Goal: Book appointment/travel/reservation

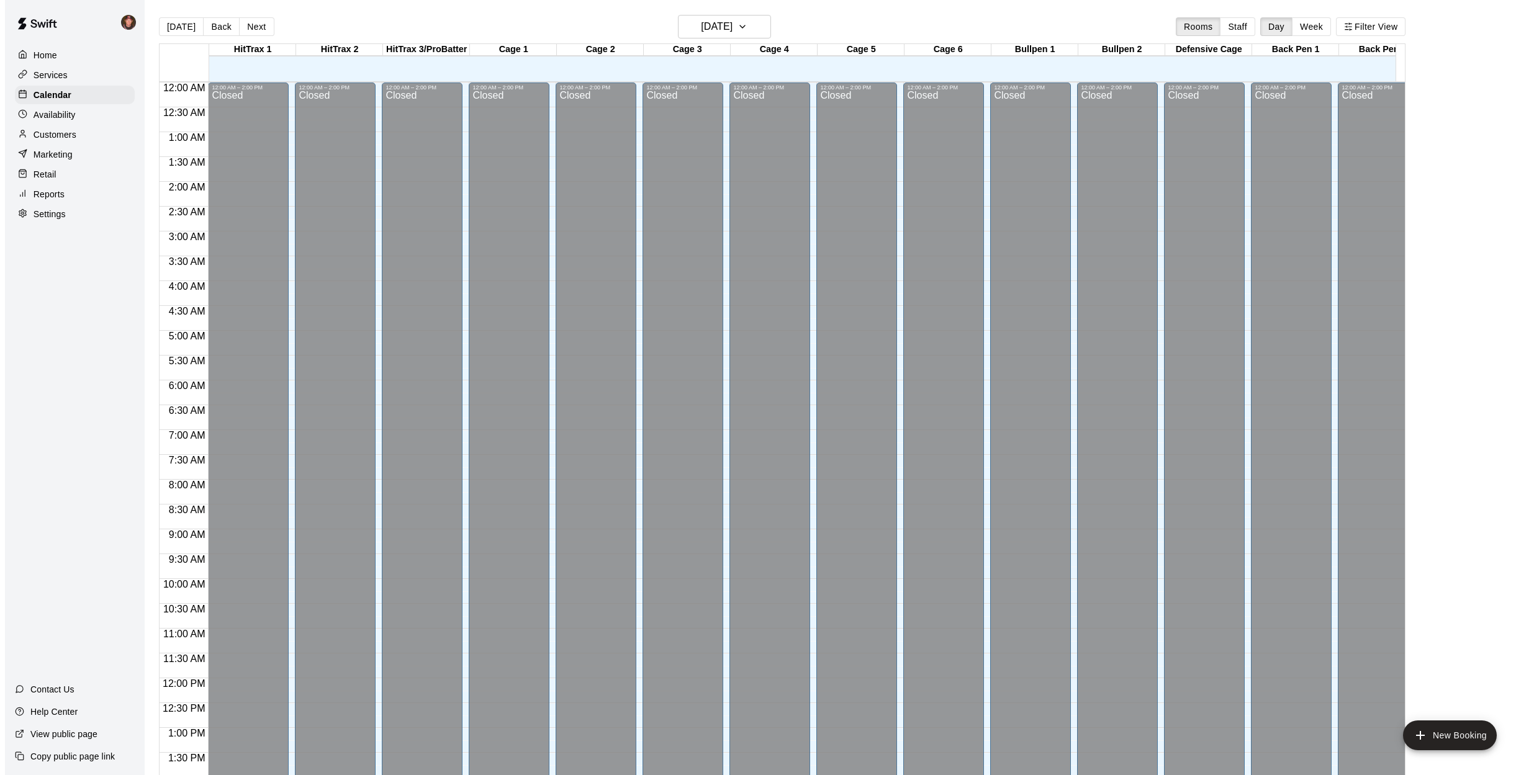
scroll to position [447, 0]
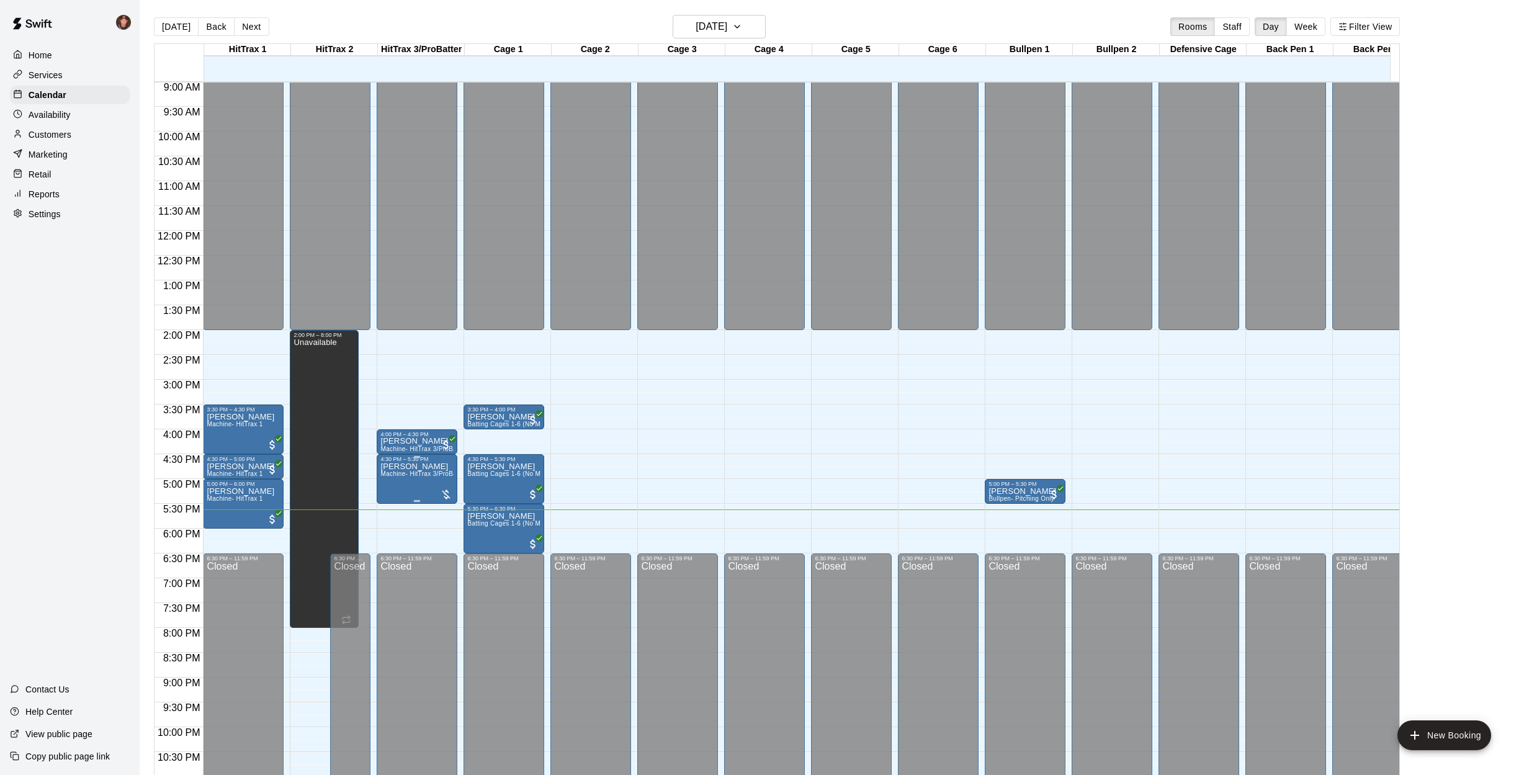
click at [435, 481] on div at bounding box center [762, 387] width 1524 height 775
click at [434, 475] on span "Machine- HitTrax 3/ProBatter BB & FP" at bounding box center [436, 473] width 113 height 7
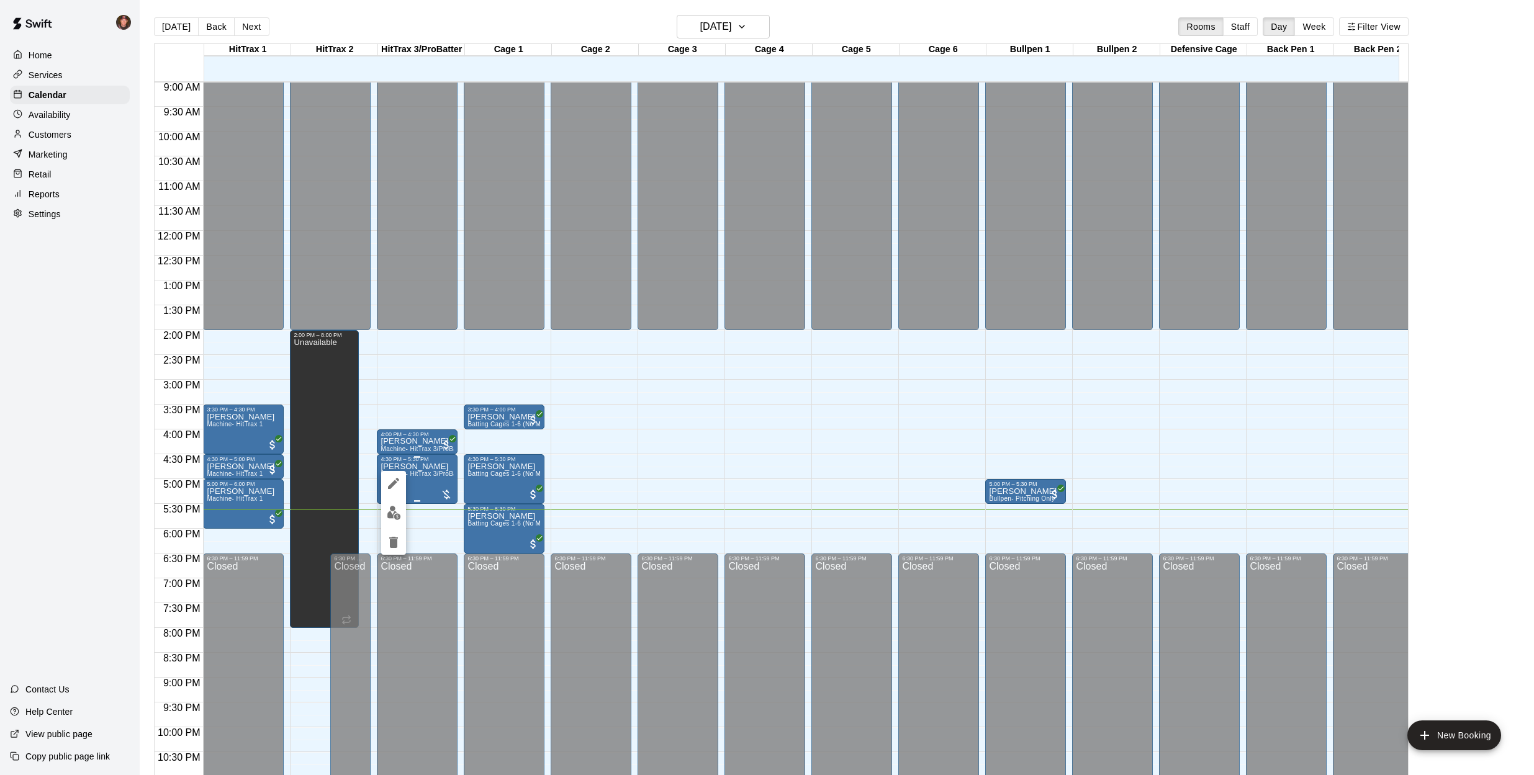
click at [434, 475] on div at bounding box center [767, 387] width 1534 height 775
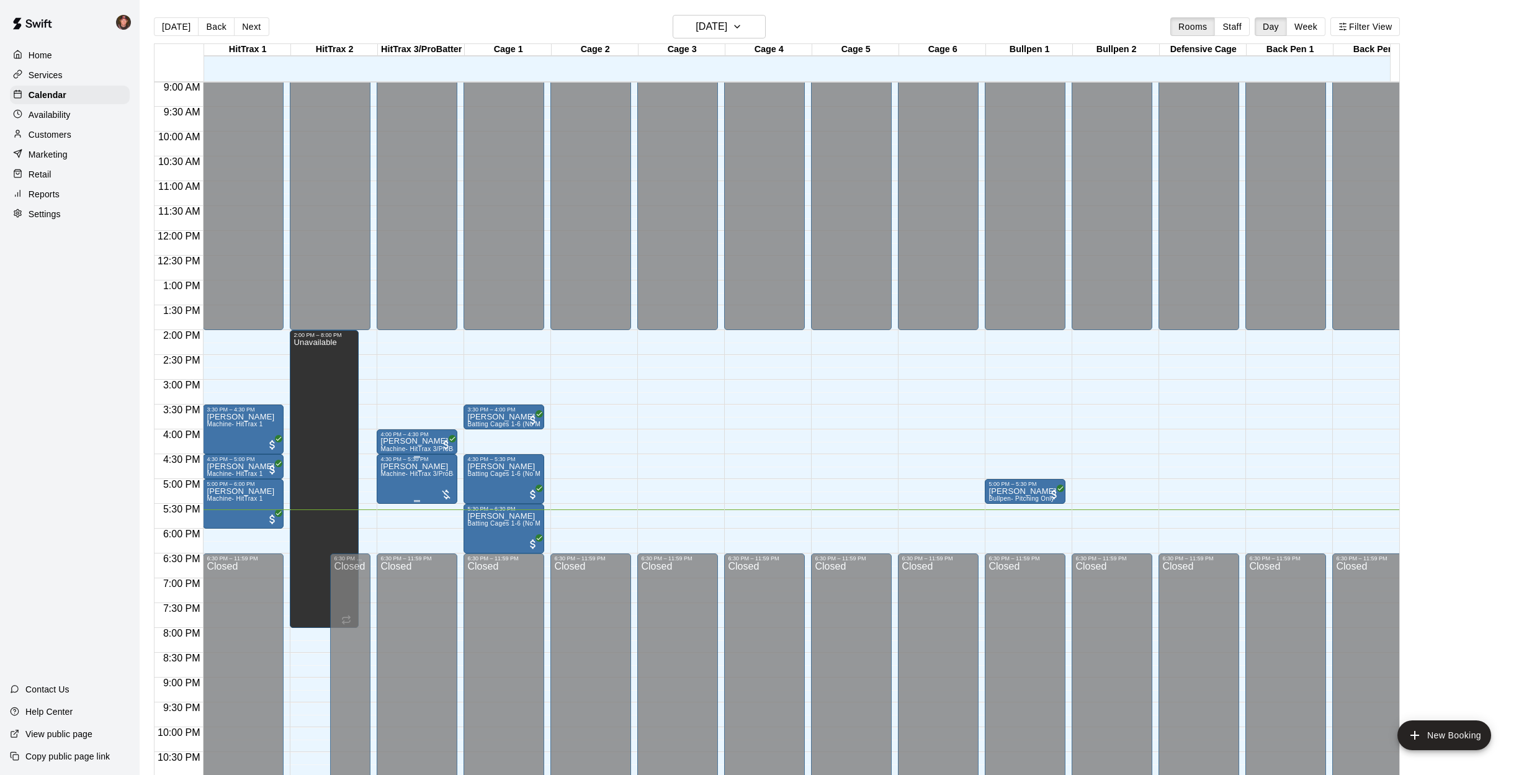
click at [447, 491] on div at bounding box center [446, 494] width 12 height 12
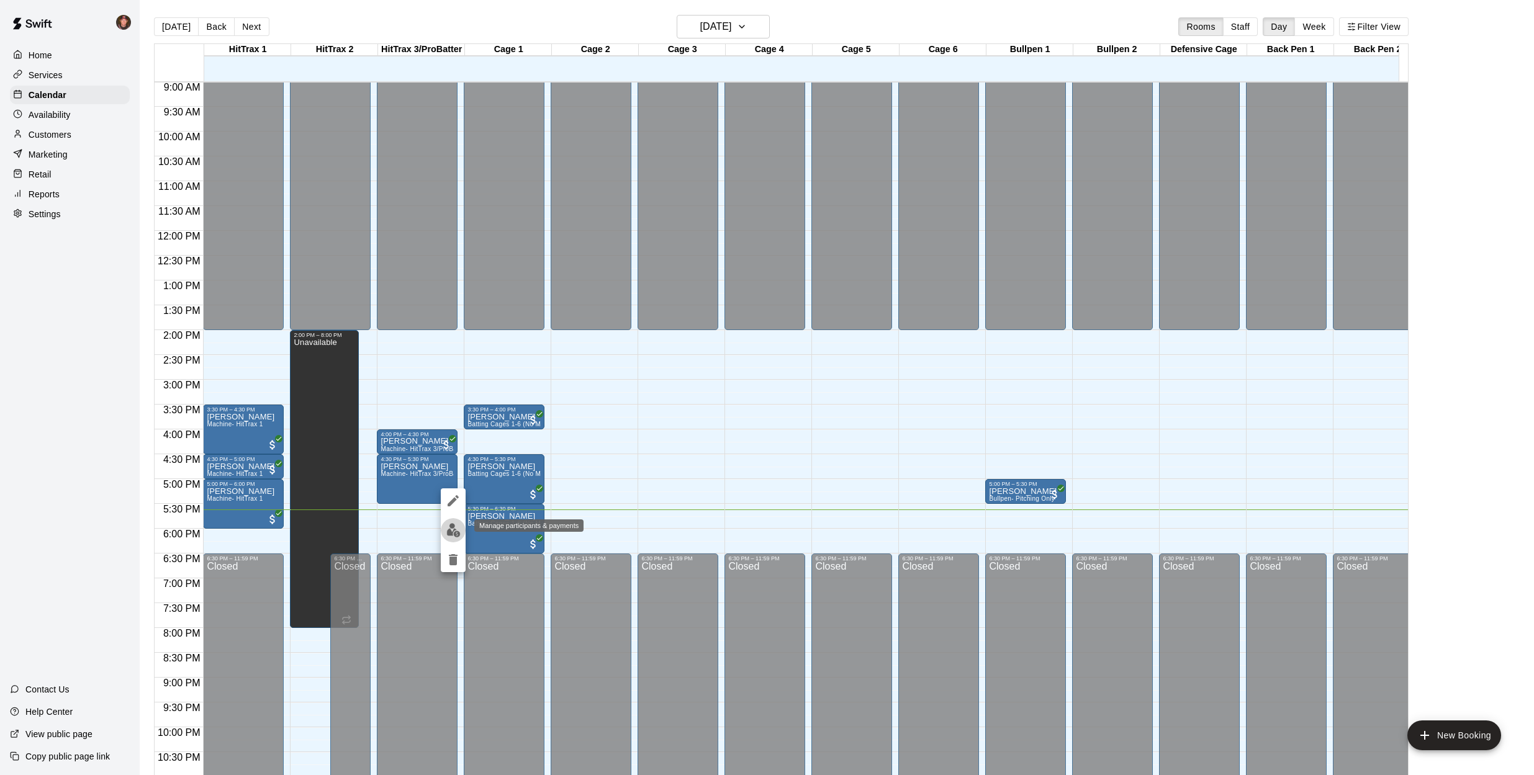
click at [449, 531] on img "edit" at bounding box center [453, 530] width 14 height 14
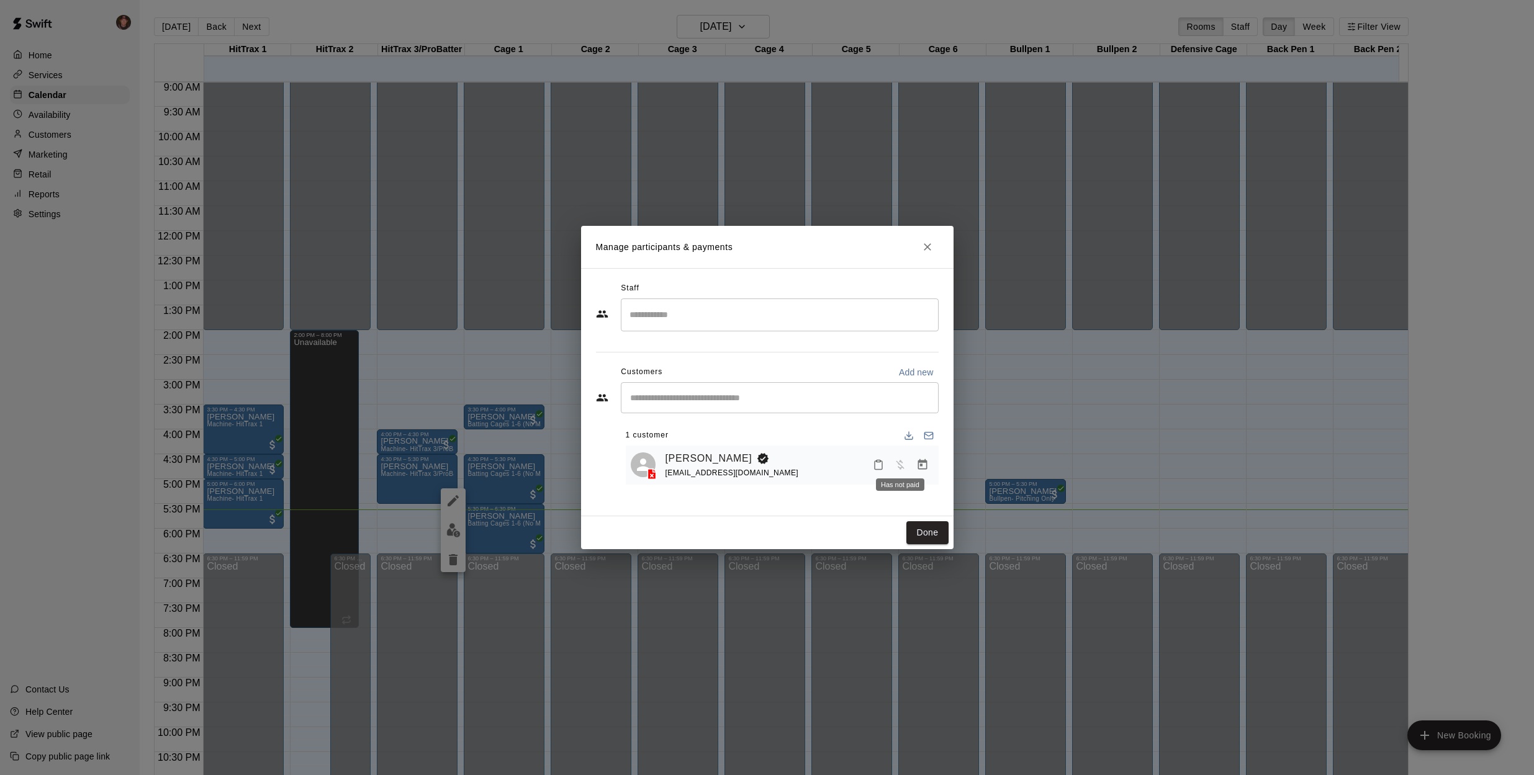
click at [902, 460] on span "Has not paid" at bounding box center [900, 464] width 22 height 11
click at [922, 467] on icon "Manage bookings & payment" at bounding box center [922, 465] width 12 height 12
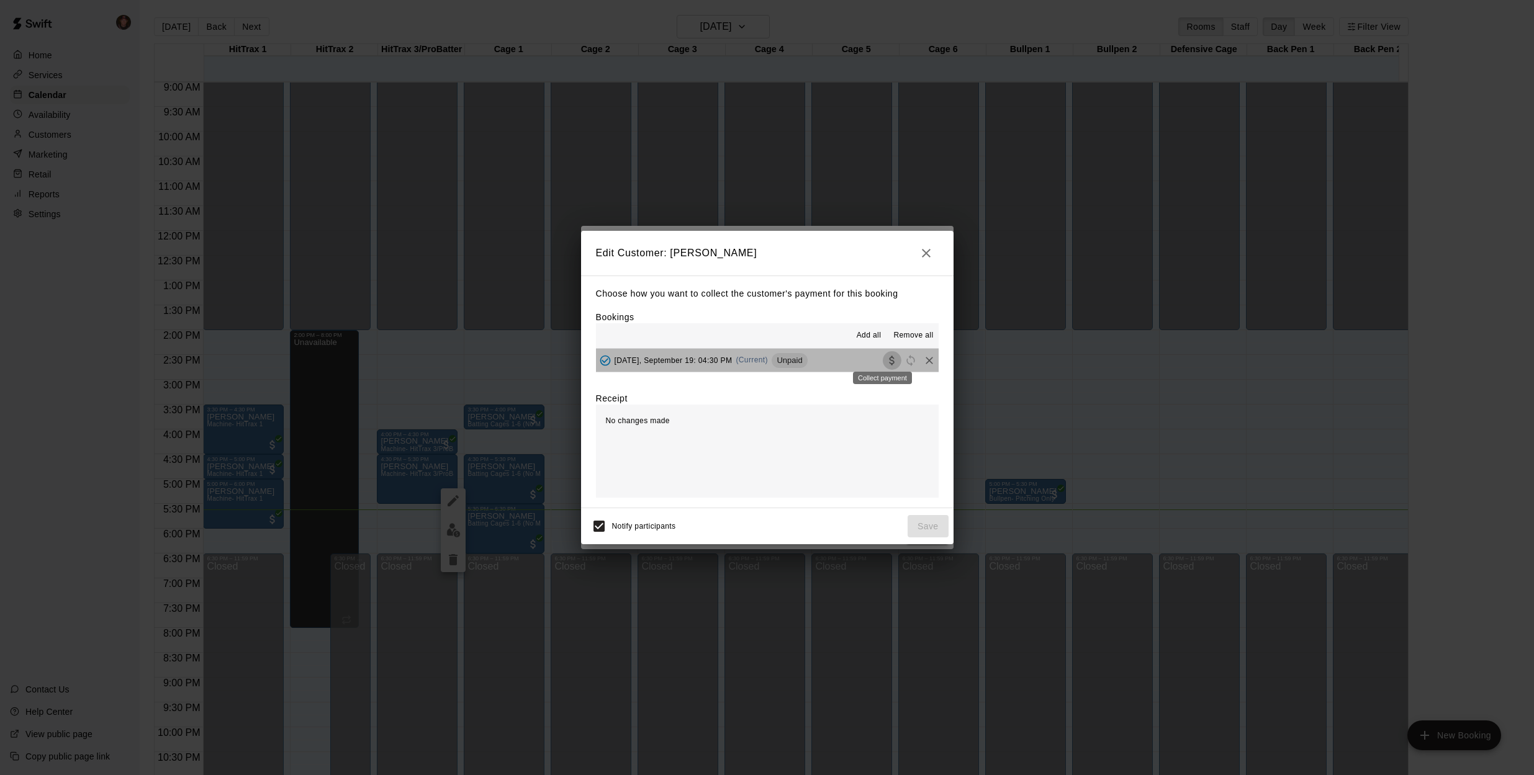
click at [886, 361] on icon "Collect payment" at bounding box center [892, 360] width 12 height 12
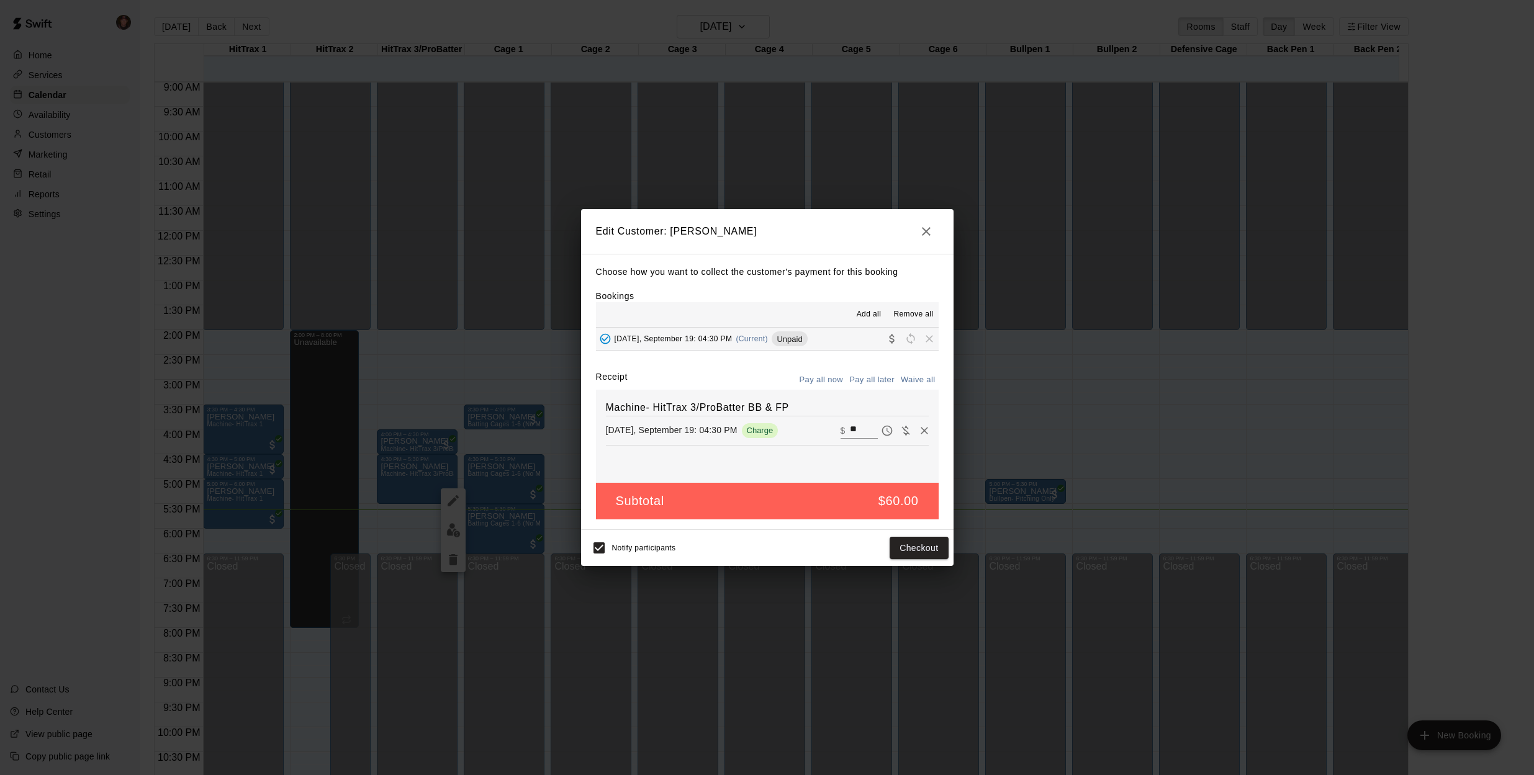
click at [853, 427] on input "**" at bounding box center [863, 431] width 27 height 16
type input "*"
type input "**"
click at [928, 549] on button "Checkout" at bounding box center [918, 548] width 58 height 23
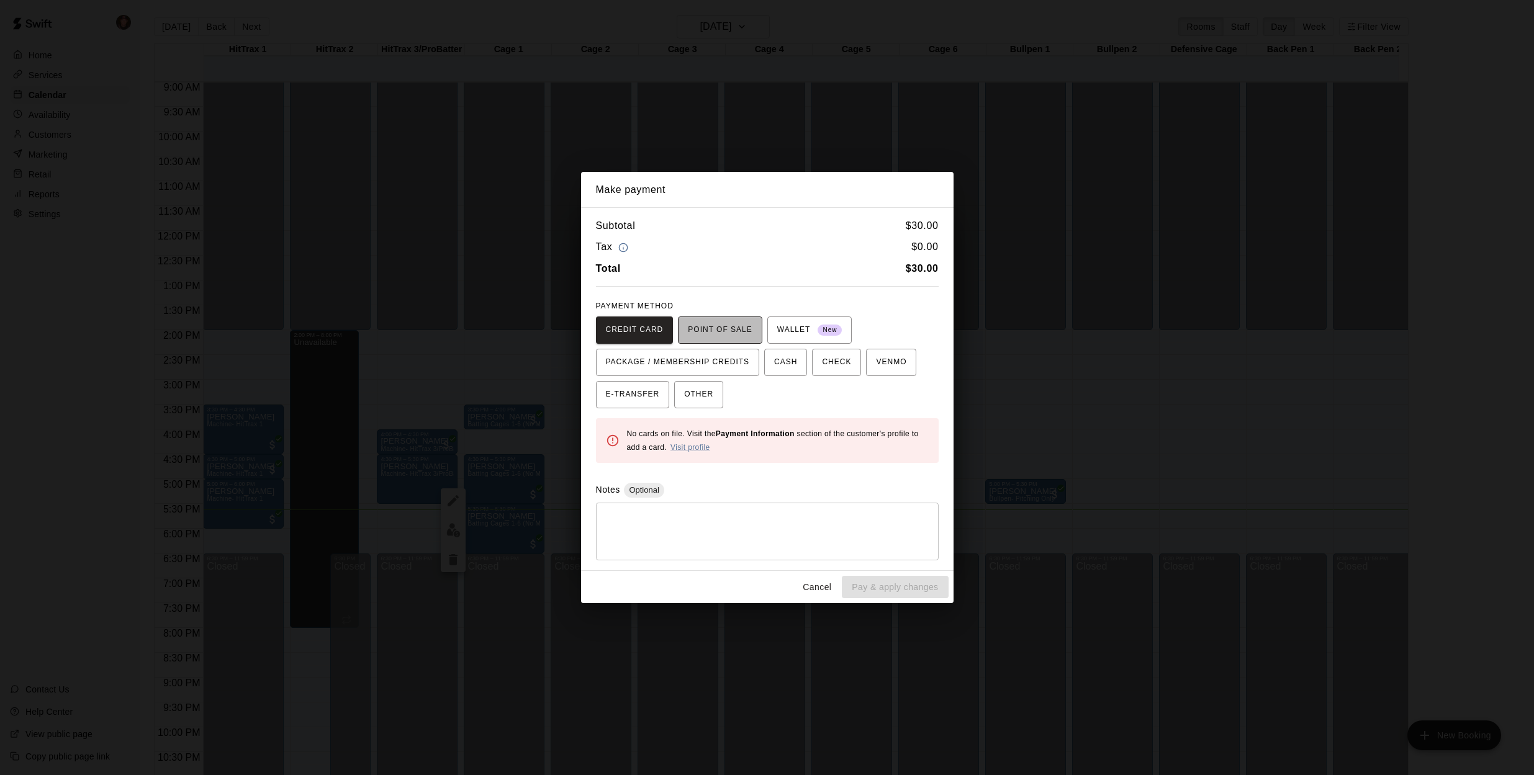
click at [743, 328] on span "POINT OF SALE" at bounding box center [720, 330] width 64 height 20
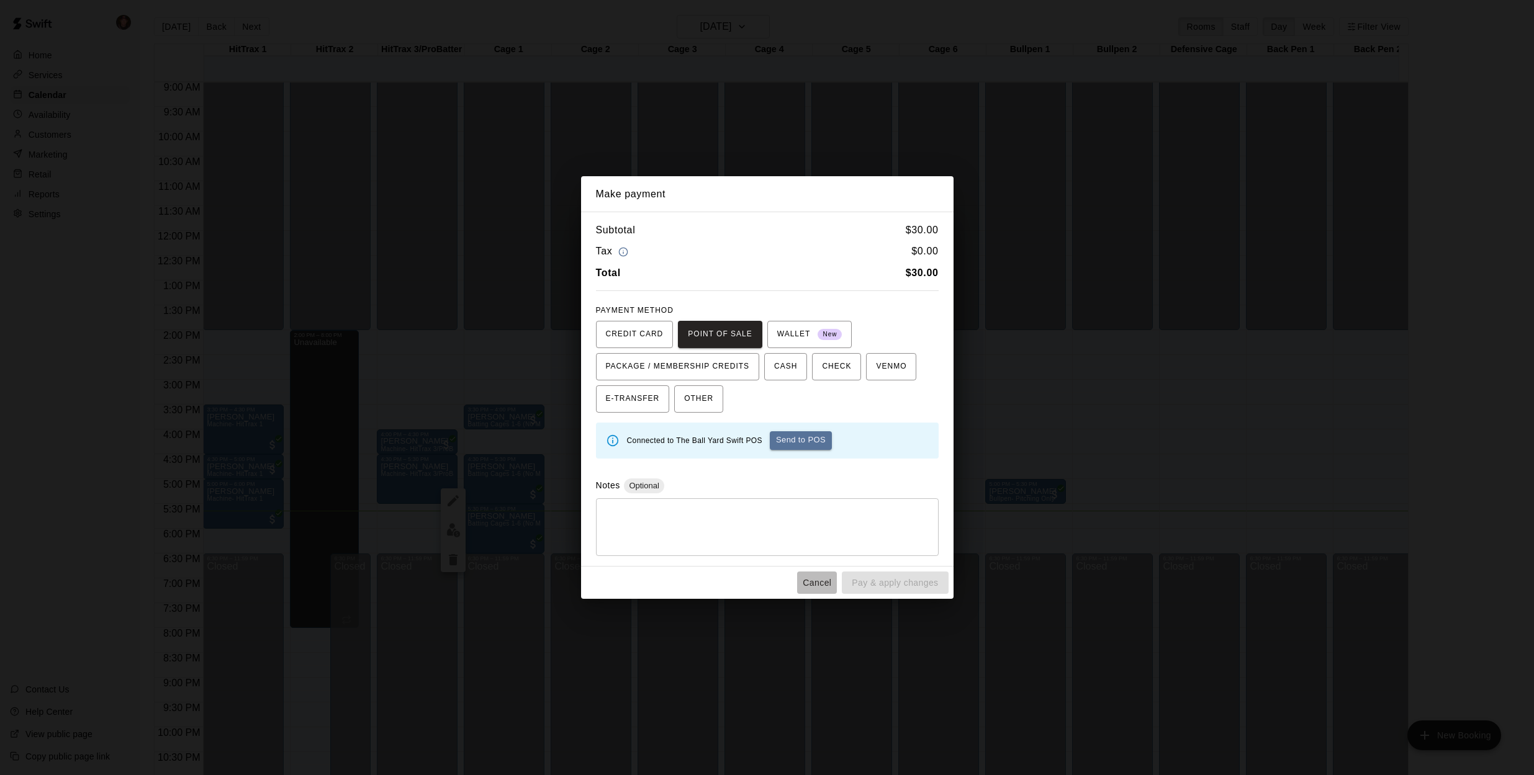
click at [821, 583] on button "Cancel" at bounding box center [817, 583] width 40 height 23
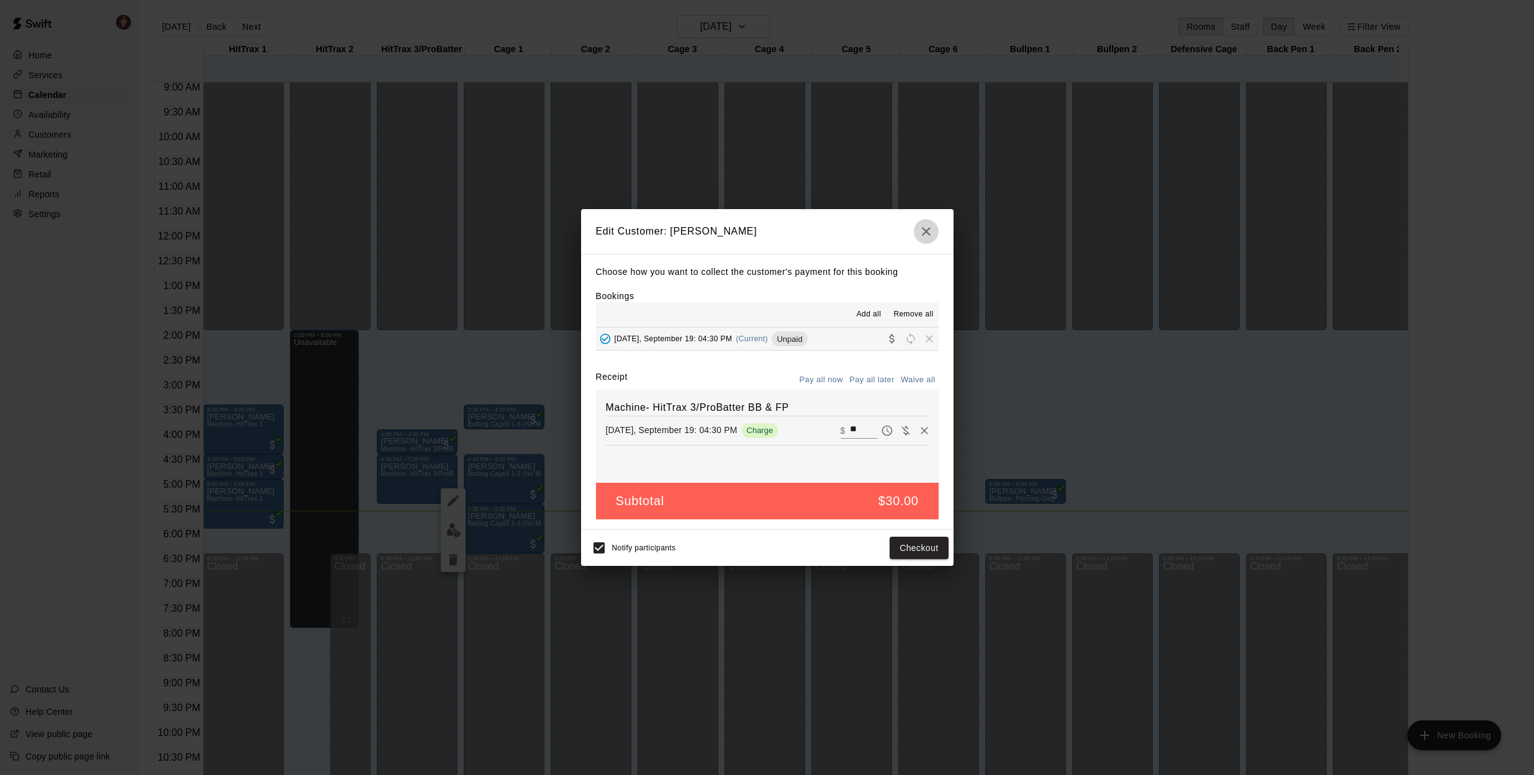
click at [927, 236] on icon "button" at bounding box center [925, 231] width 15 height 15
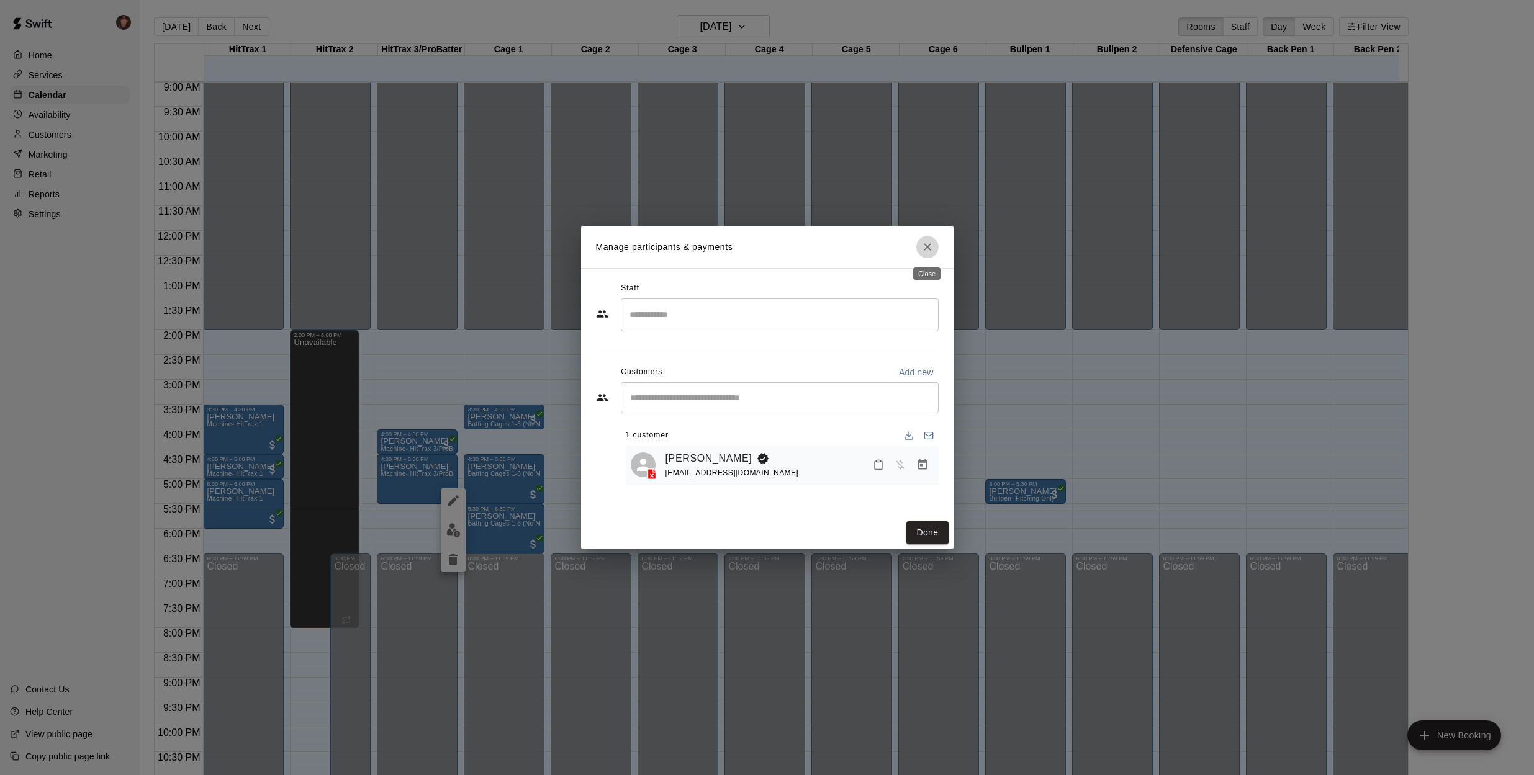
click at [924, 247] on icon "Close" at bounding box center [927, 247] width 12 height 12
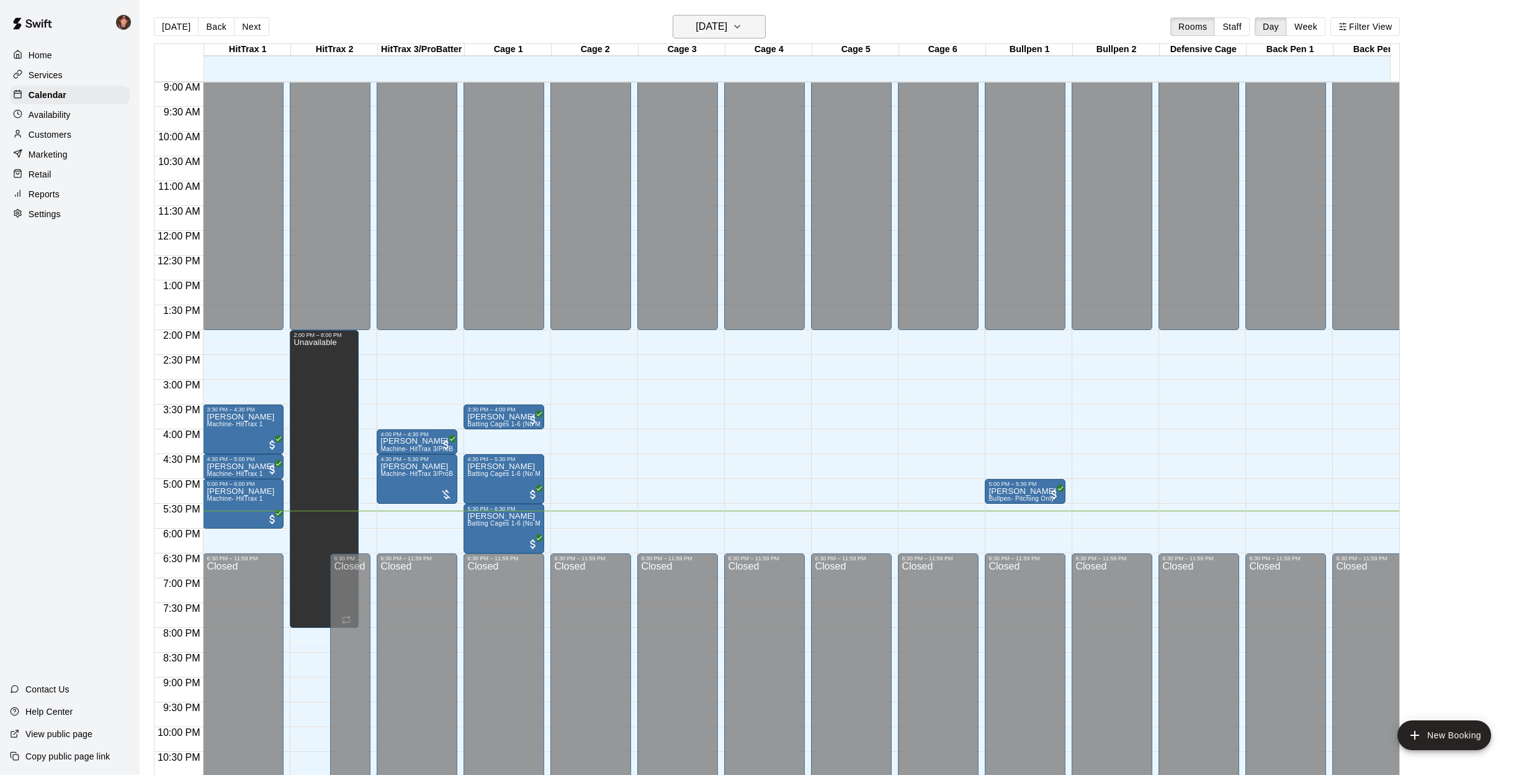
click at [742, 24] on icon "button" at bounding box center [737, 26] width 10 height 15
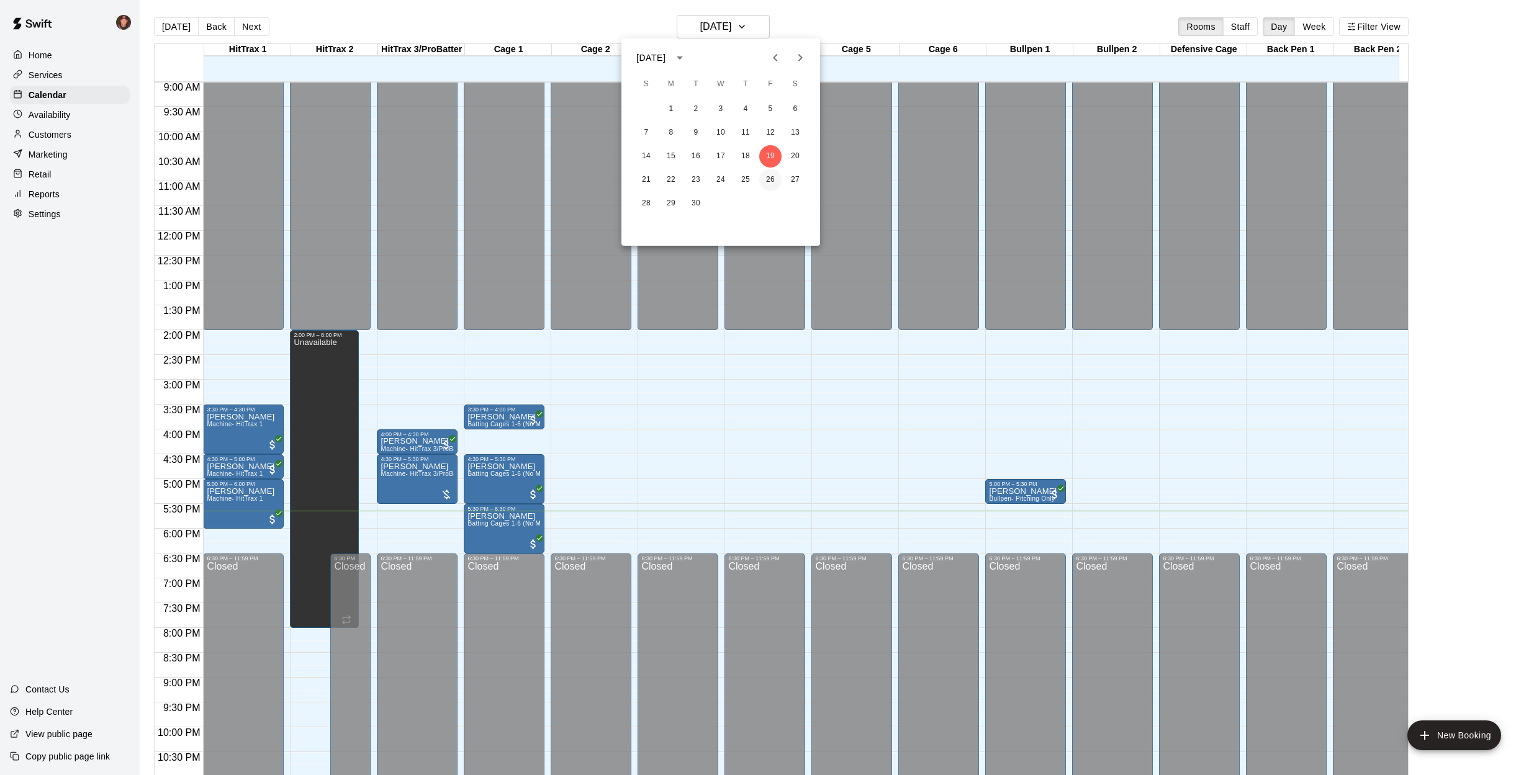
click at [775, 179] on button "26" at bounding box center [770, 180] width 22 height 22
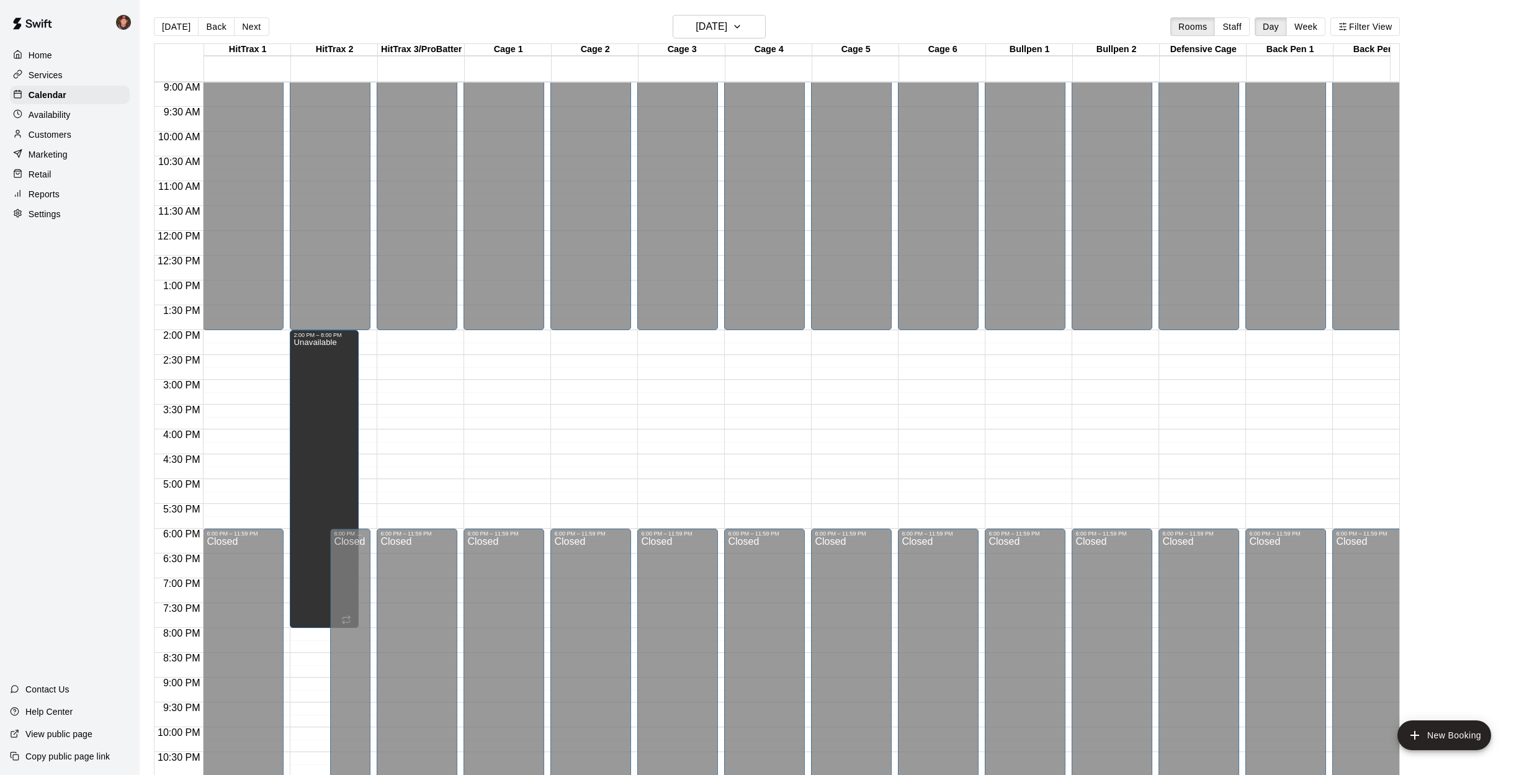
click at [486, 460] on div "12:00 AM – 2:00 PM Closed 6:00 PM – 11:59 PM Closed" at bounding box center [504, 231] width 81 height 1192
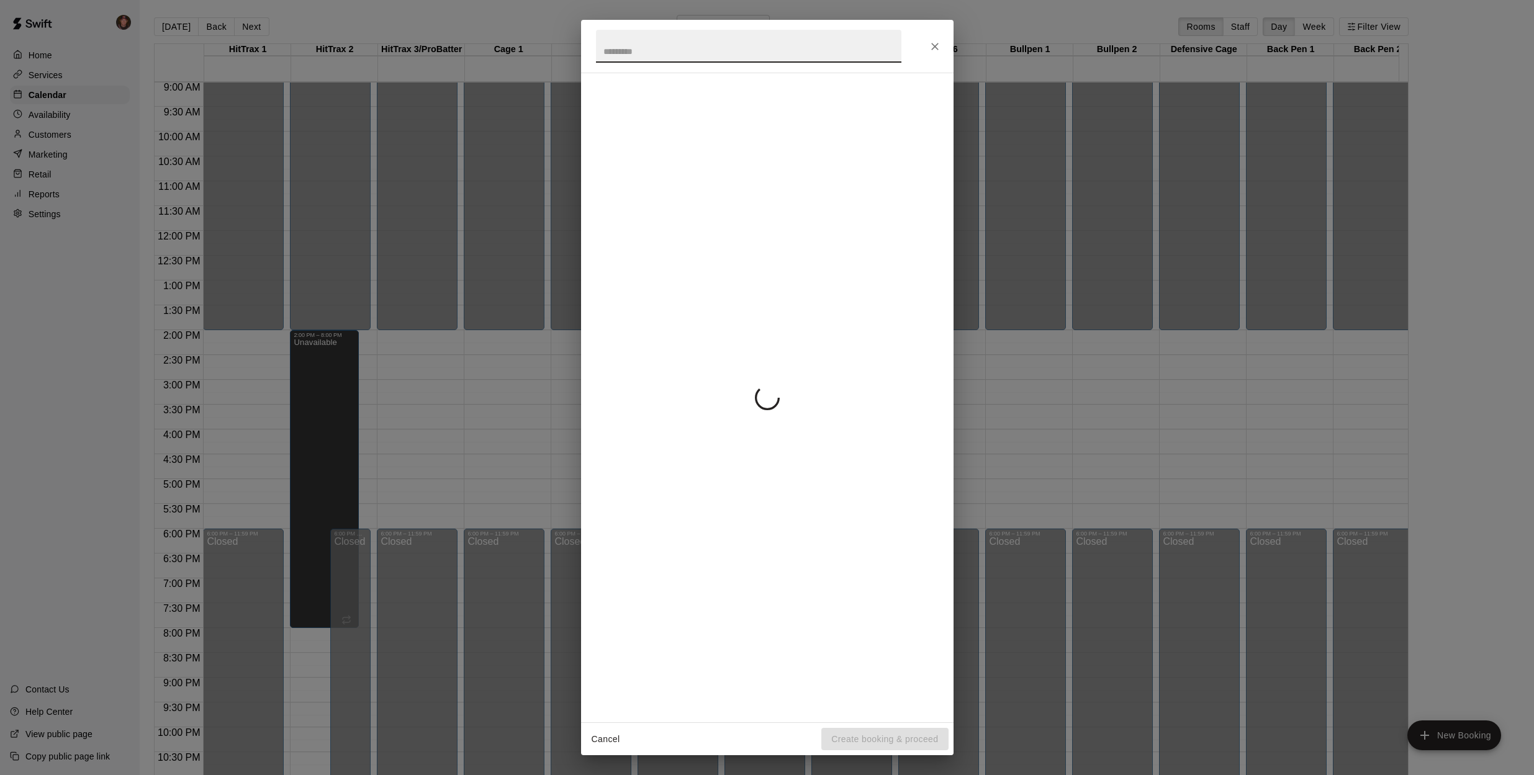
click at [487, 462] on div "Cancel Create booking & proceed" at bounding box center [767, 387] width 1534 height 775
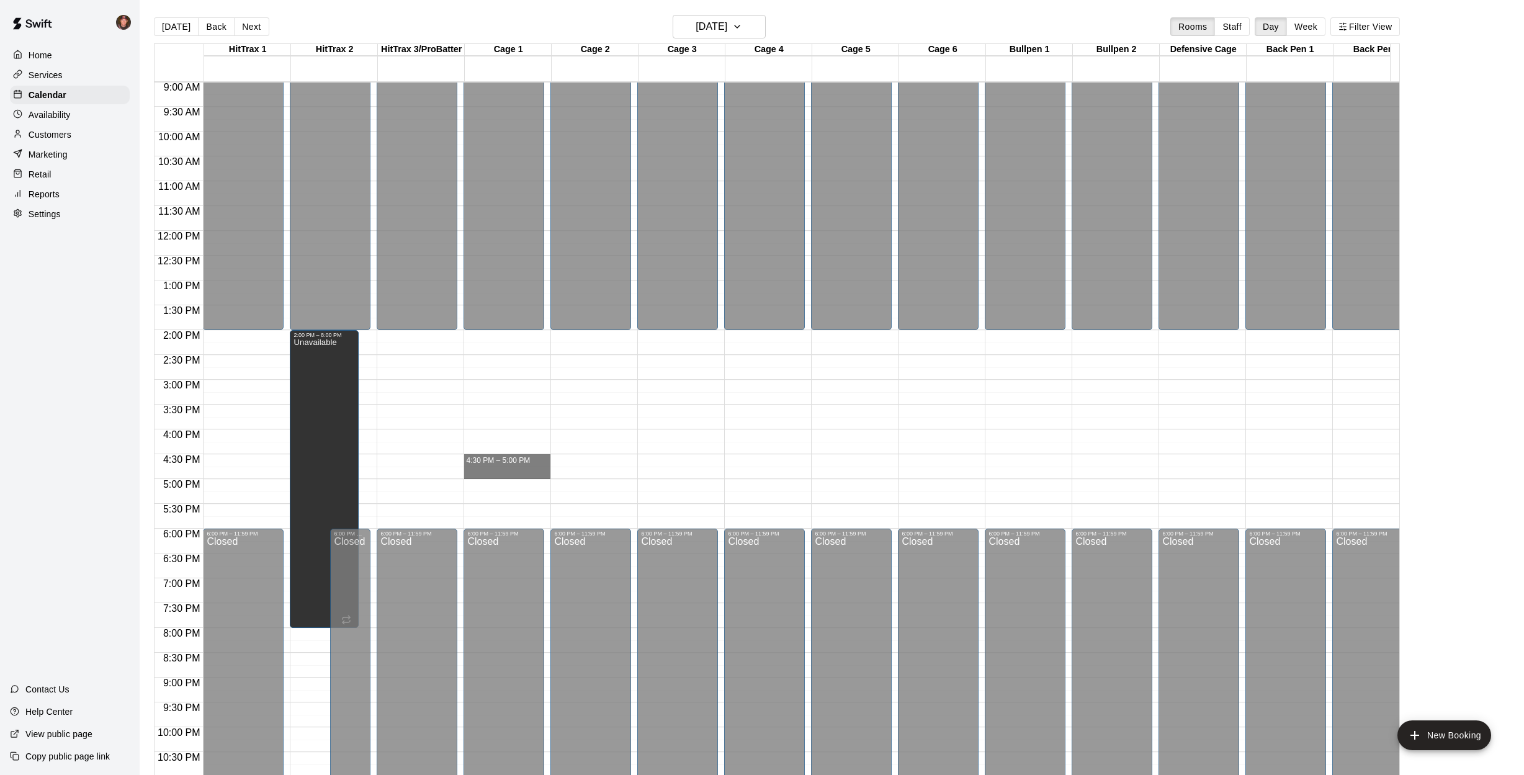
drag, startPoint x: 472, startPoint y: 457, endPoint x: 477, endPoint y: 470, distance: 13.4
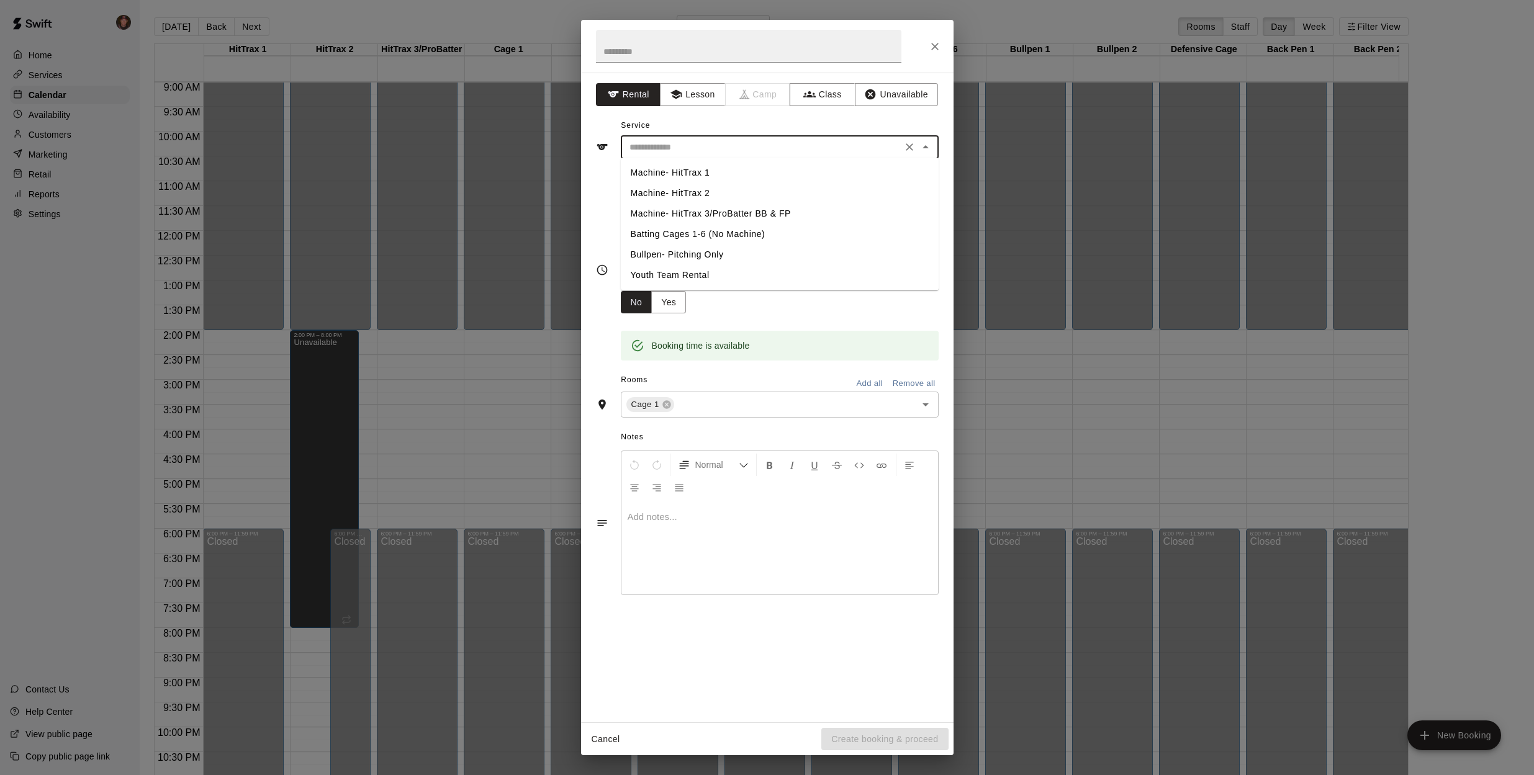
click at [787, 150] on input "text" at bounding box center [761, 148] width 274 height 16
click at [774, 236] on li "Batting Cages 1-6 (No Machine)" at bounding box center [780, 234] width 318 height 20
type input "**********"
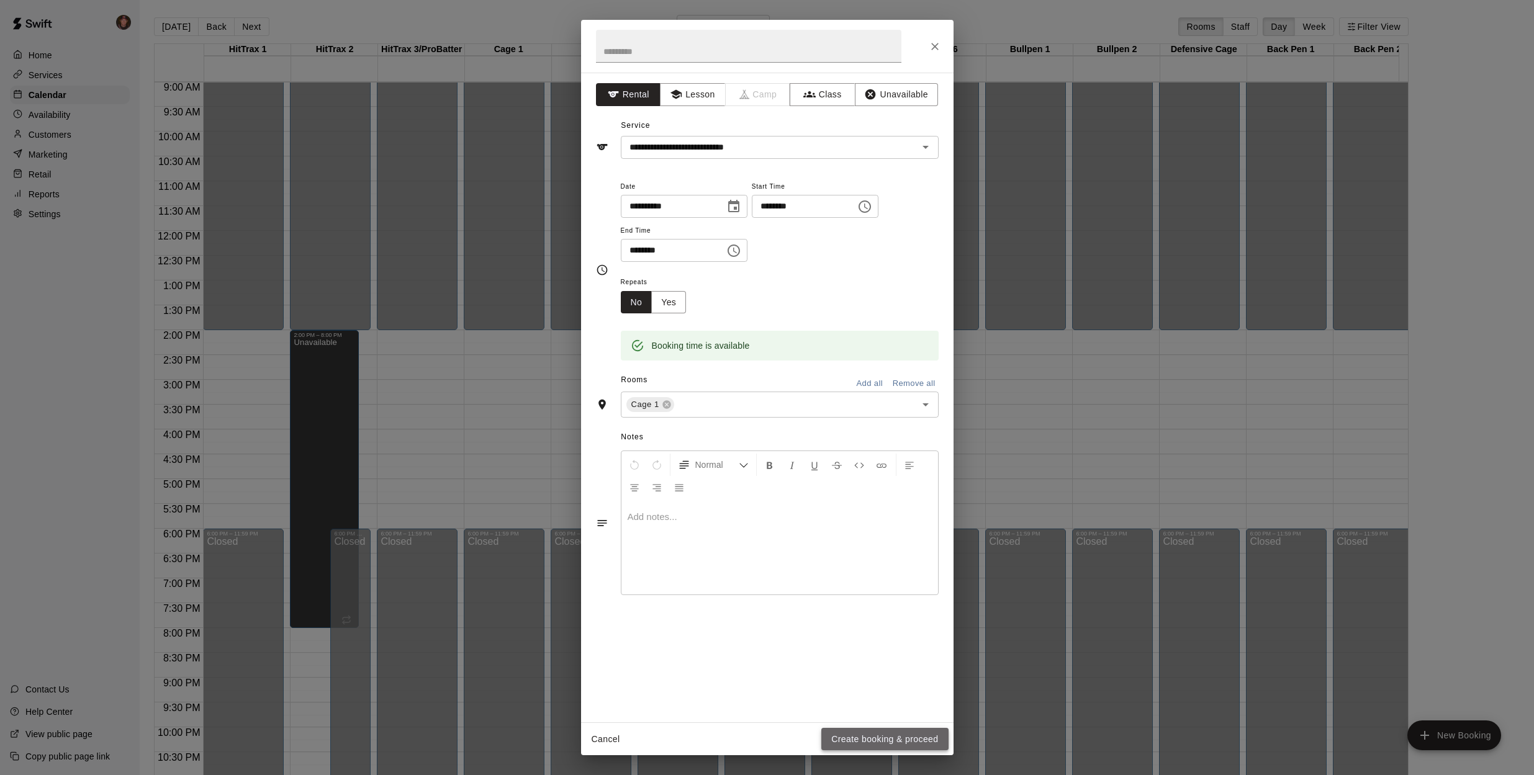
click at [904, 730] on button "Create booking & proceed" at bounding box center [884, 739] width 127 height 23
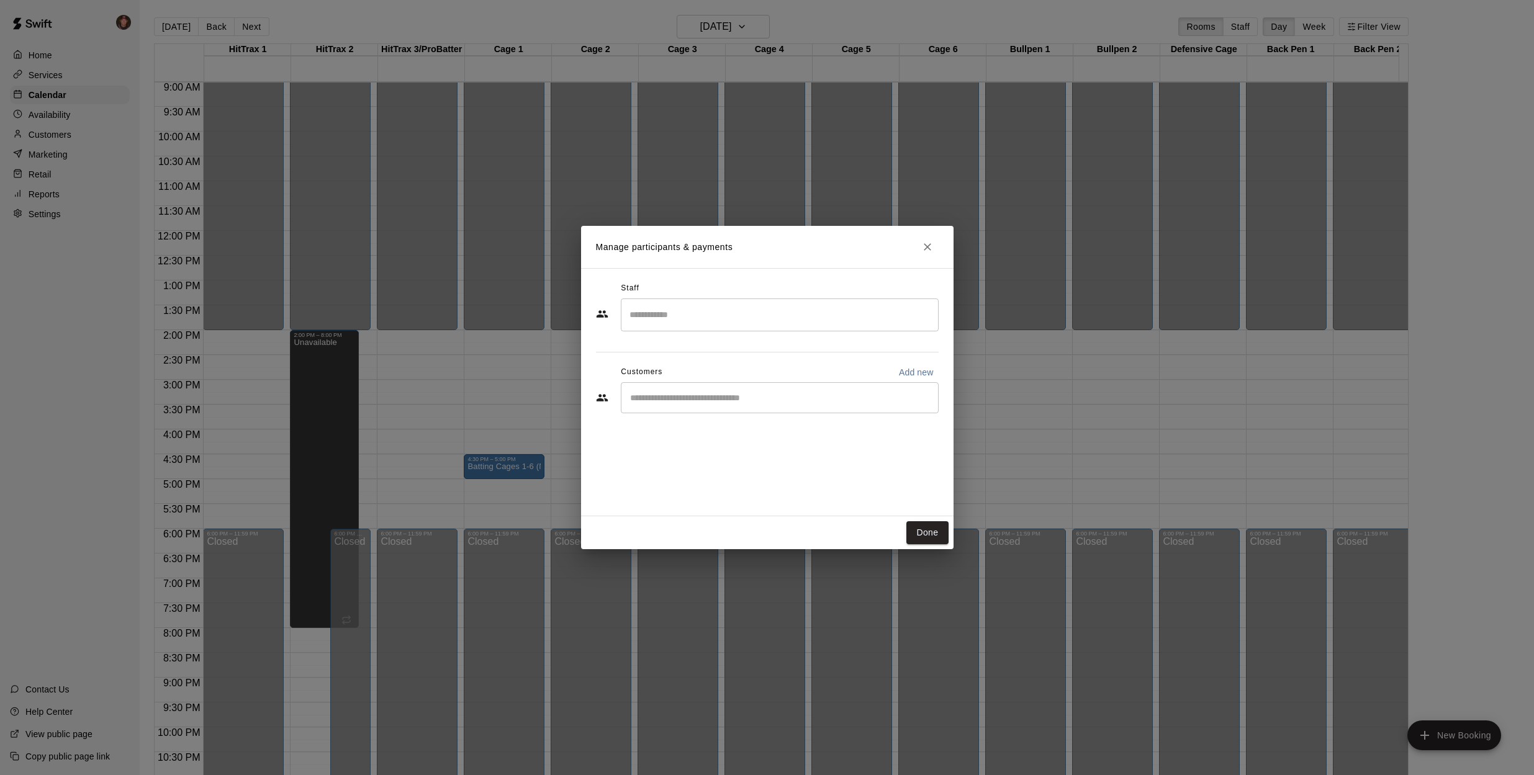
click at [760, 406] on div "​" at bounding box center [780, 397] width 318 height 31
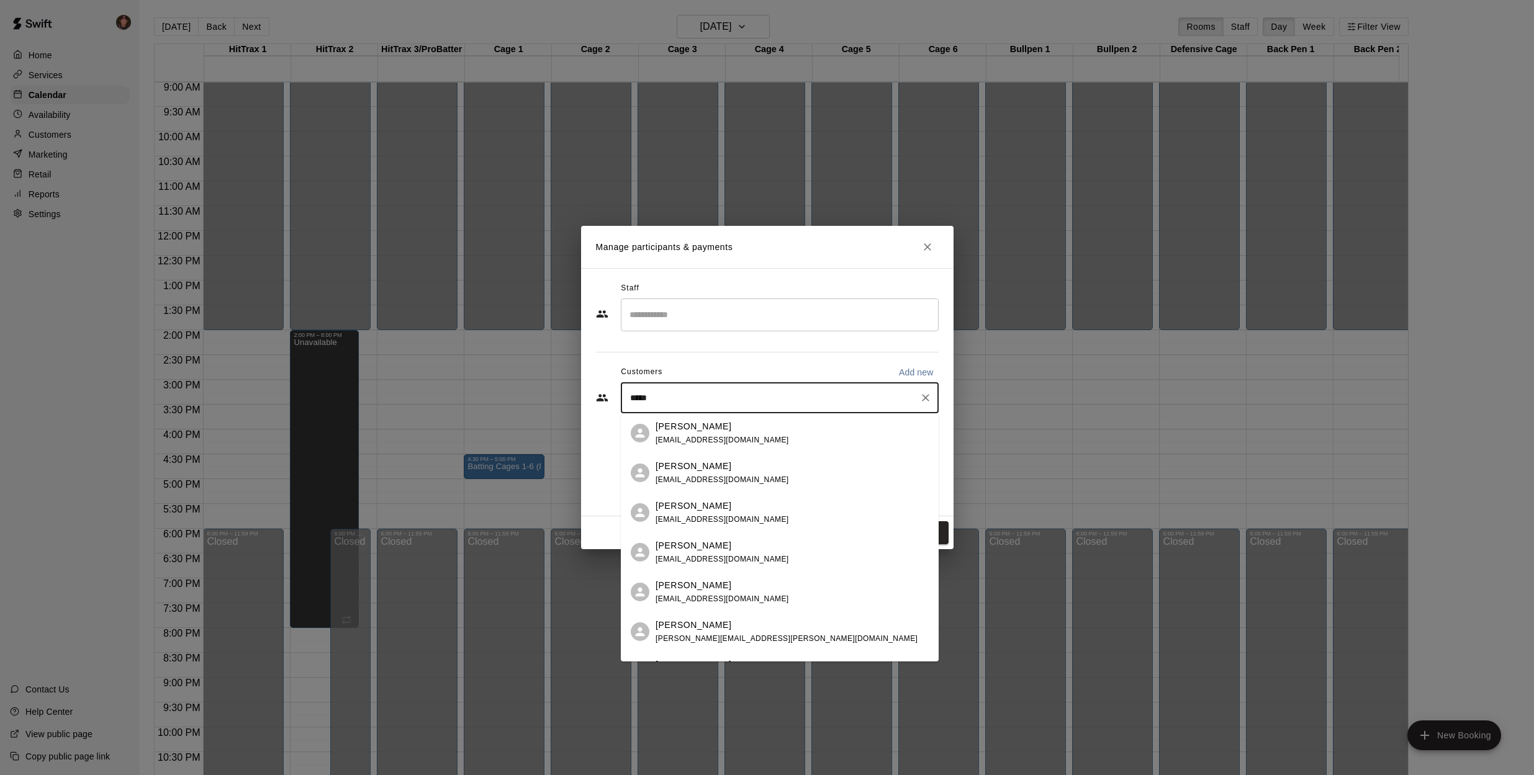
type input "******"
click at [694, 433] on p "[PERSON_NAME]" at bounding box center [693, 426] width 76 height 13
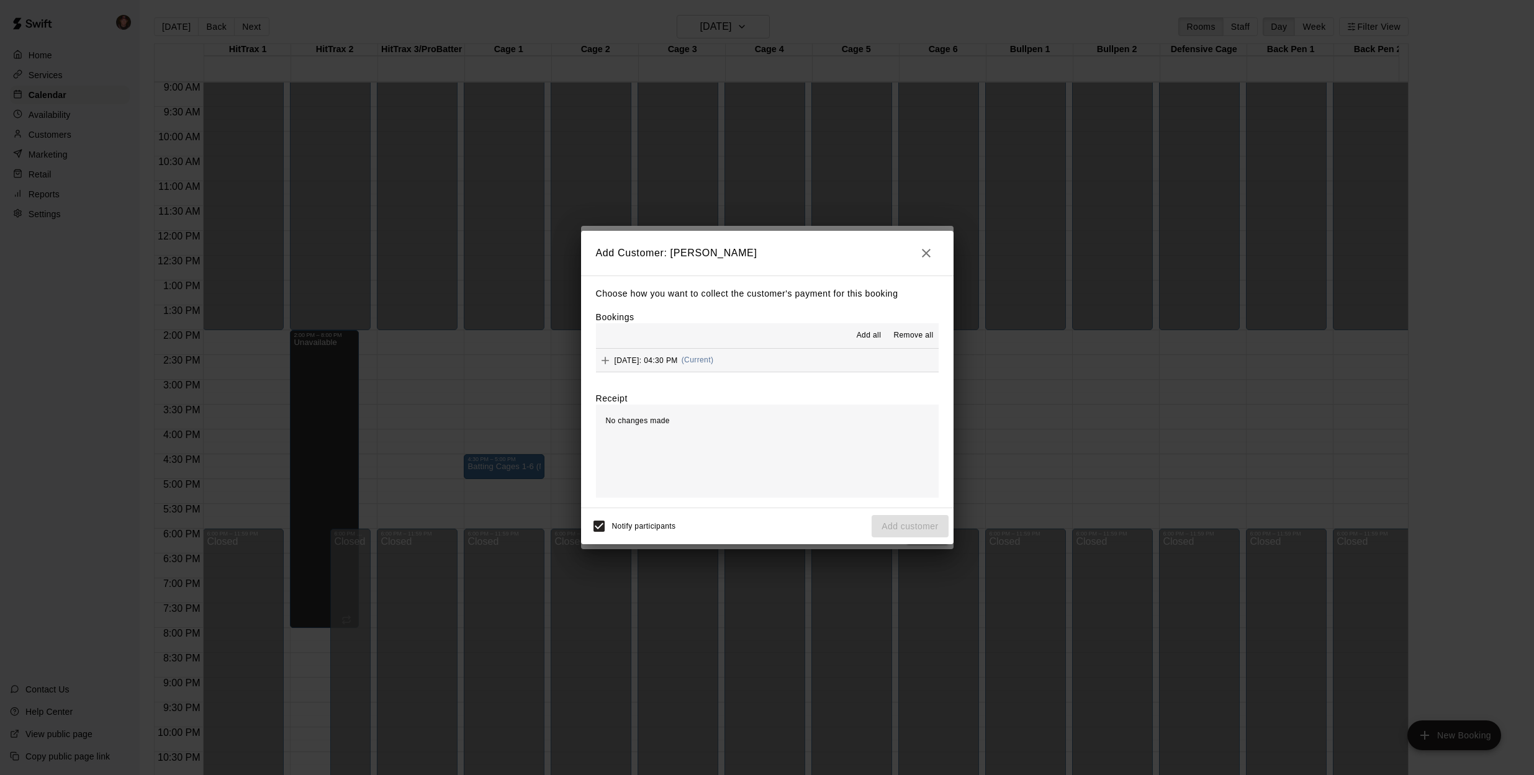
click at [921, 256] on icon "button" at bounding box center [925, 253] width 15 height 15
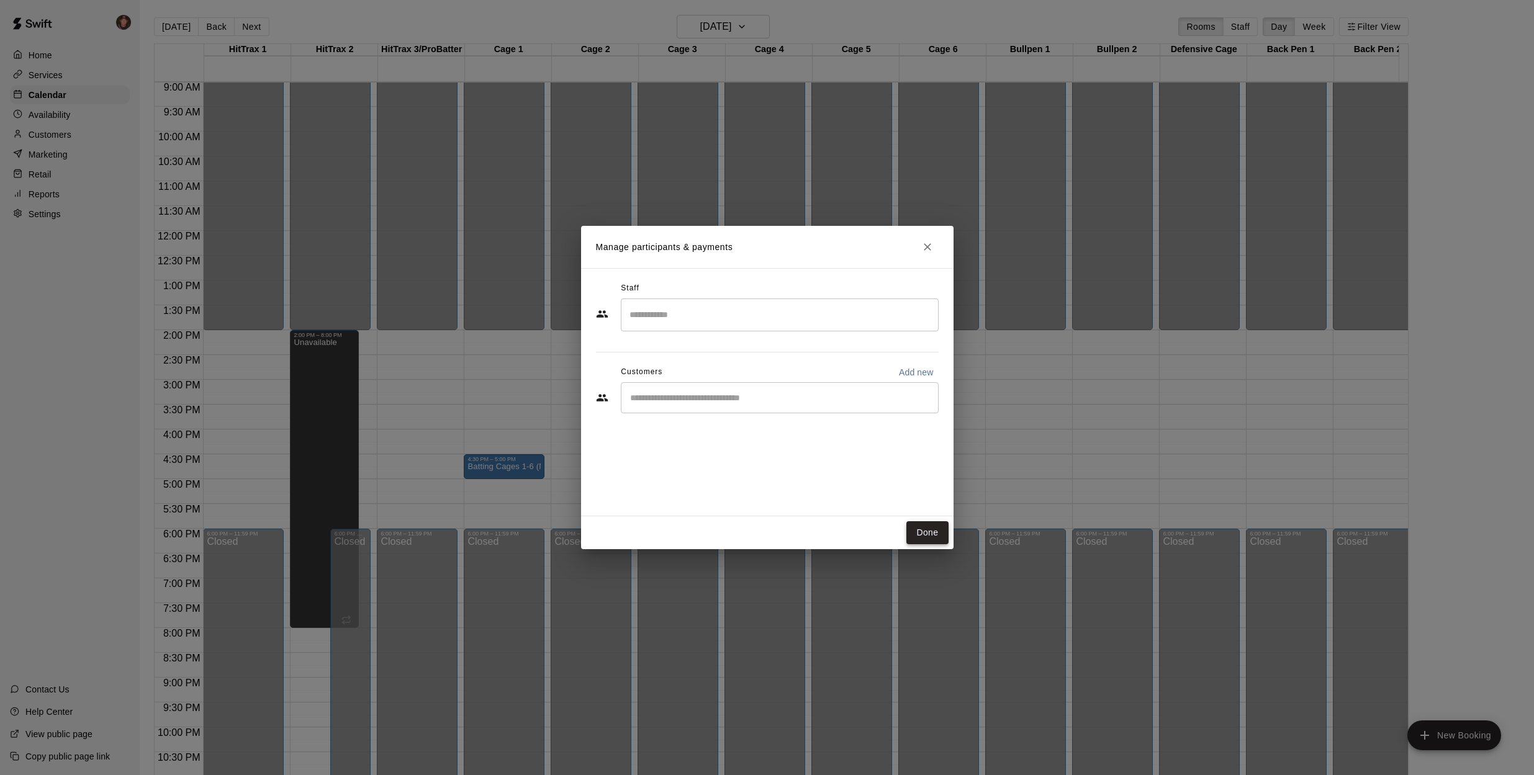
click at [926, 532] on button "Done" at bounding box center [927, 532] width 42 height 23
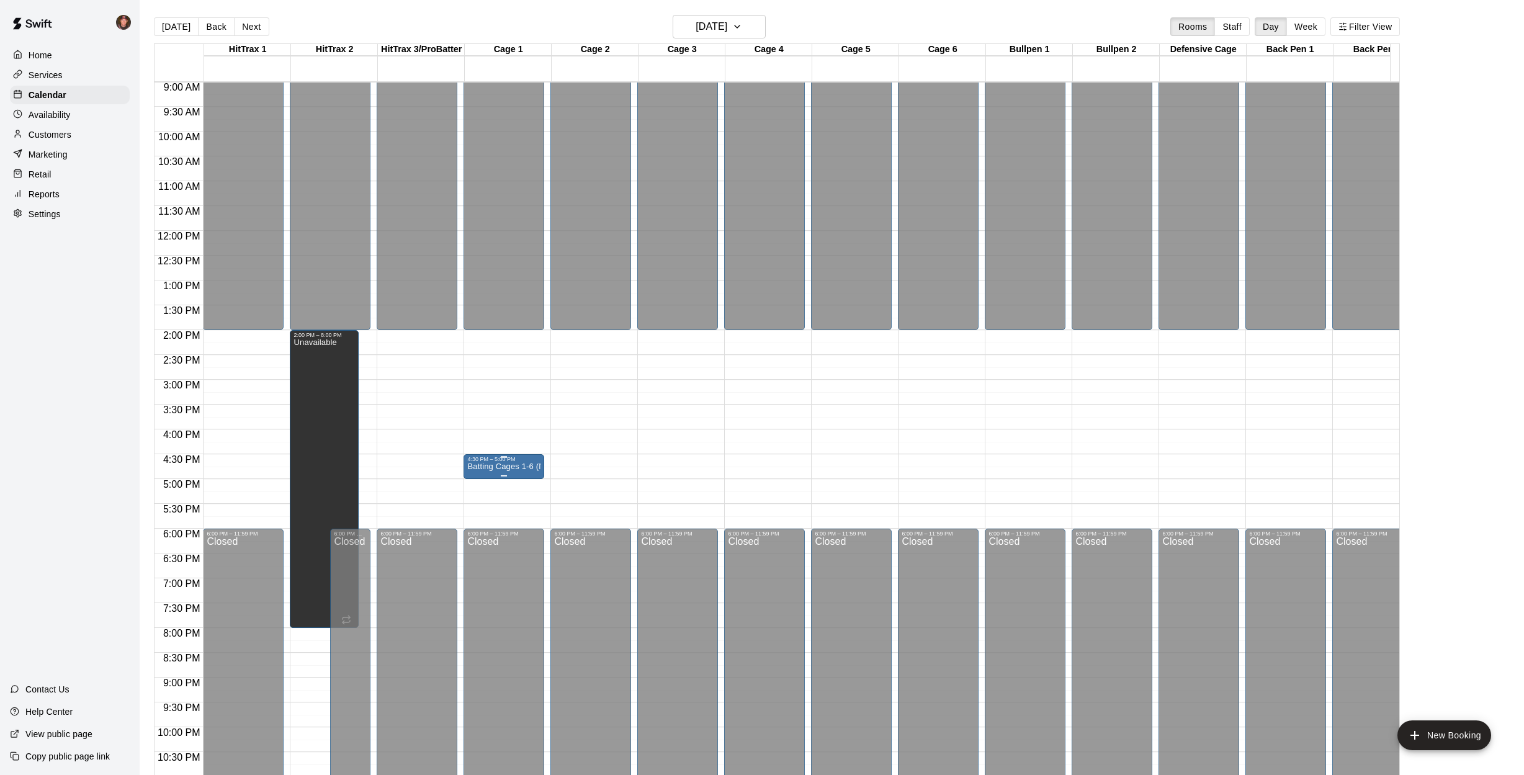
click at [503, 467] on p "Batting Cages 1-6 (No Machine)" at bounding box center [503, 467] width 73 height 0
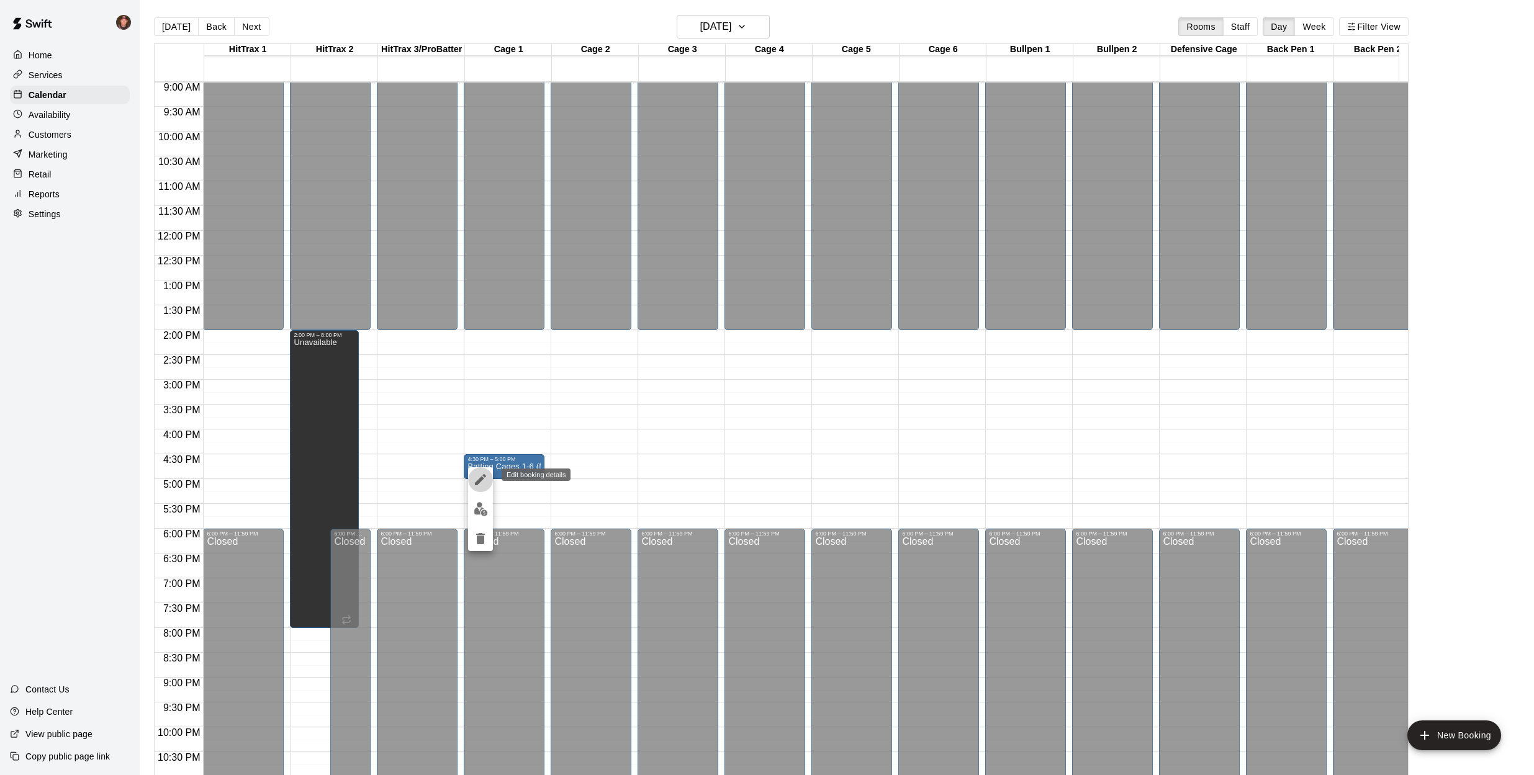
click at [485, 483] on icon "edit" at bounding box center [480, 479] width 15 height 15
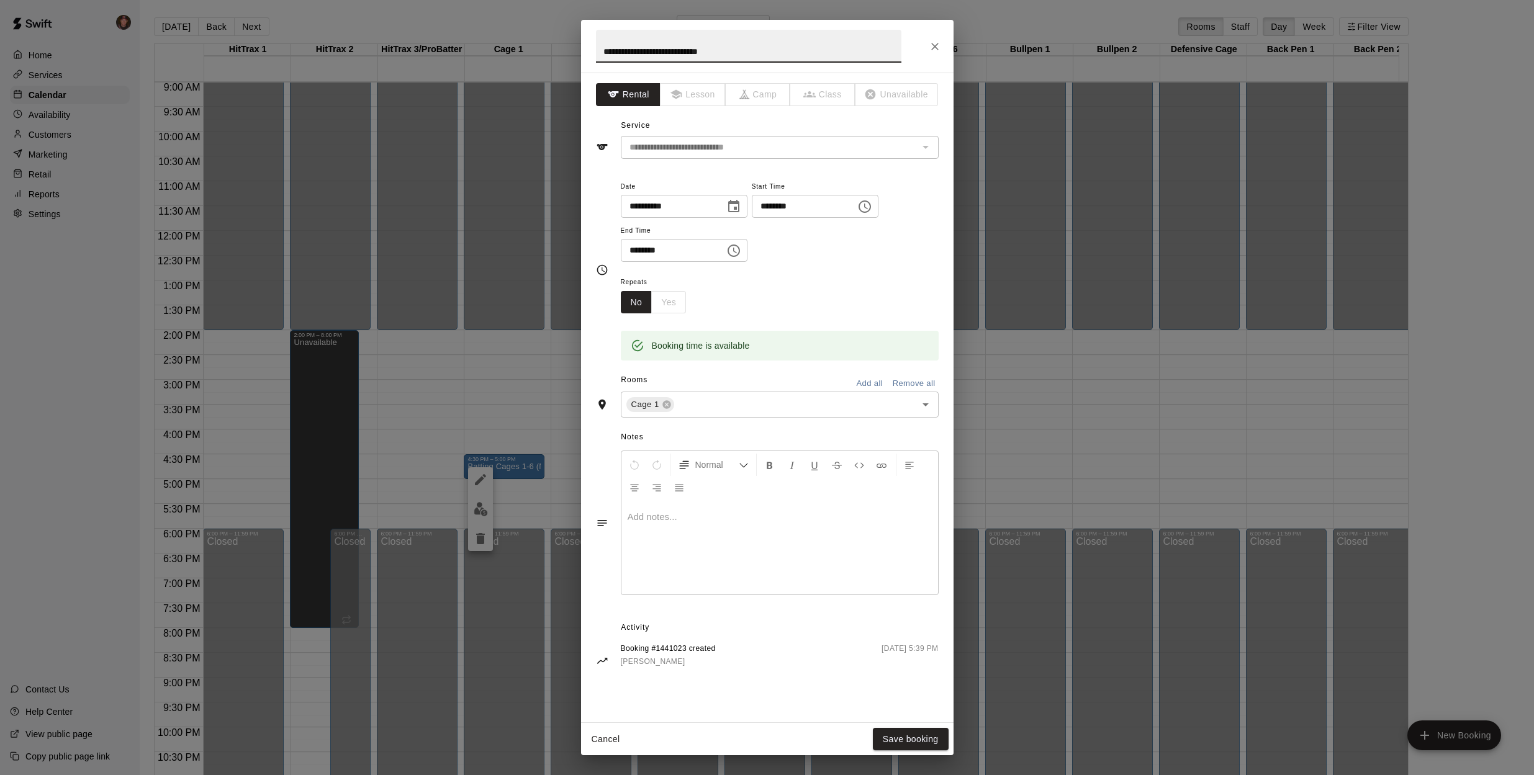
click at [741, 248] on icon "Choose time, selected time is 5:00 PM" at bounding box center [733, 250] width 15 height 15
click at [671, 317] on li "30" at bounding box center [673, 311] width 30 height 23
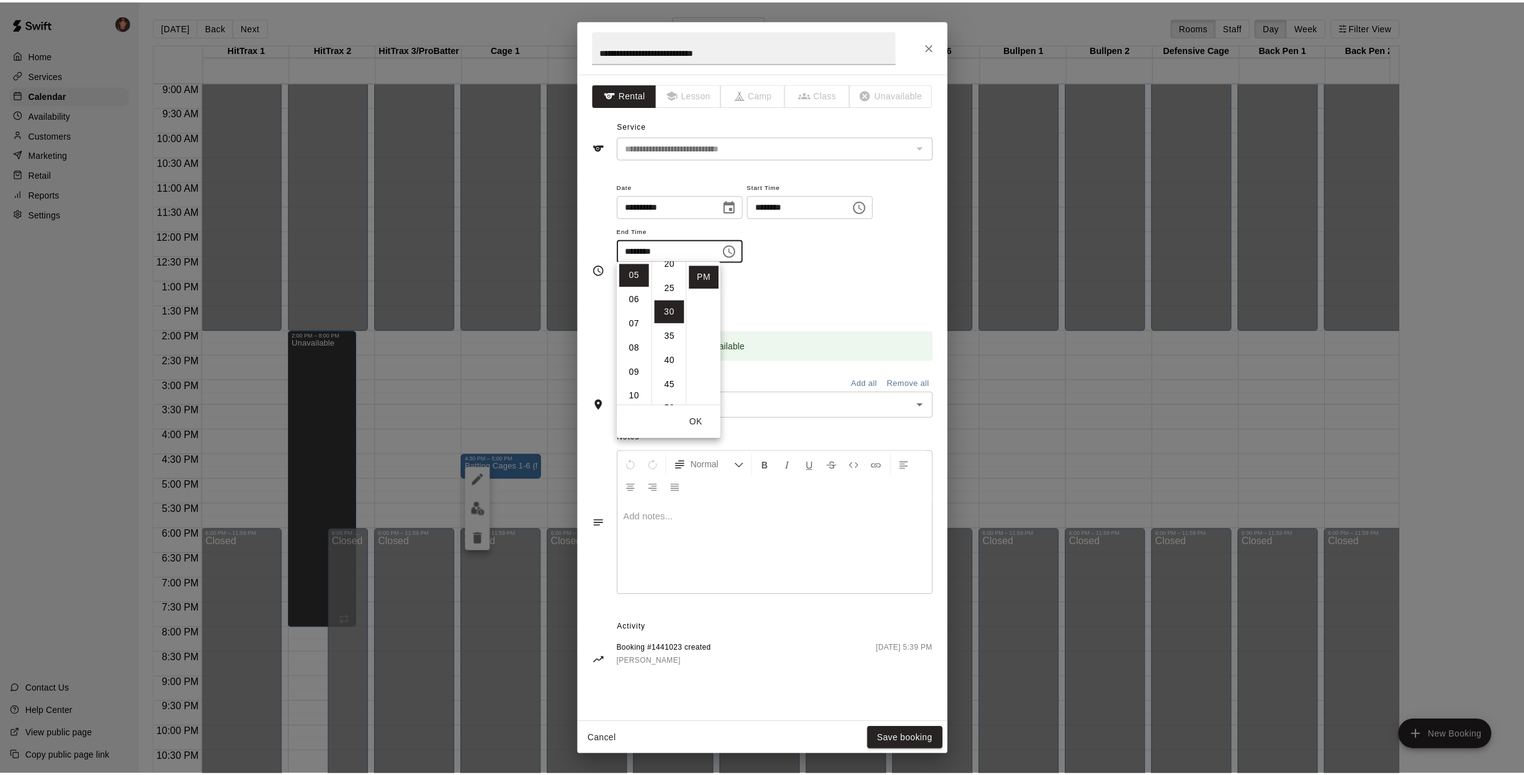
scroll to position [145, 0]
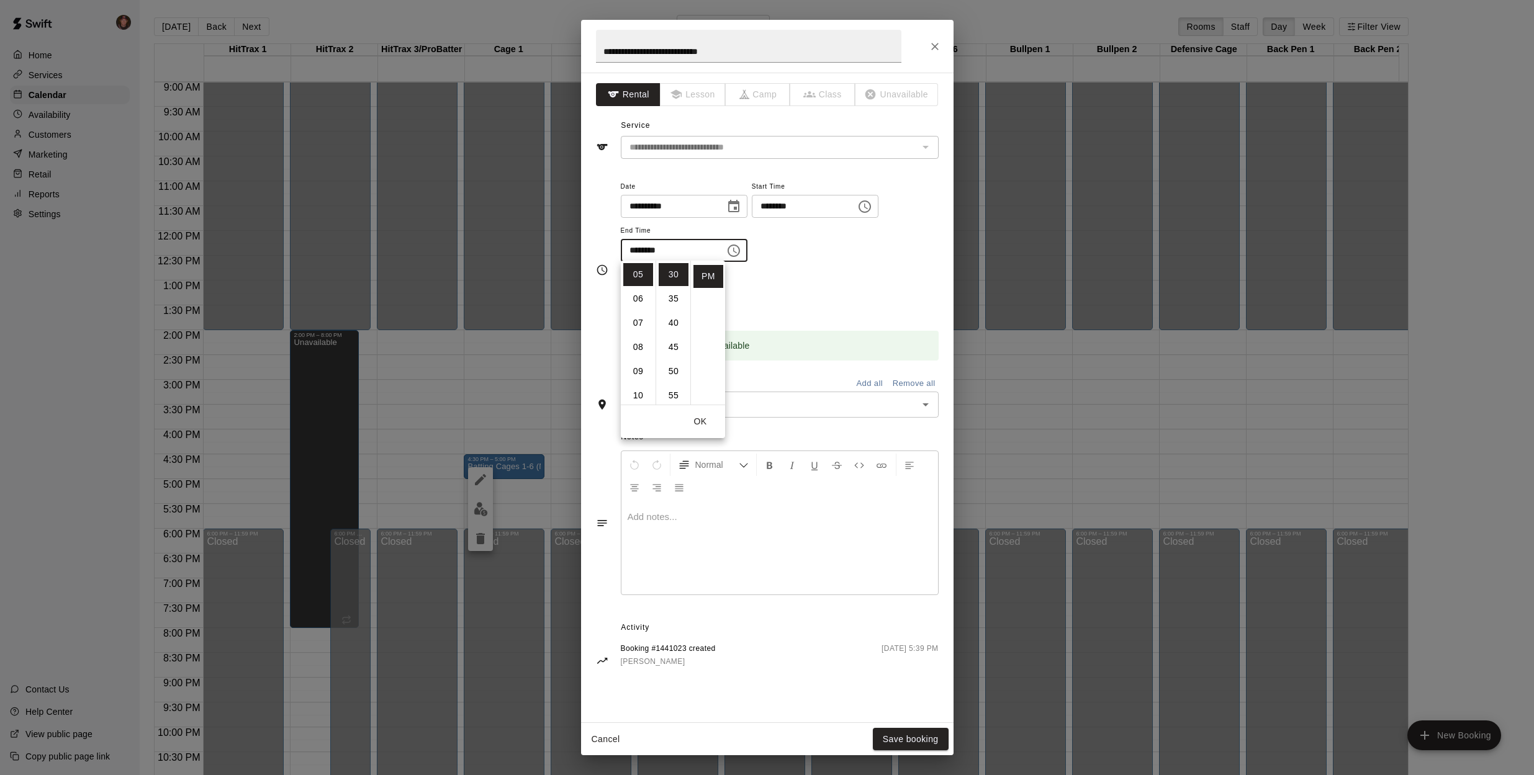
type input "********"
click at [699, 418] on button "OK" at bounding box center [700, 421] width 40 height 23
drag, startPoint x: 761, startPoint y: 43, endPoint x: 611, endPoint y: 74, distance: 154.0
click at [611, 74] on div "**********" at bounding box center [767, 387] width 372 height 735
click at [933, 737] on button "Save booking" at bounding box center [911, 739] width 76 height 23
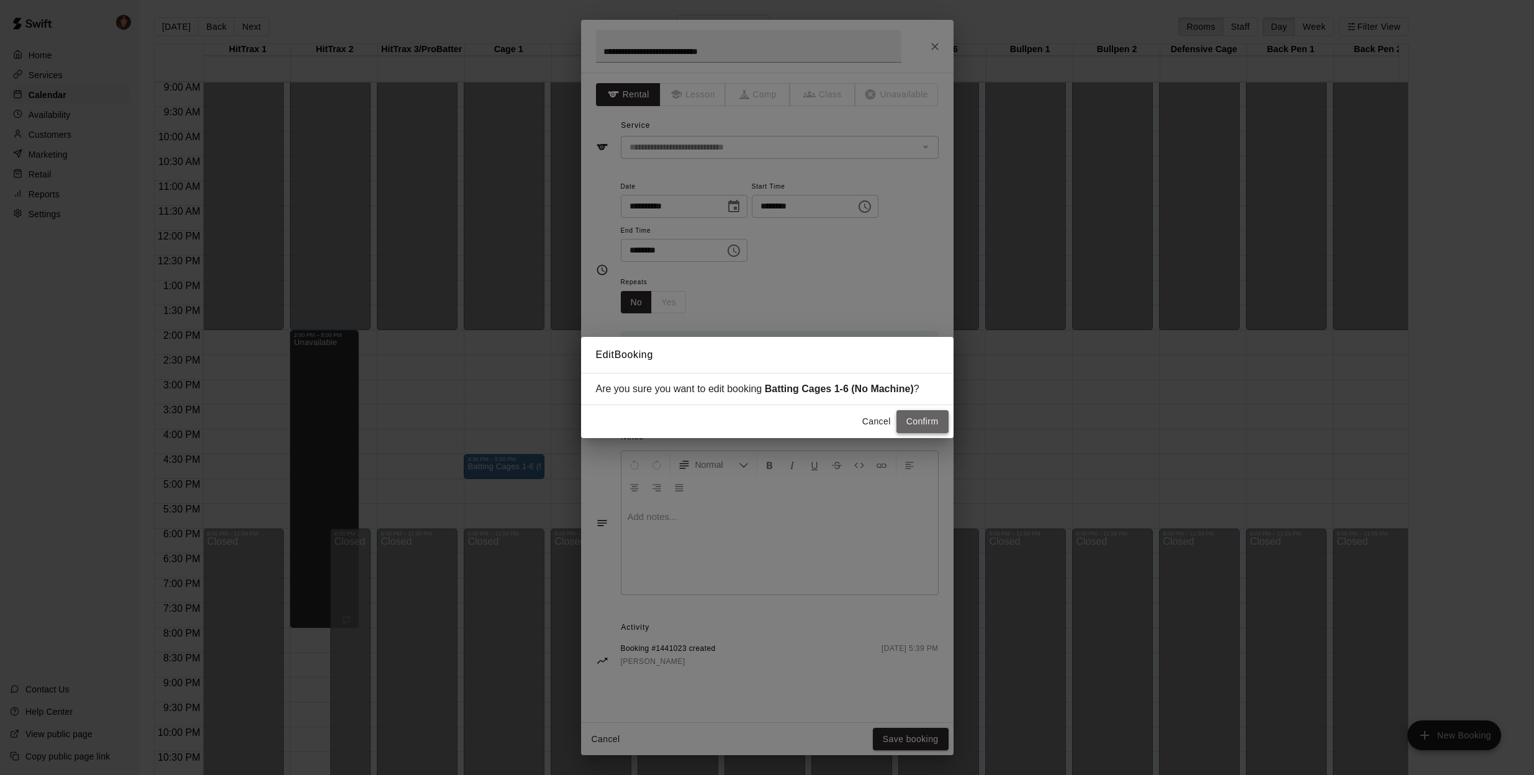
click at [931, 416] on button "Confirm" at bounding box center [922, 421] width 52 height 23
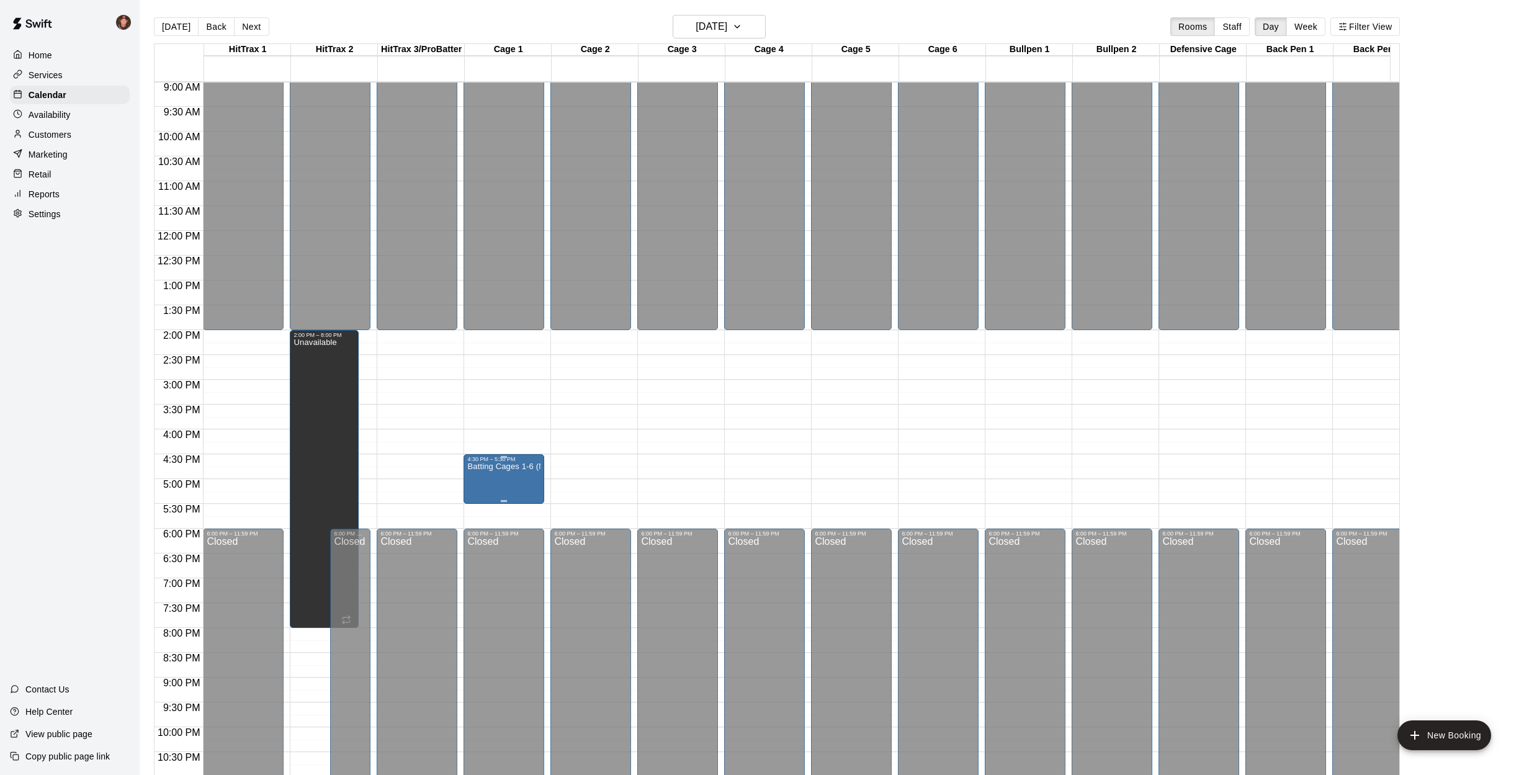
click at [483, 467] on p "Batting Cages 1-6 (No Machine)" at bounding box center [503, 467] width 73 height 0
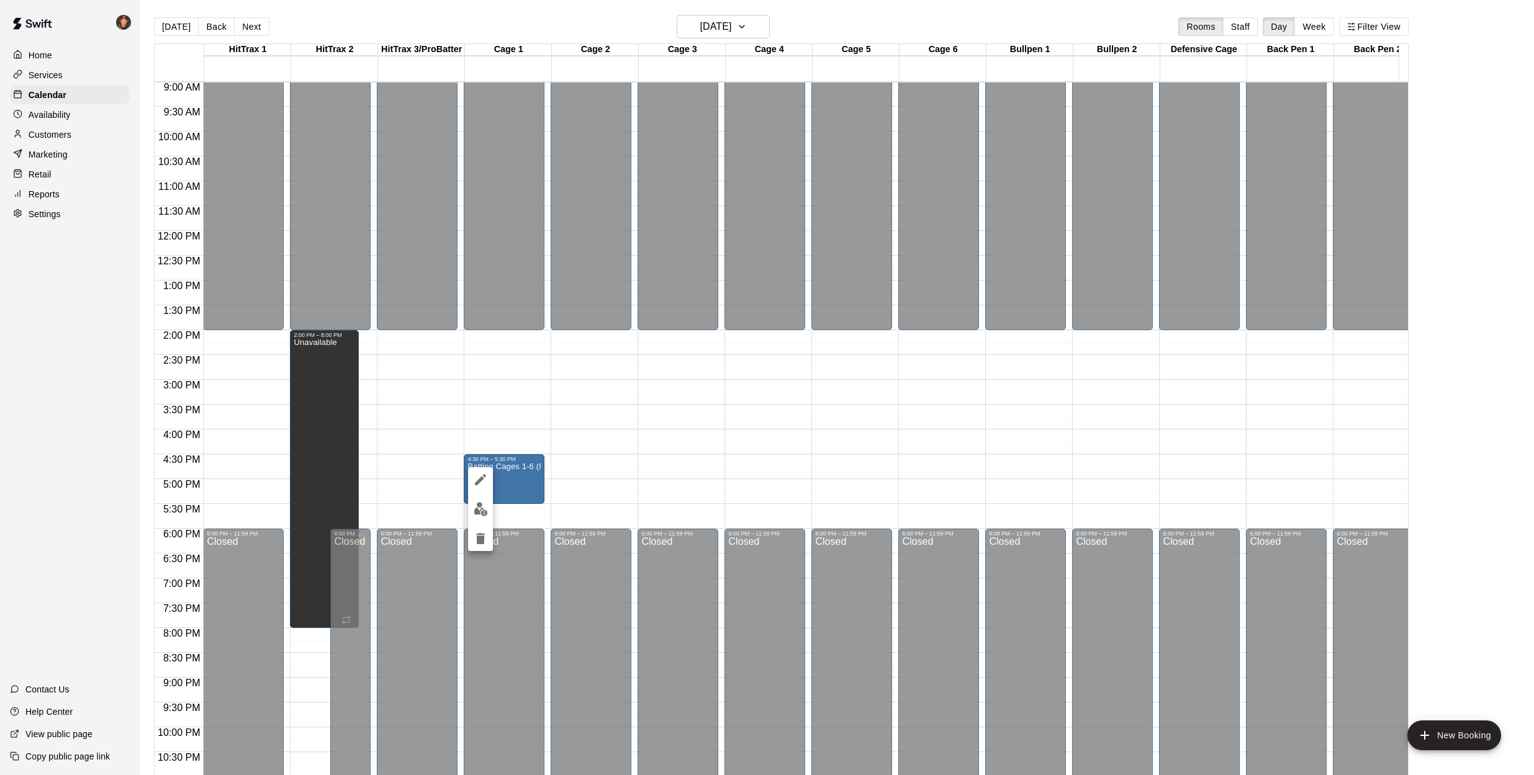
click at [496, 471] on div at bounding box center [767, 387] width 1534 height 775
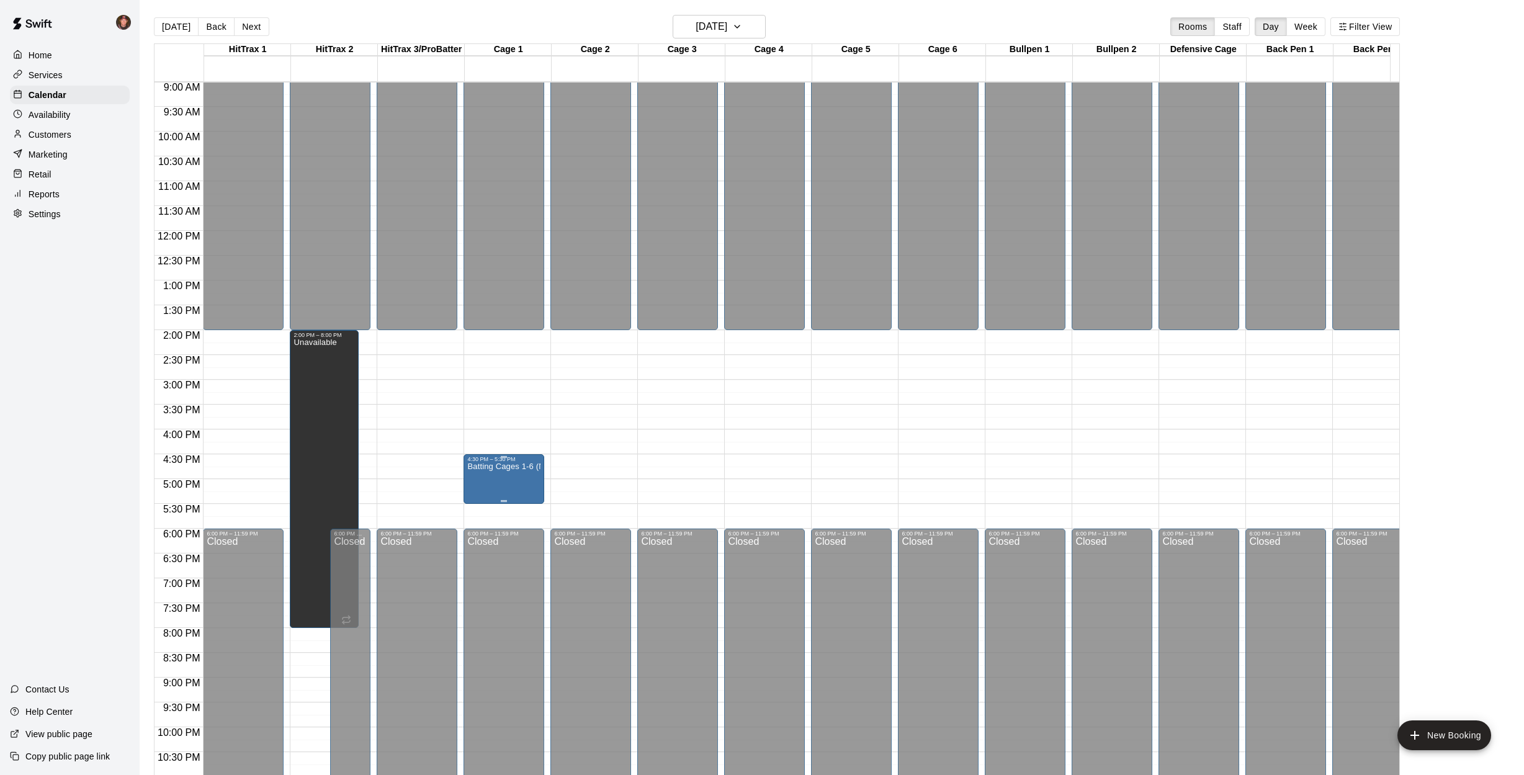
click at [496, 467] on p "Batting Cages 1-6 (No Machine)" at bounding box center [503, 467] width 73 height 0
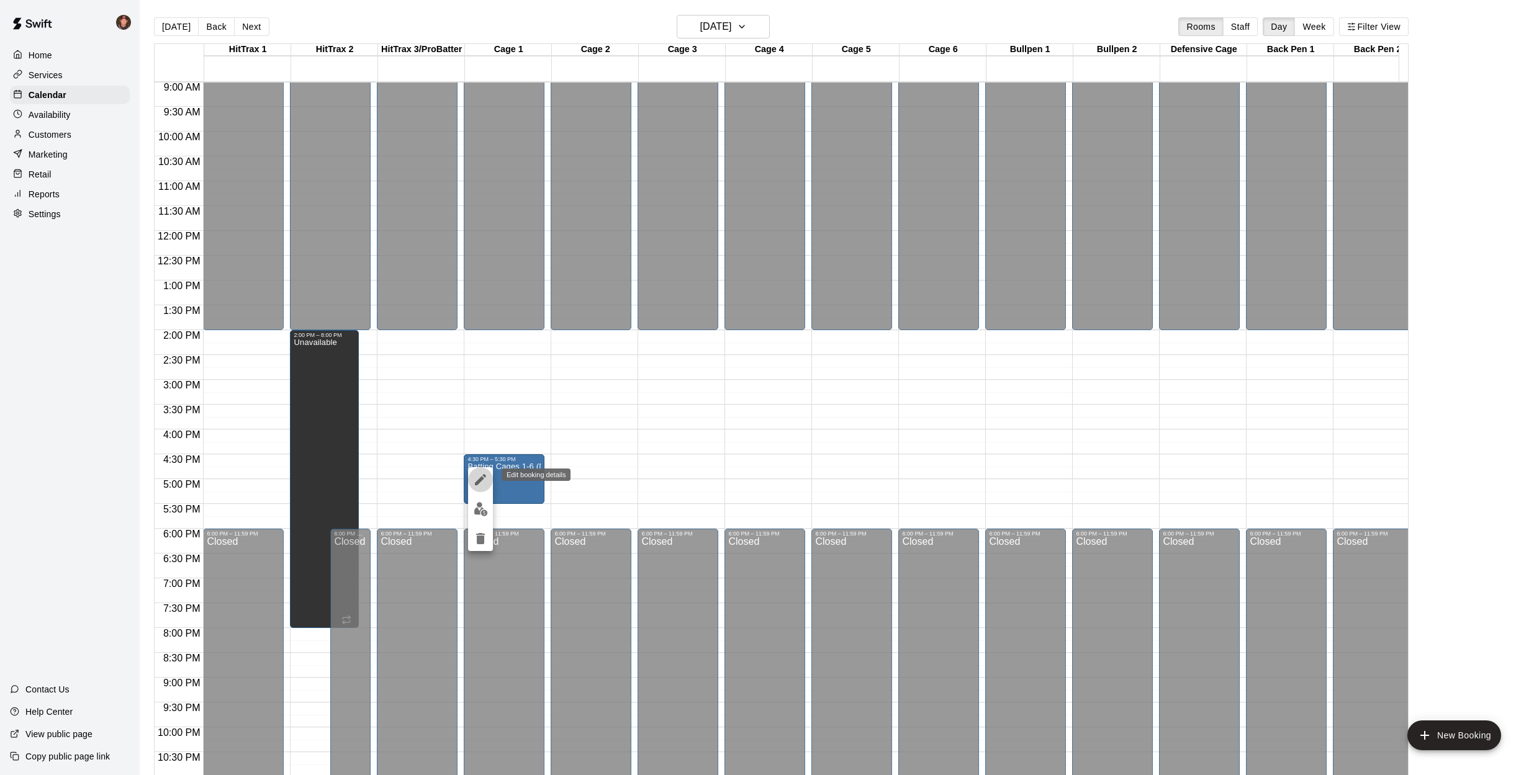
click at [483, 477] on icon "edit" at bounding box center [480, 479] width 15 height 15
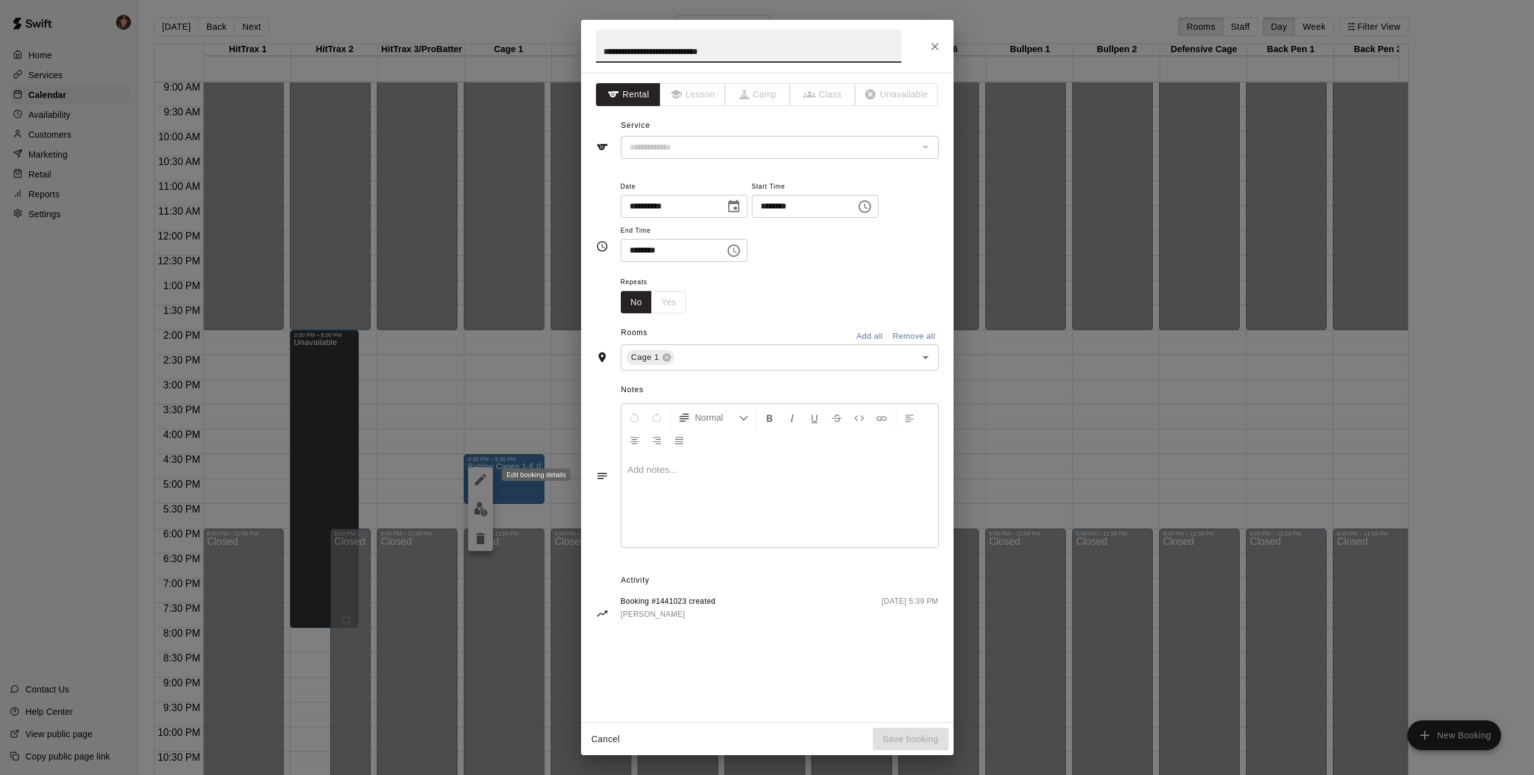
type input "**********"
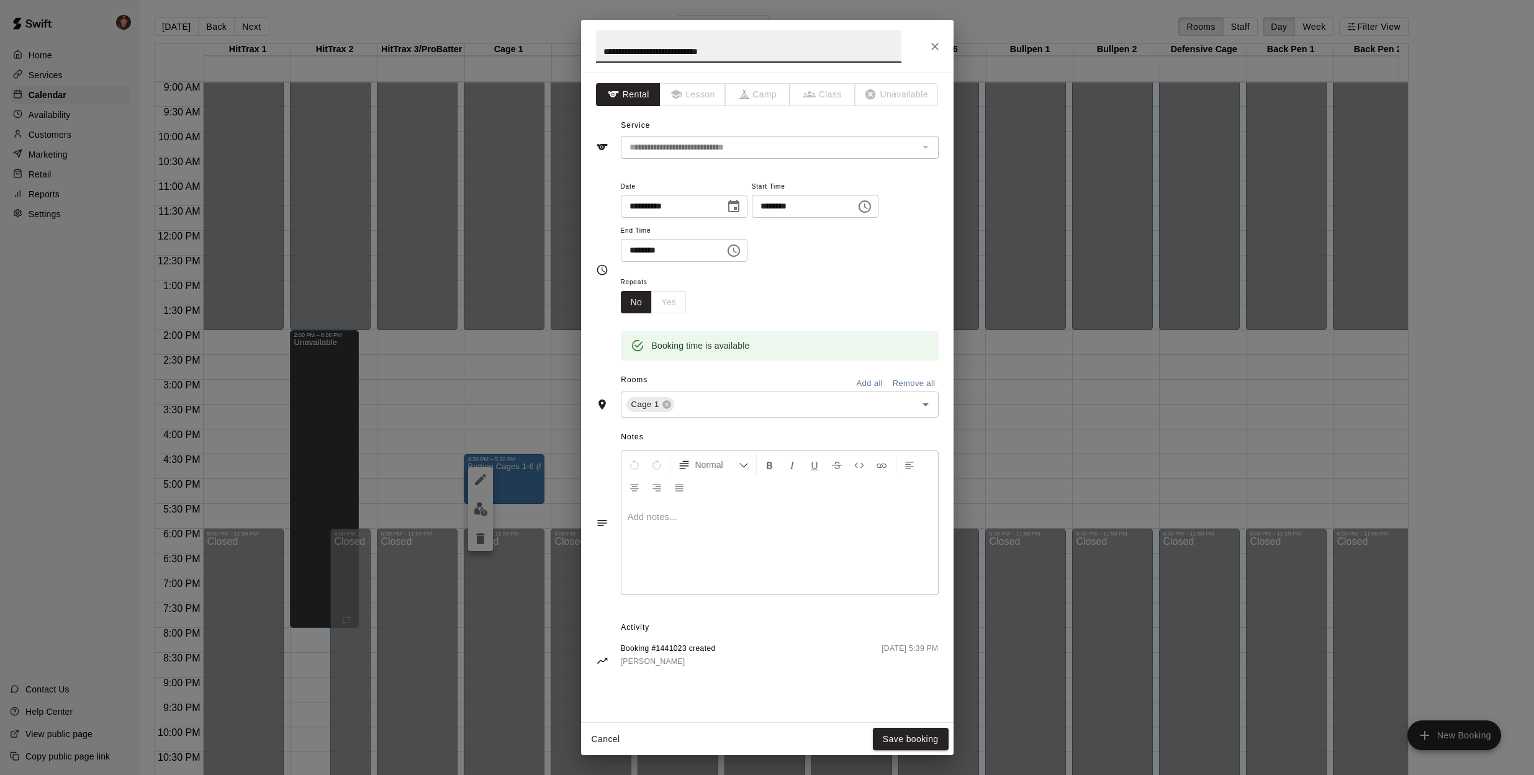
drag, startPoint x: 737, startPoint y: 51, endPoint x: 556, endPoint y: 57, distance: 181.3
click at [556, 57] on div "**********" at bounding box center [767, 387] width 1534 height 775
type input "*"
type input "**********"
click at [897, 742] on button "Save booking" at bounding box center [911, 739] width 76 height 23
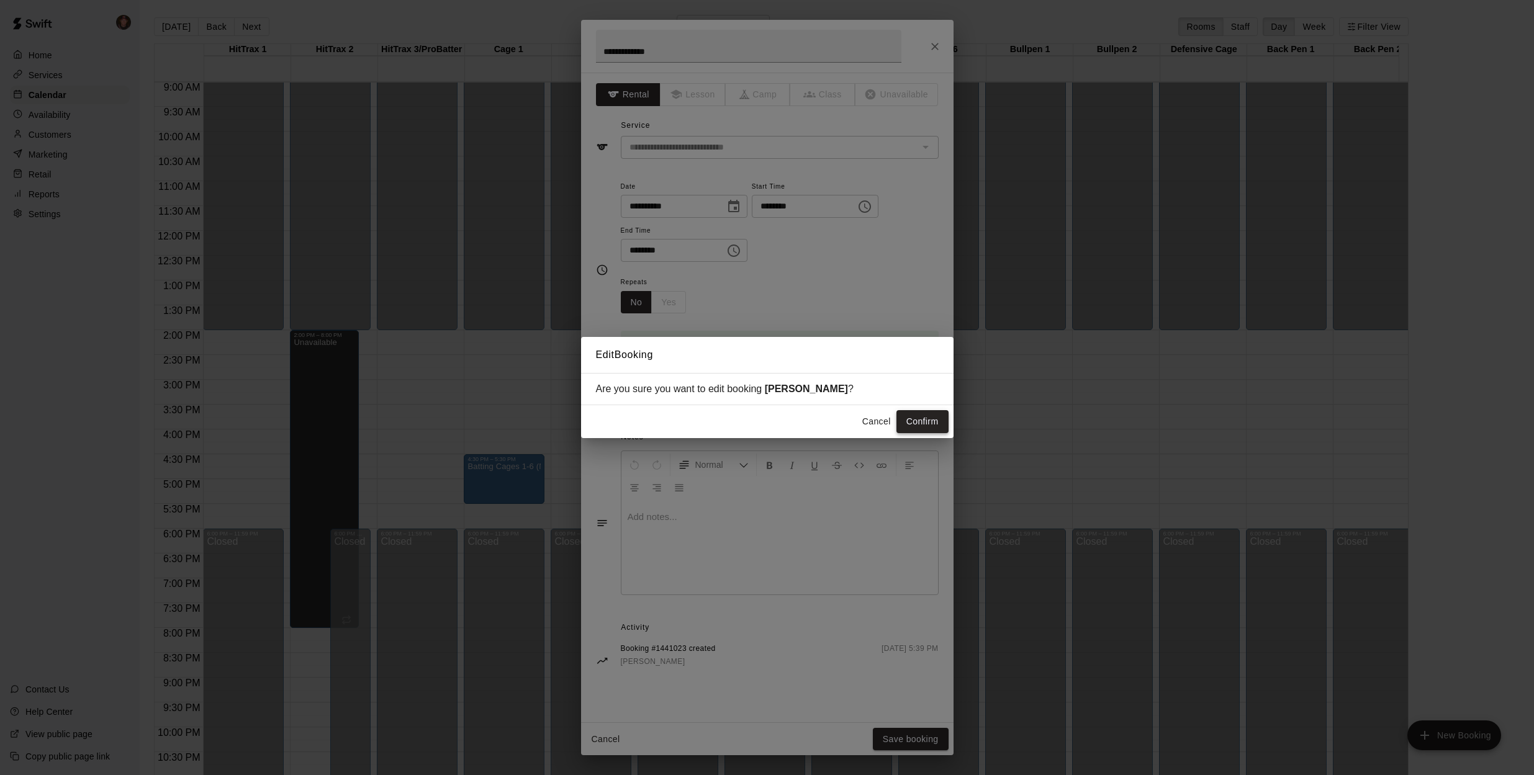
click at [934, 420] on button "Confirm" at bounding box center [922, 421] width 52 height 23
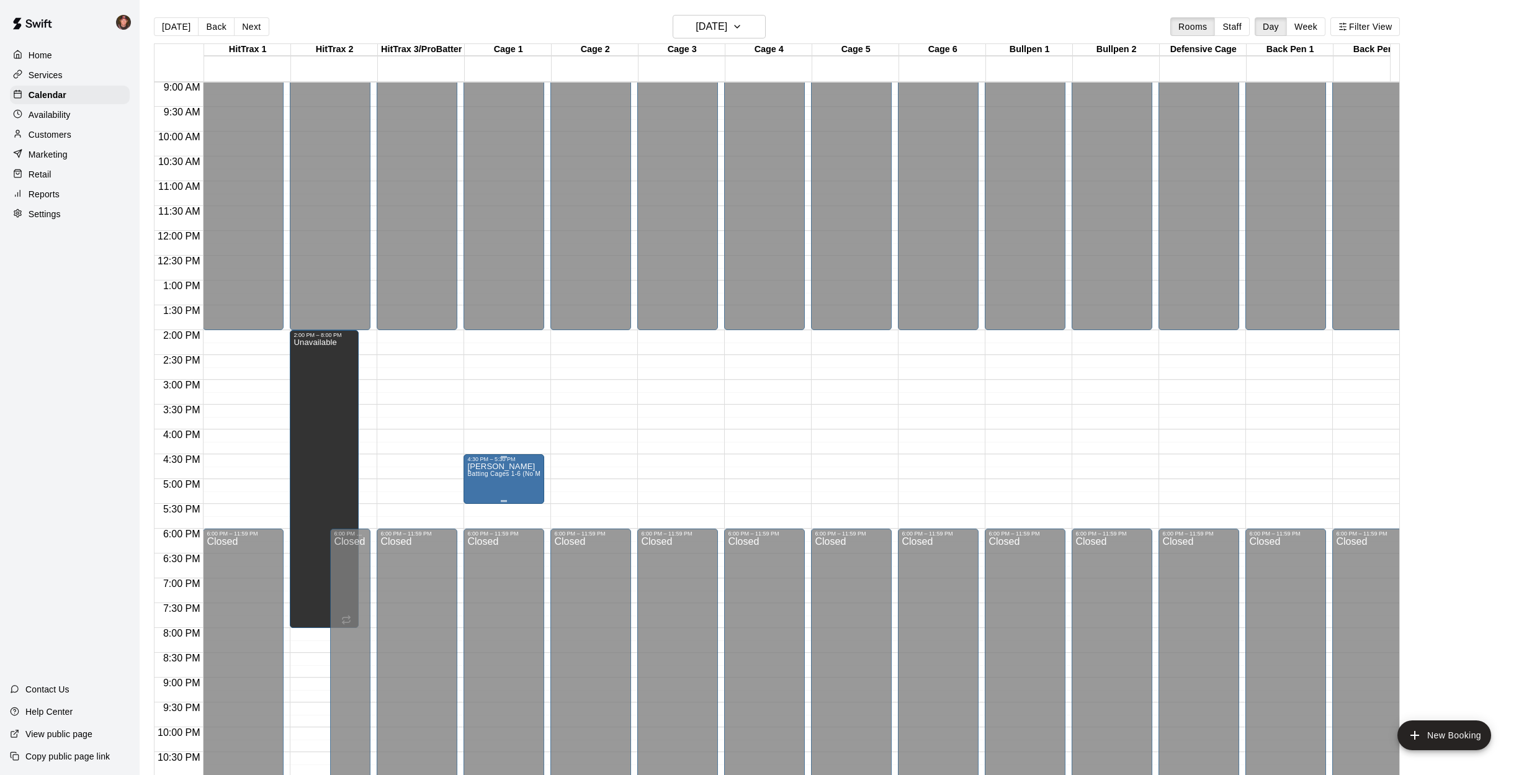
click at [500, 472] on span "Batting Cages 1-6 (No Machine)" at bounding box center [514, 473] width 95 height 7
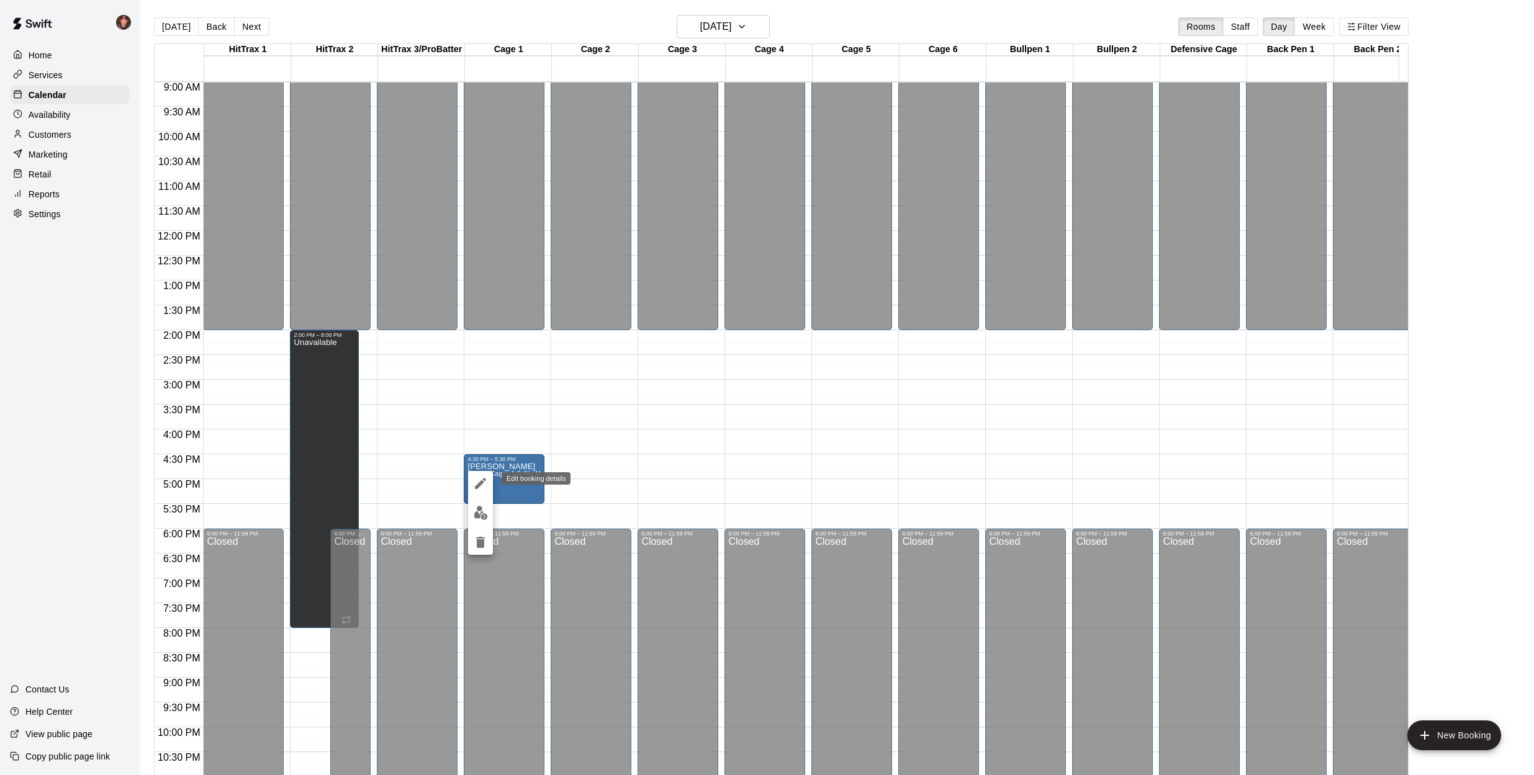
click at [480, 481] on icon "edit" at bounding box center [480, 483] width 15 height 15
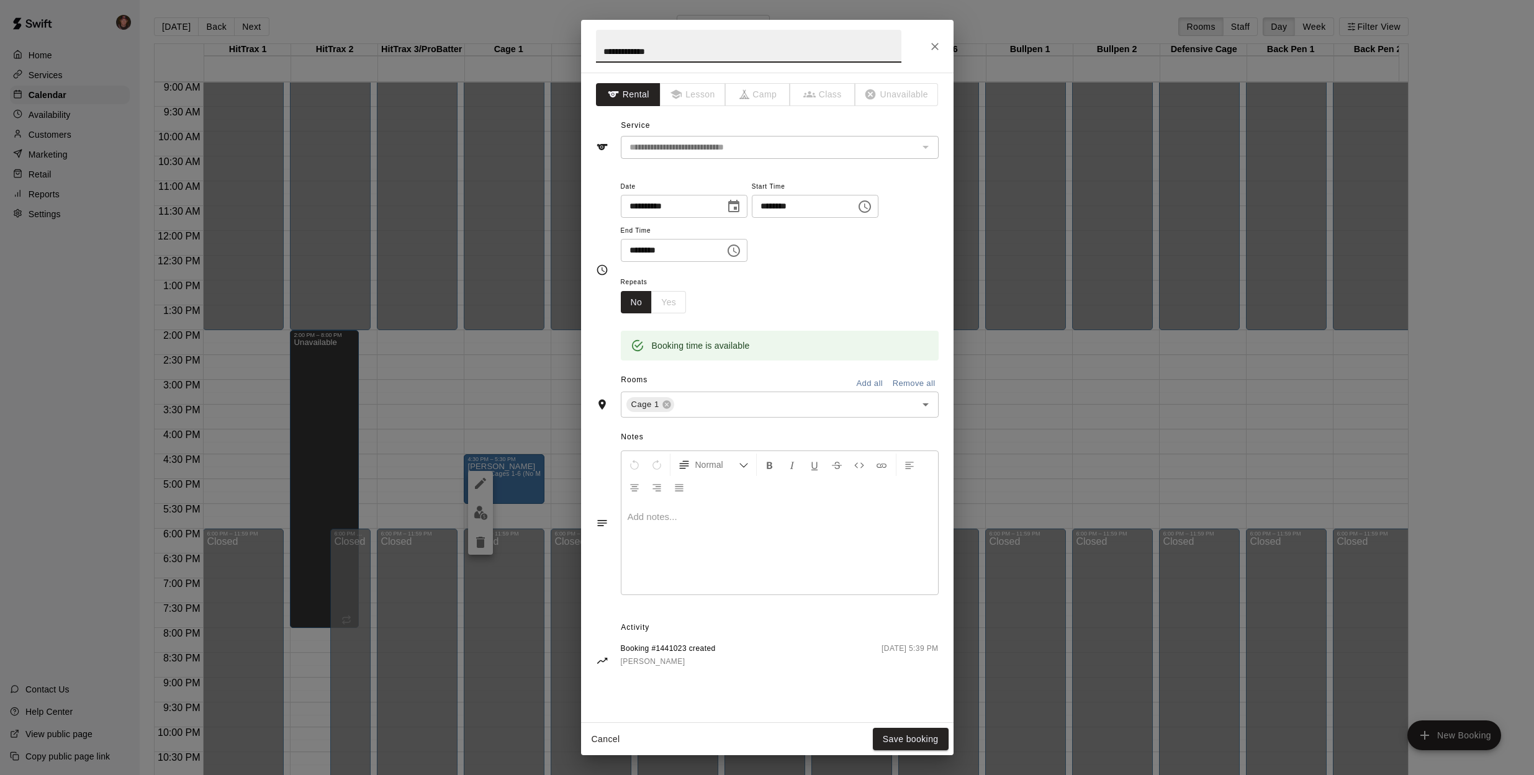
click at [649, 52] on input "**********" at bounding box center [748, 46] width 305 height 33
type input "**********"
click at [911, 741] on button "Save booking" at bounding box center [911, 739] width 76 height 23
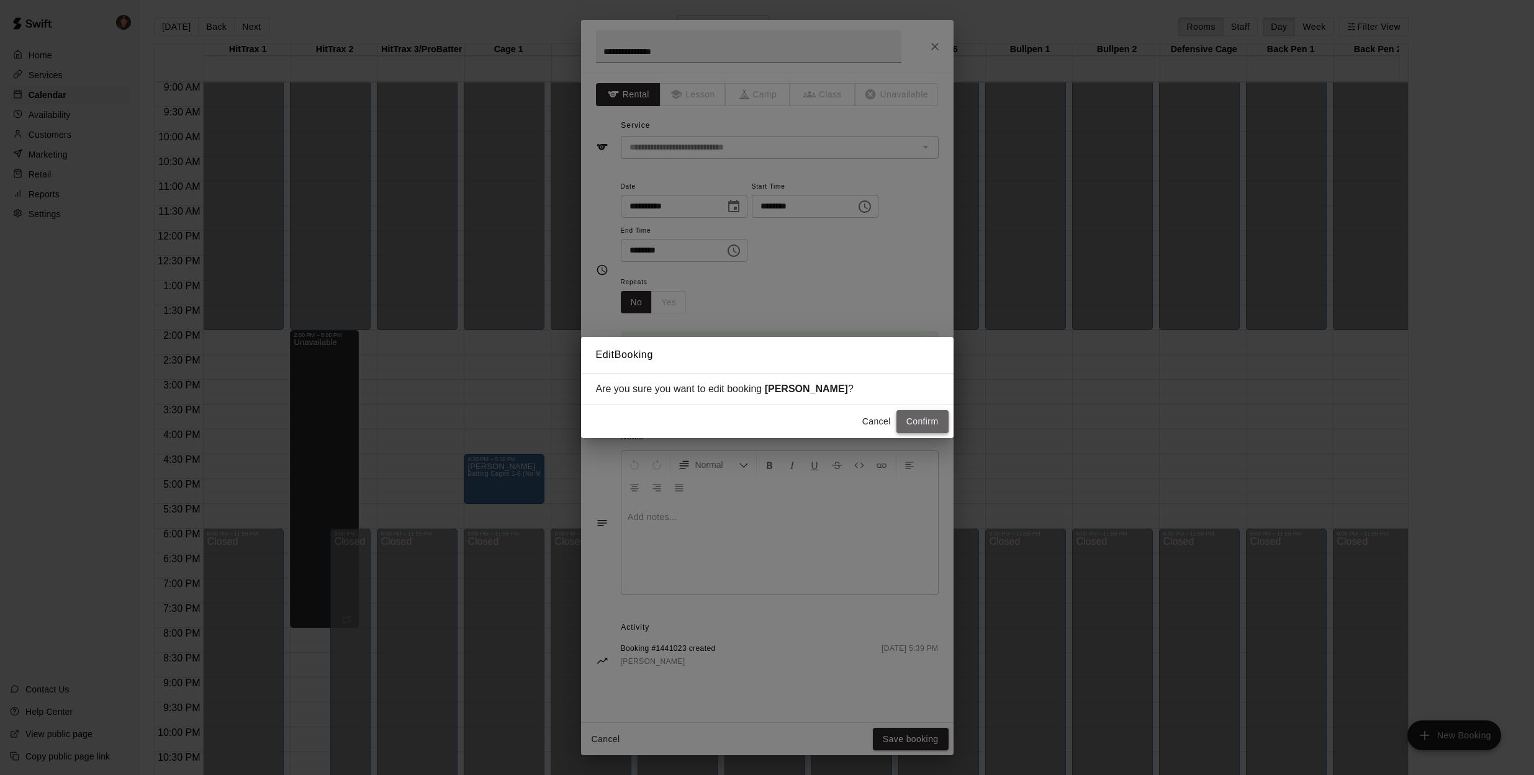
click at [927, 422] on button "Confirm" at bounding box center [922, 421] width 52 height 23
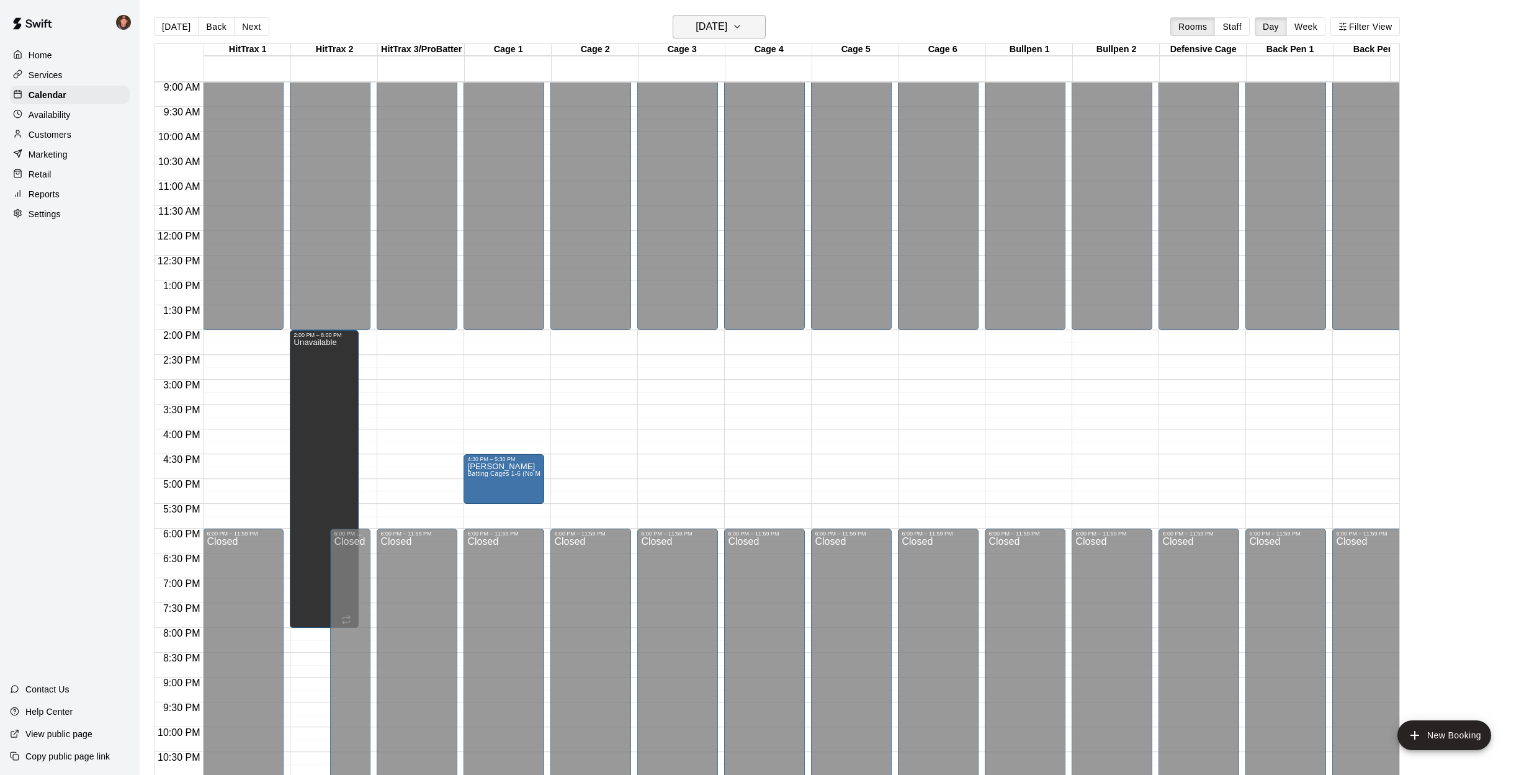
click at [715, 24] on h6 "[DATE]" at bounding box center [712, 26] width 32 height 17
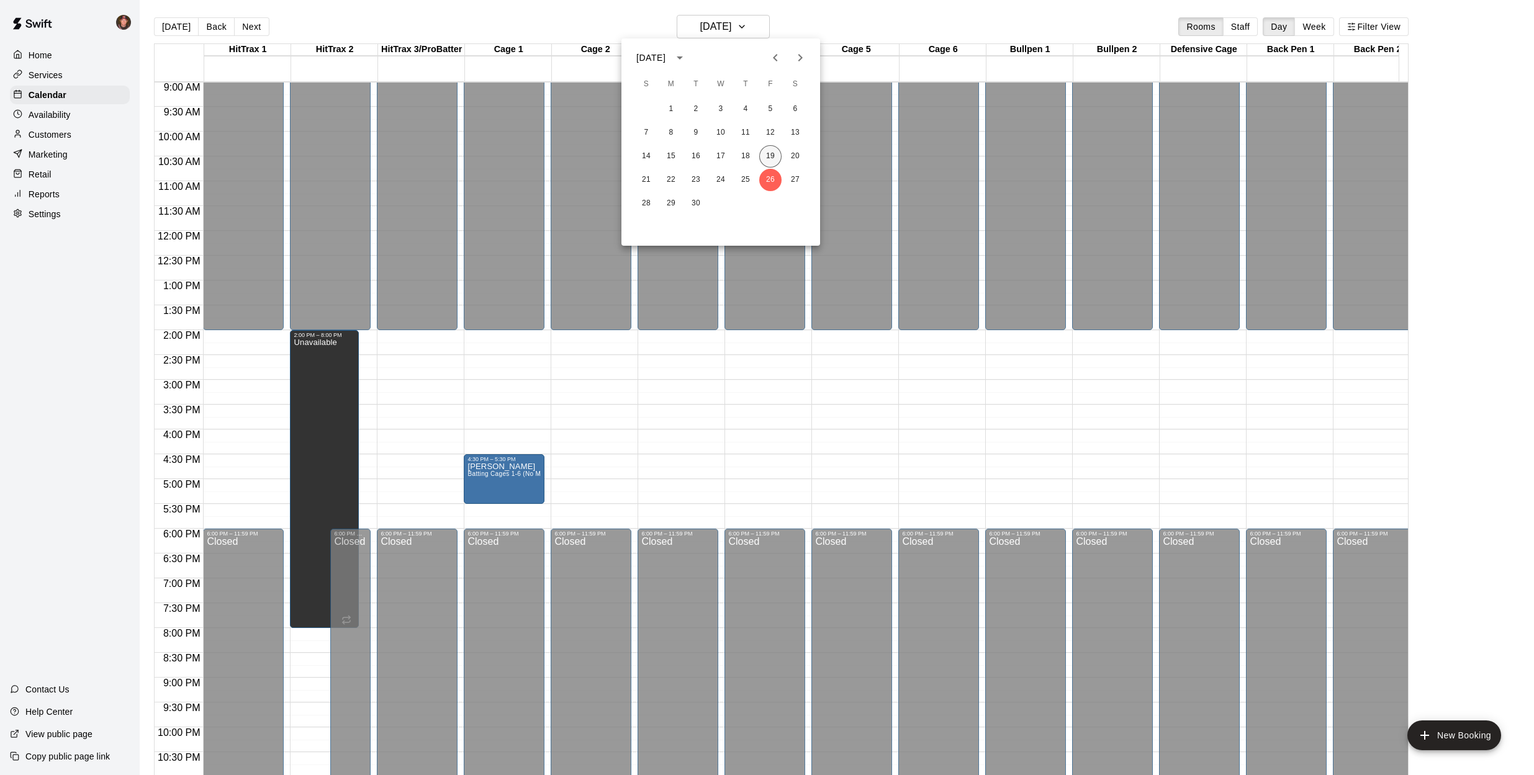
click at [769, 156] on button "19" at bounding box center [770, 156] width 22 height 22
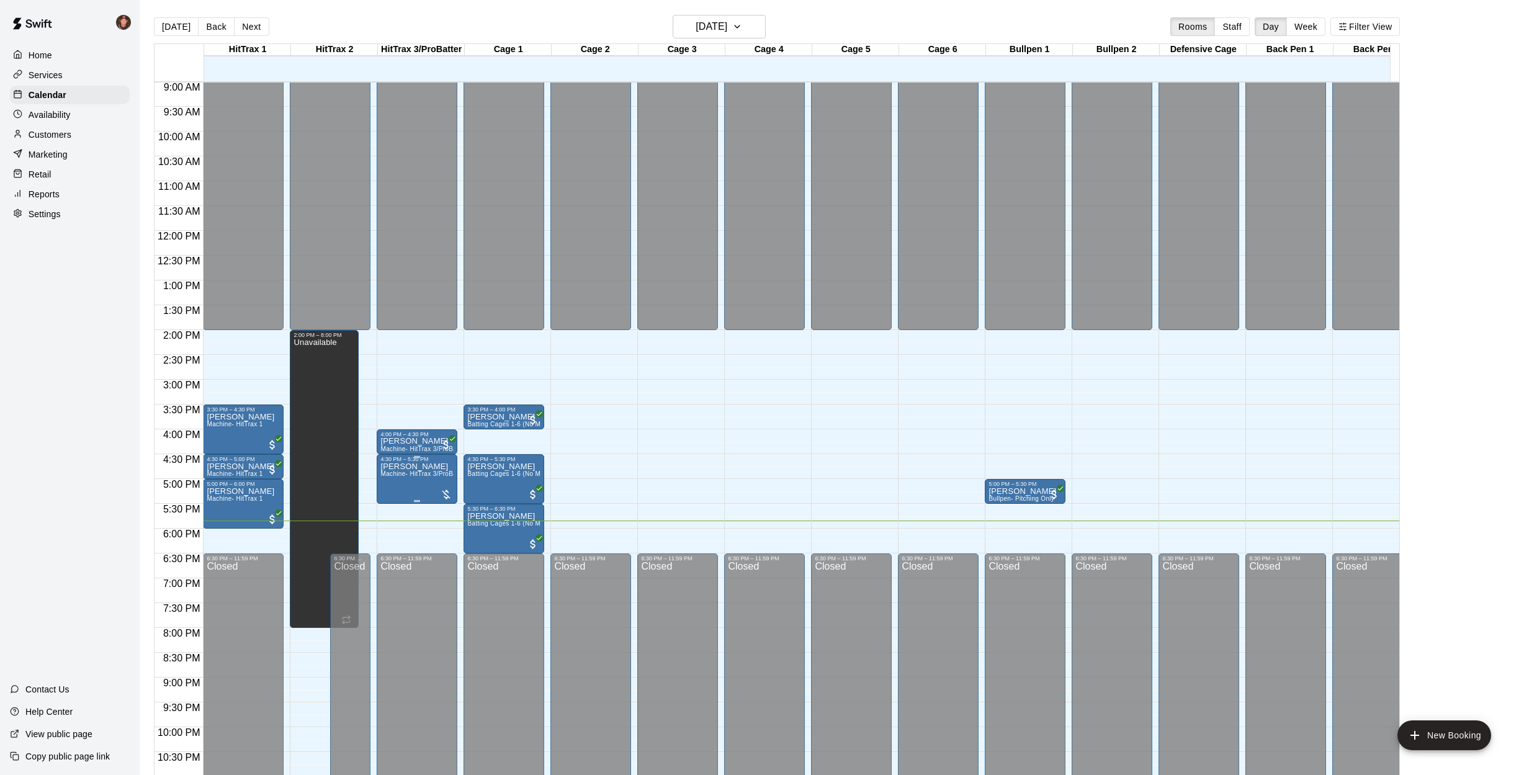
click at [420, 477] on span "Machine- HitTrax 3/ProBatter BB & FP" at bounding box center [436, 473] width 113 height 7
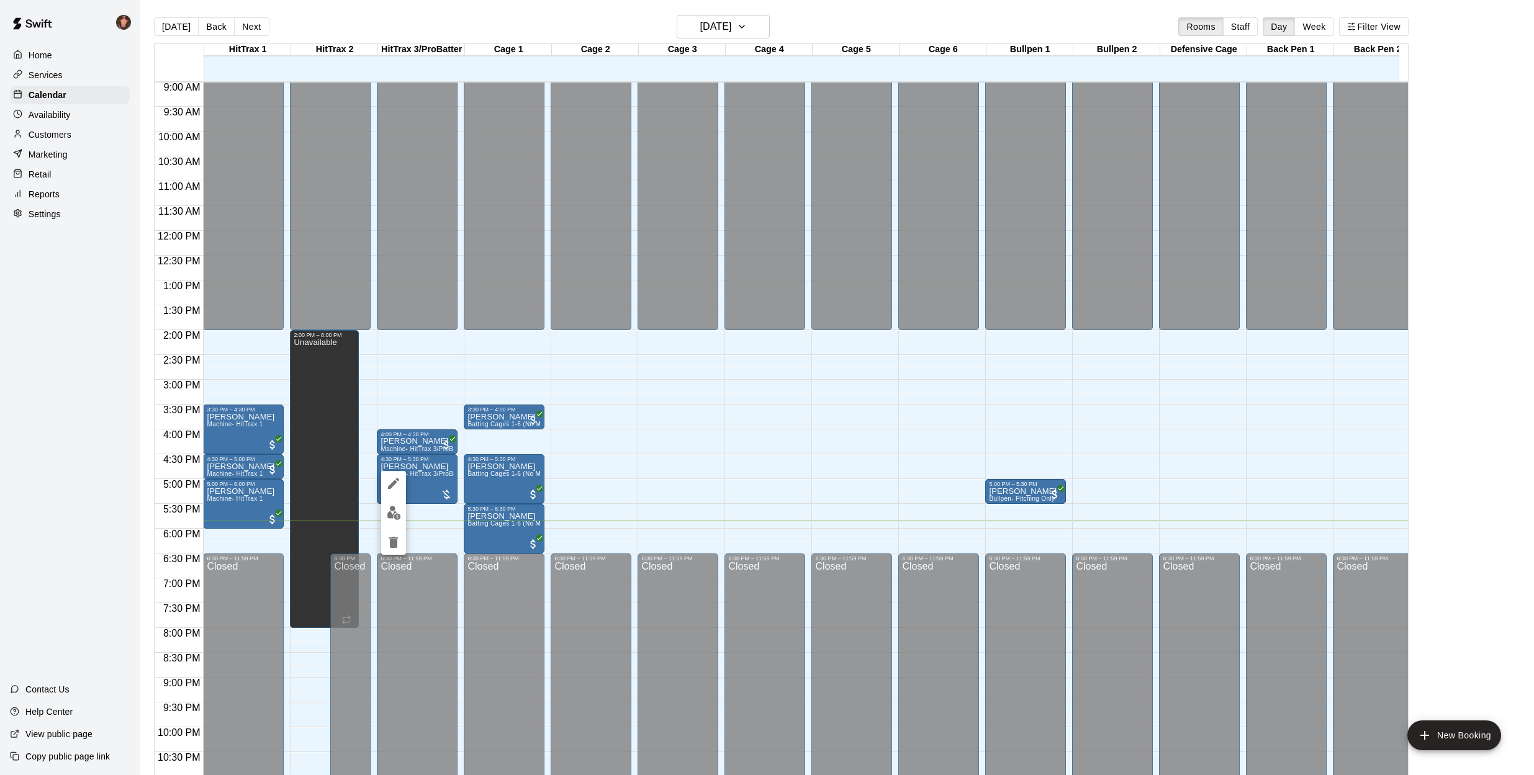
click at [656, 481] on div at bounding box center [767, 387] width 1534 height 775
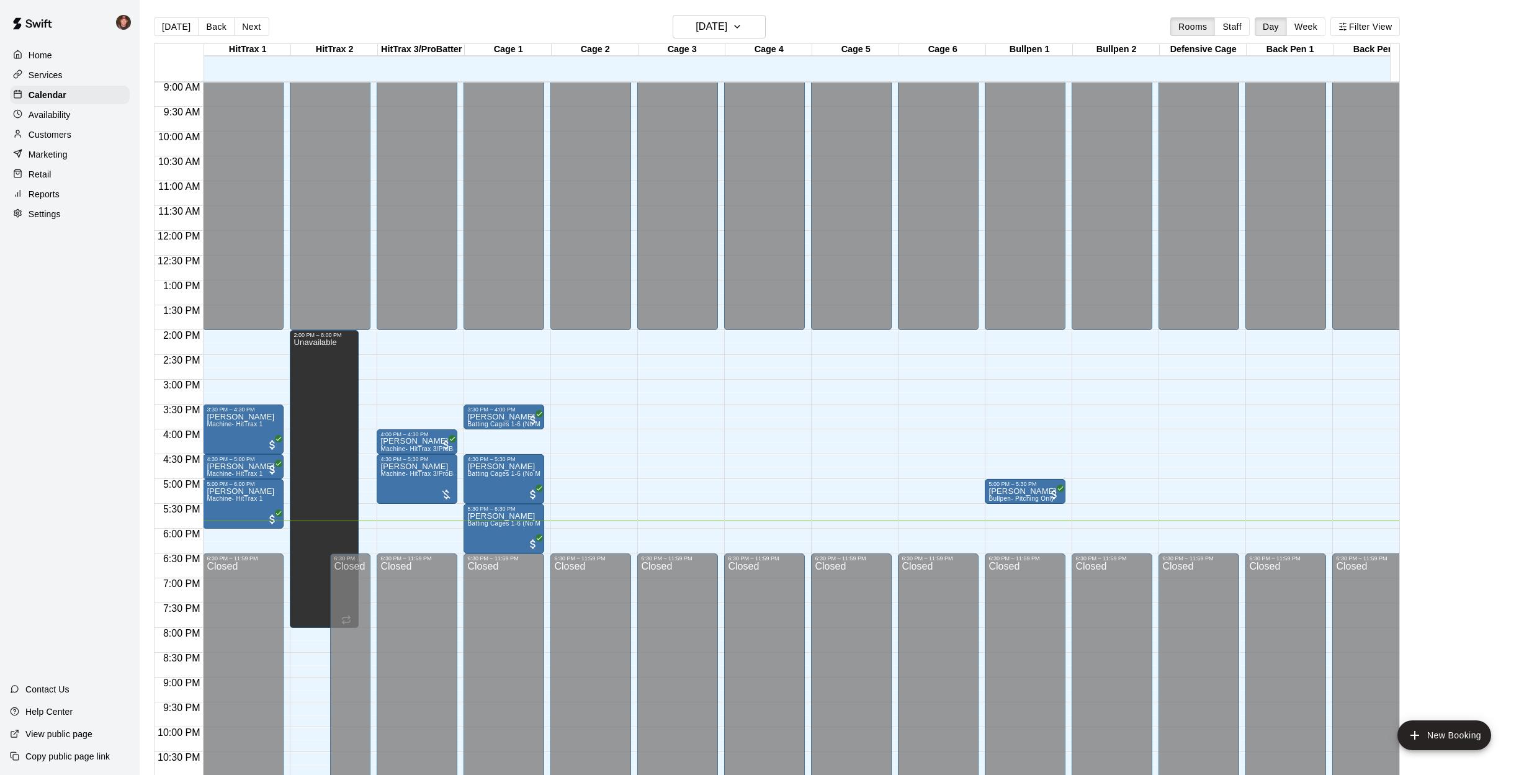
click at [616, 475] on div "12:00 AM – 2:00 PM Closed 6:30 PM – 11:59 PM Closed" at bounding box center [590, 231] width 81 height 1192
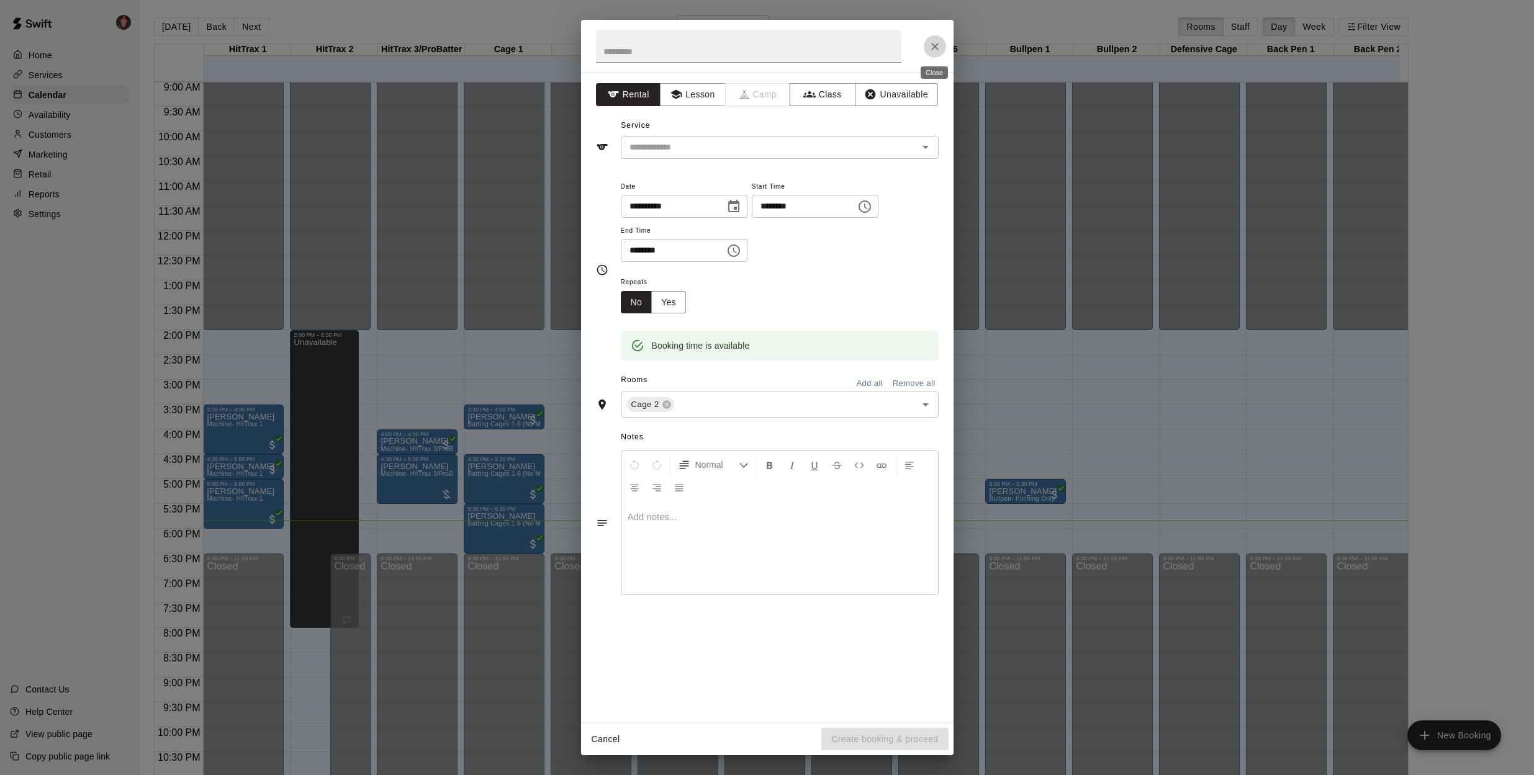
click at [940, 48] on icon "Close" at bounding box center [934, 46] width 12 height 12
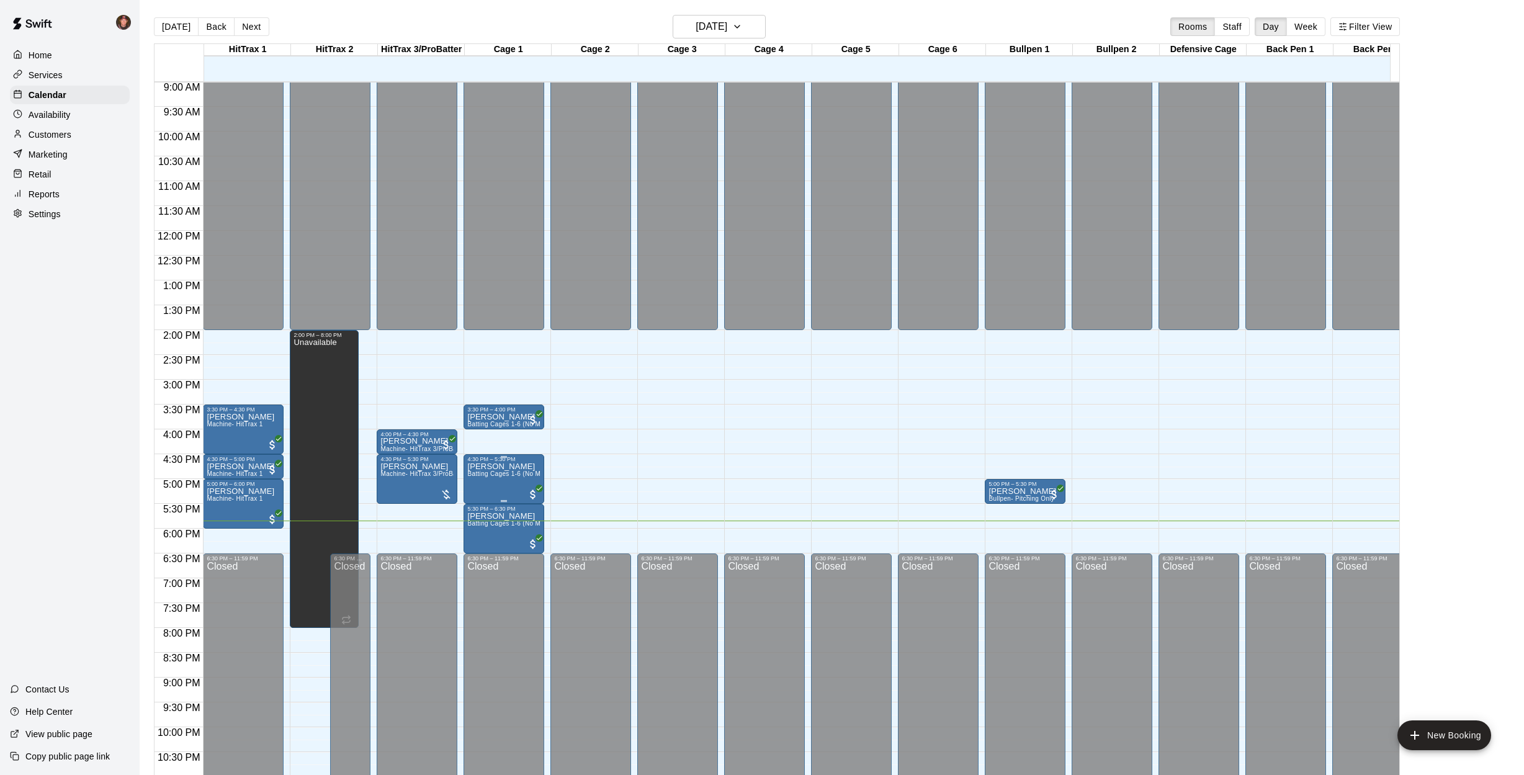
click at [529, 472] on span "Batting Cages 1-6 (No Machine)" at bounding box center [514, 473] width 95 height 7
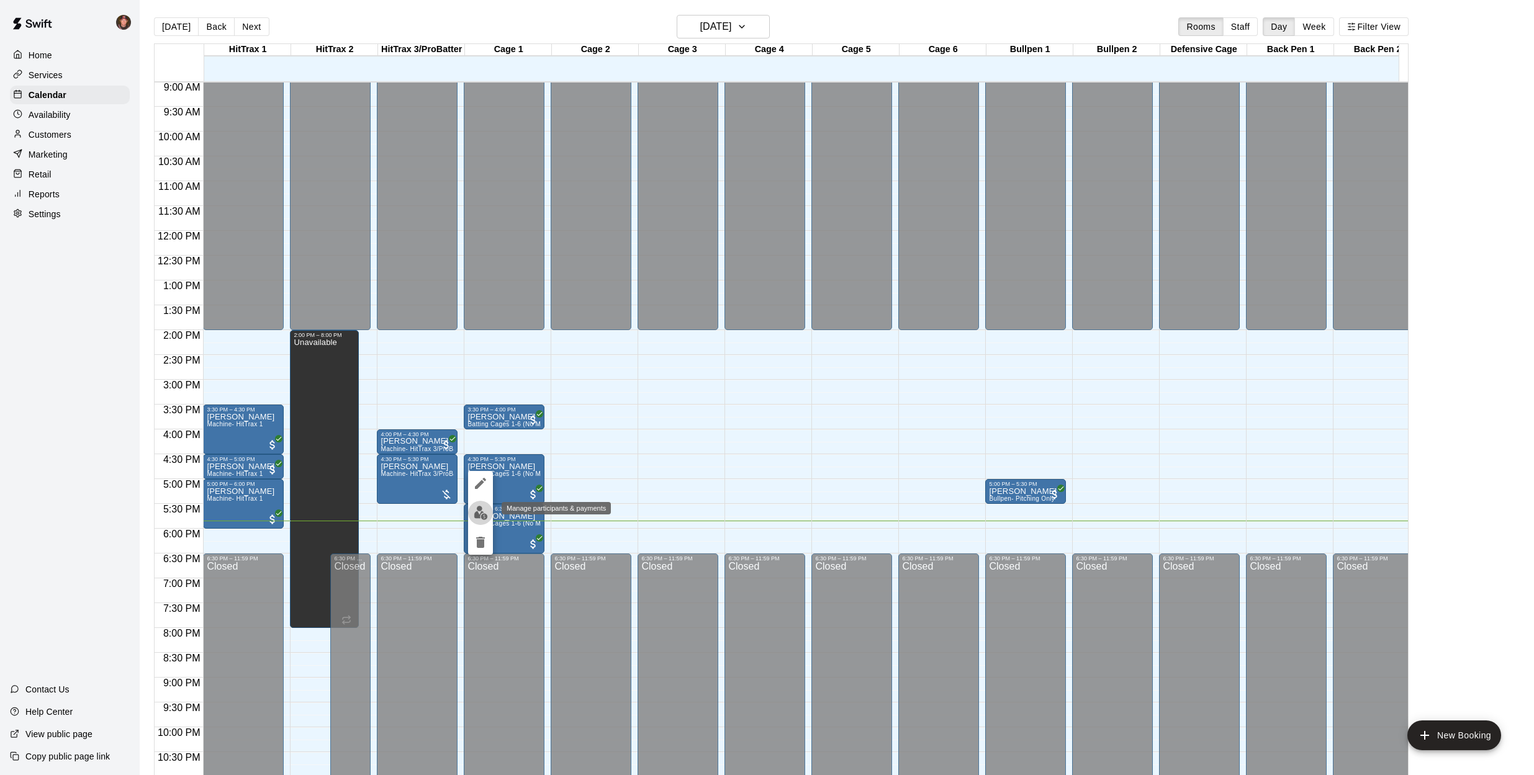
click at [480, 513] on img "edit" at bounding box center [481, 513] width 14 height 14
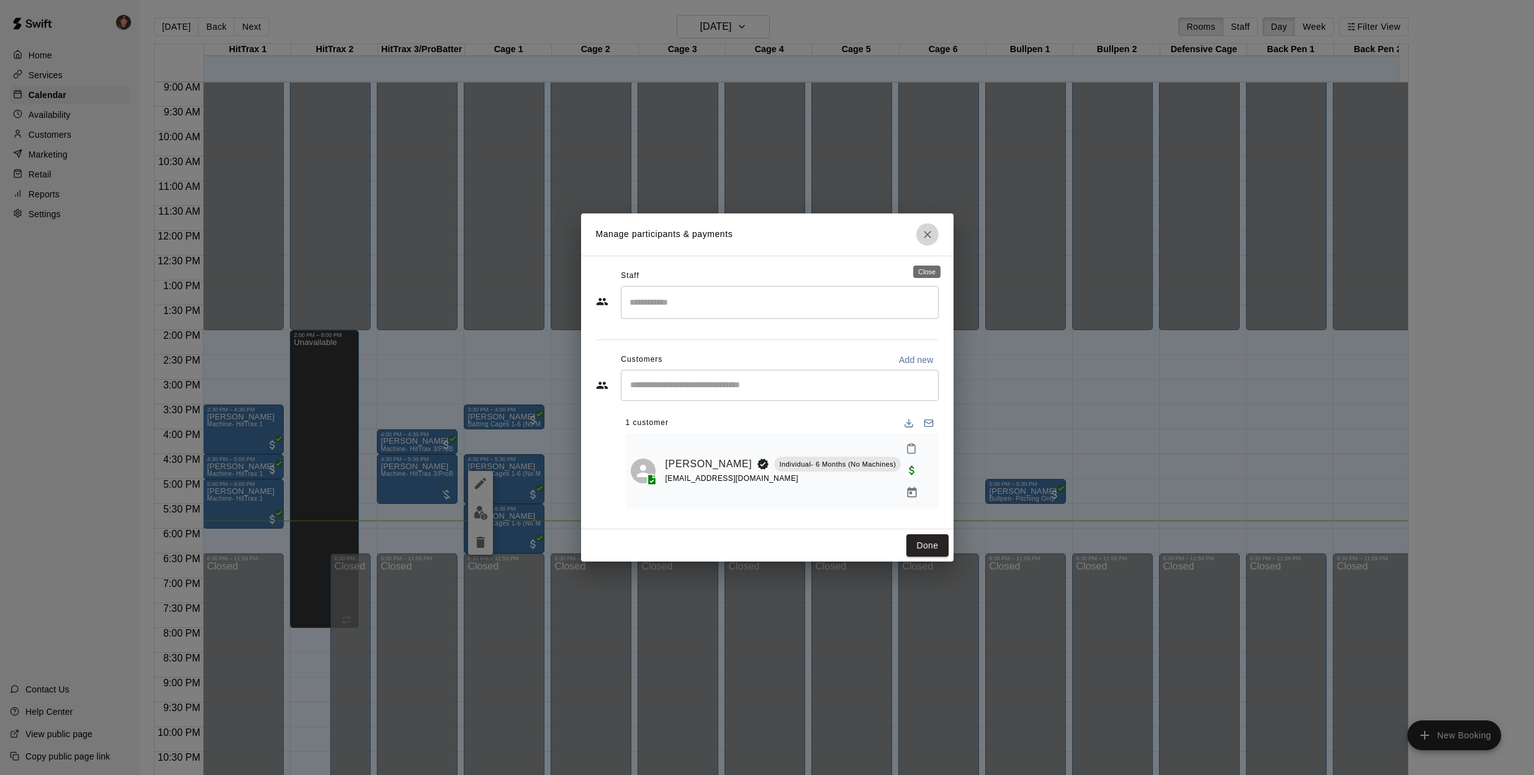
click at [926, 240] on icon "Close" at bounding box center [927, 234] width 12 height 12
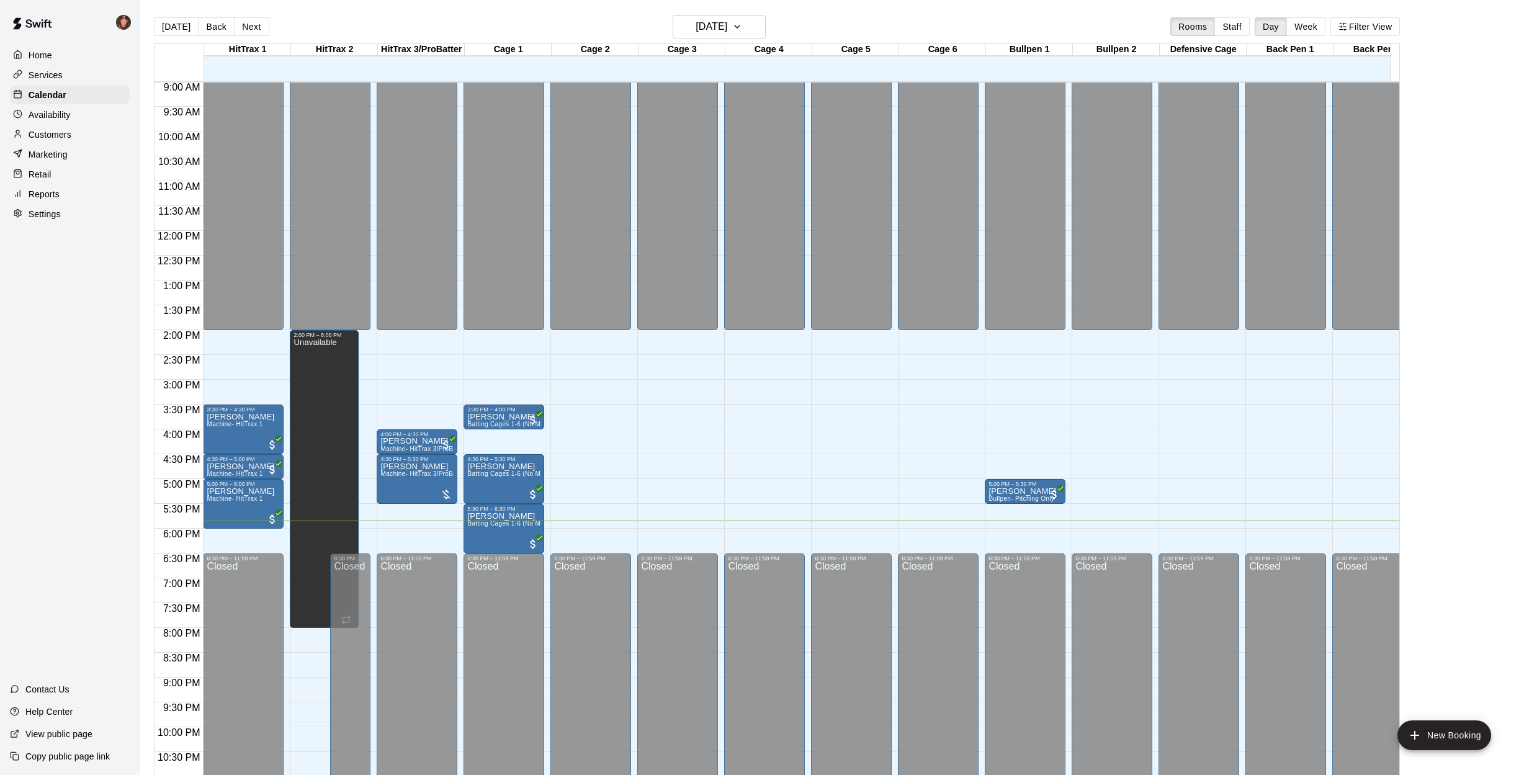
click at [718, 456] on div "12:00 AM – 2:00 PM Closed 6:30 PM – 11:59 PM Closed" at bounding box center [677, 231] width 81 height 1192
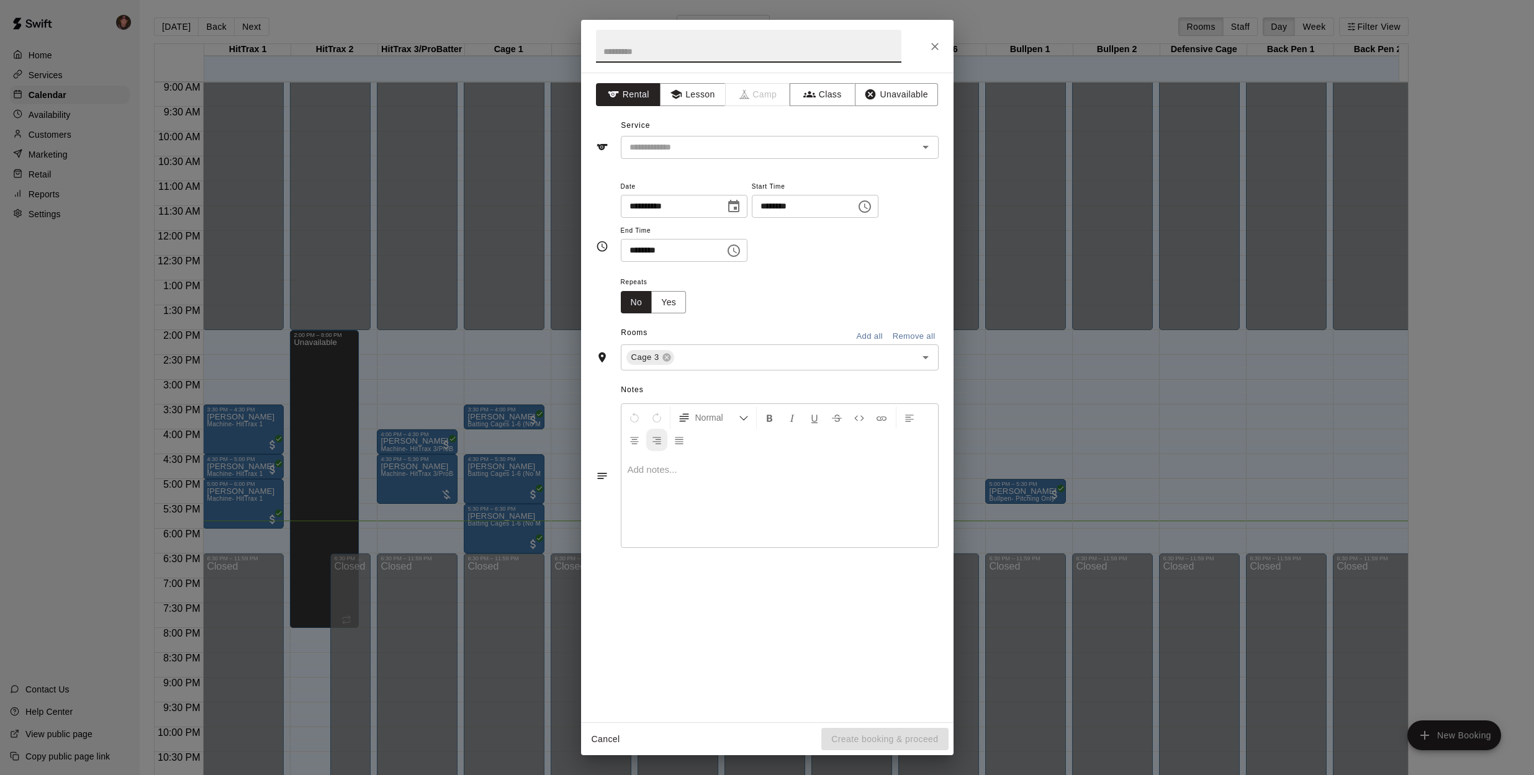
click at [684, 454] on div "Normal" at bounding box center [779, 429] width 317 height 50
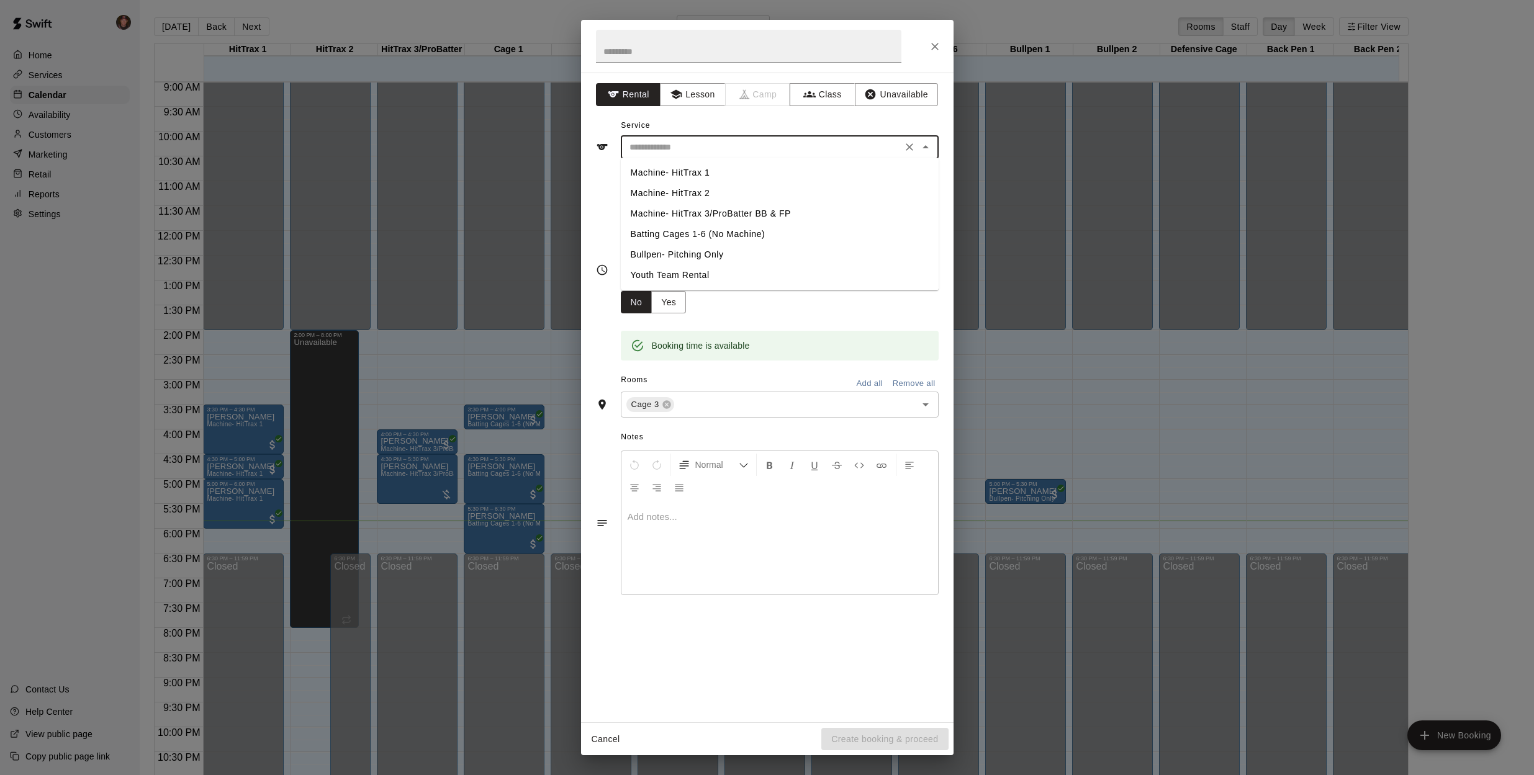
click at [705, 143] on input "text" at bounding box center [761, 148] width 274 height 16
click at [593, 169] on div "**********" at bounding box center [767, 398] width 372 height 650
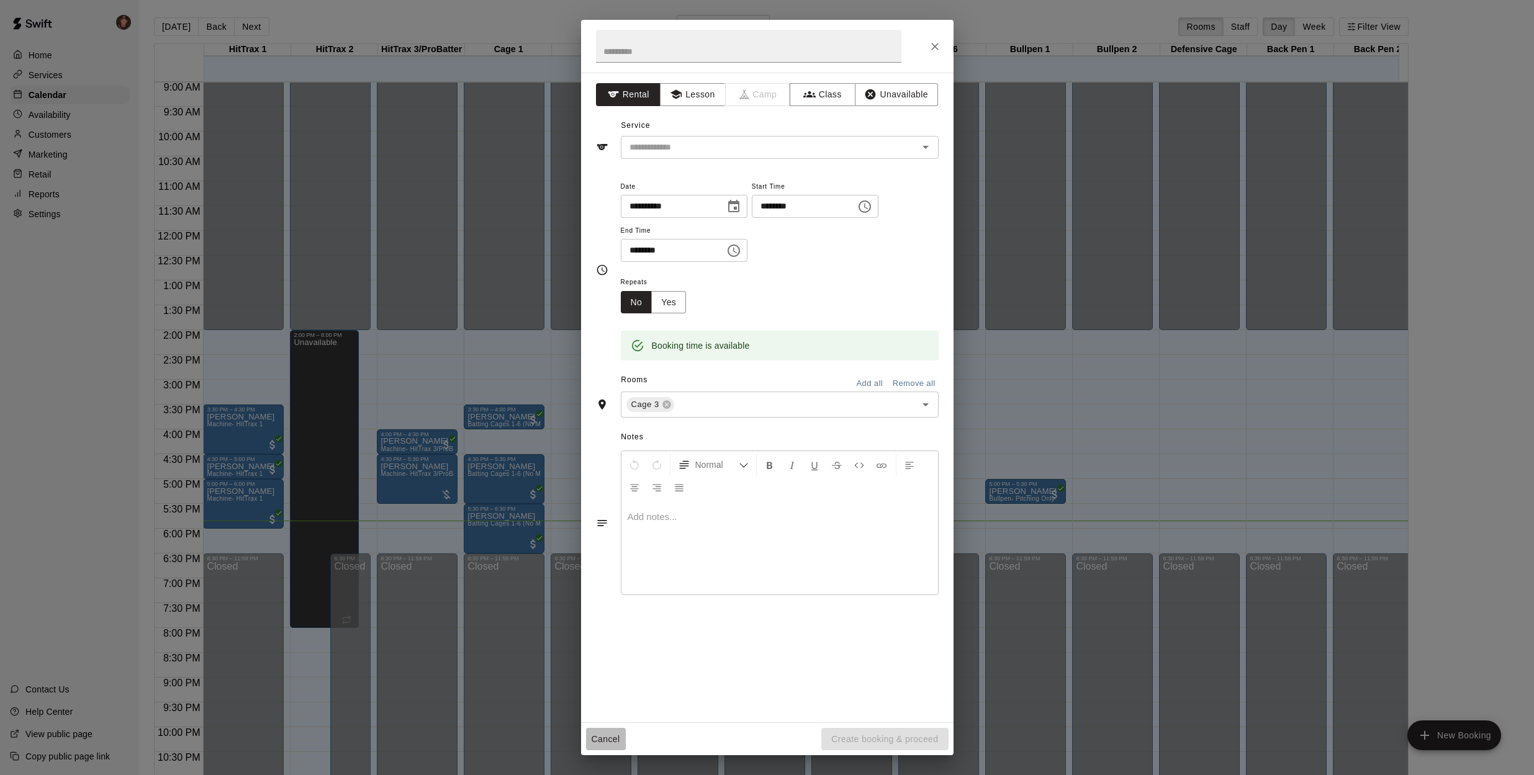
click at [603, 744] on button "Cancel" at bounding box center [606, 739] width 40 height 23
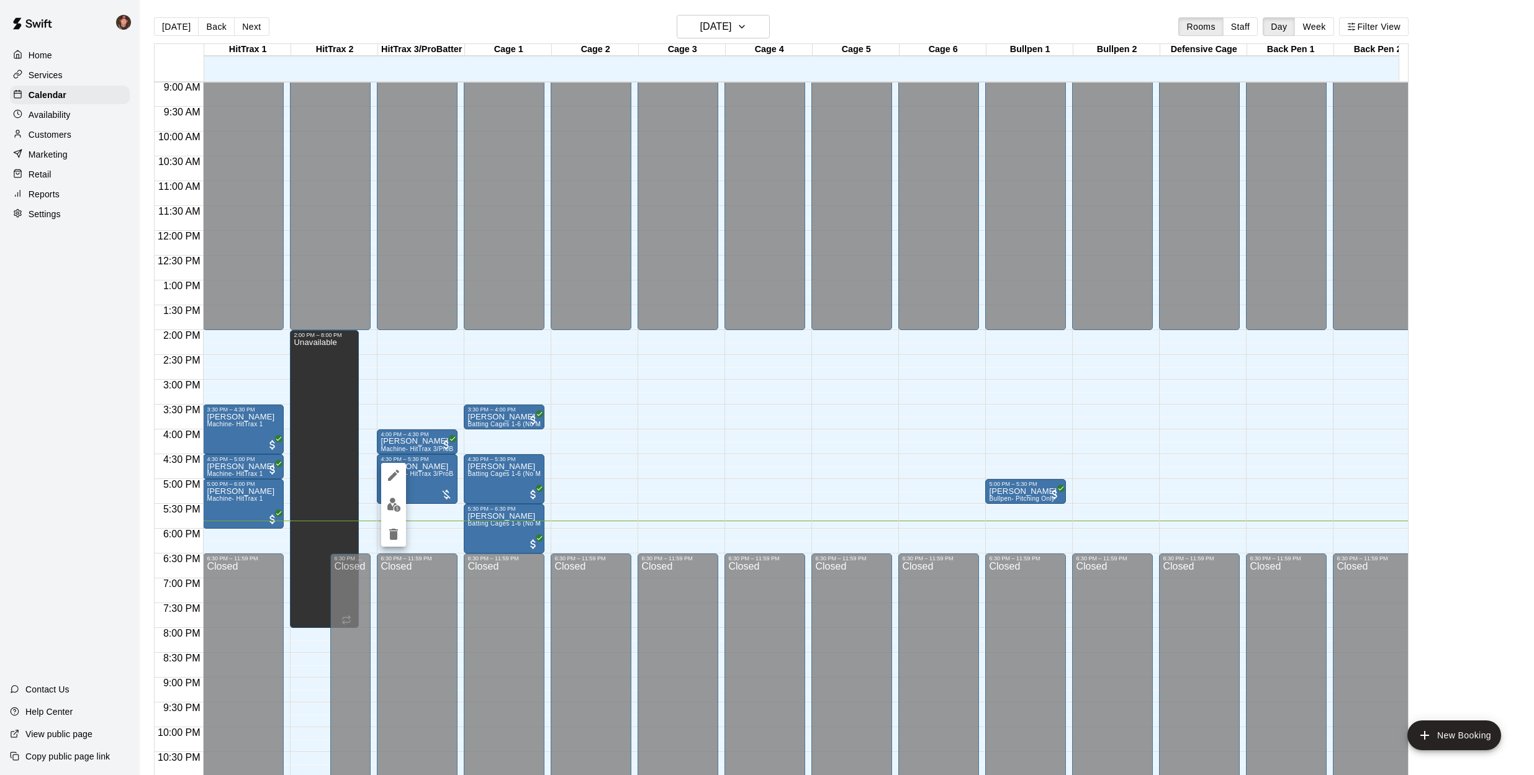
click at [40, 132] on div at bounding box center [767, 387] width 1534 height 775
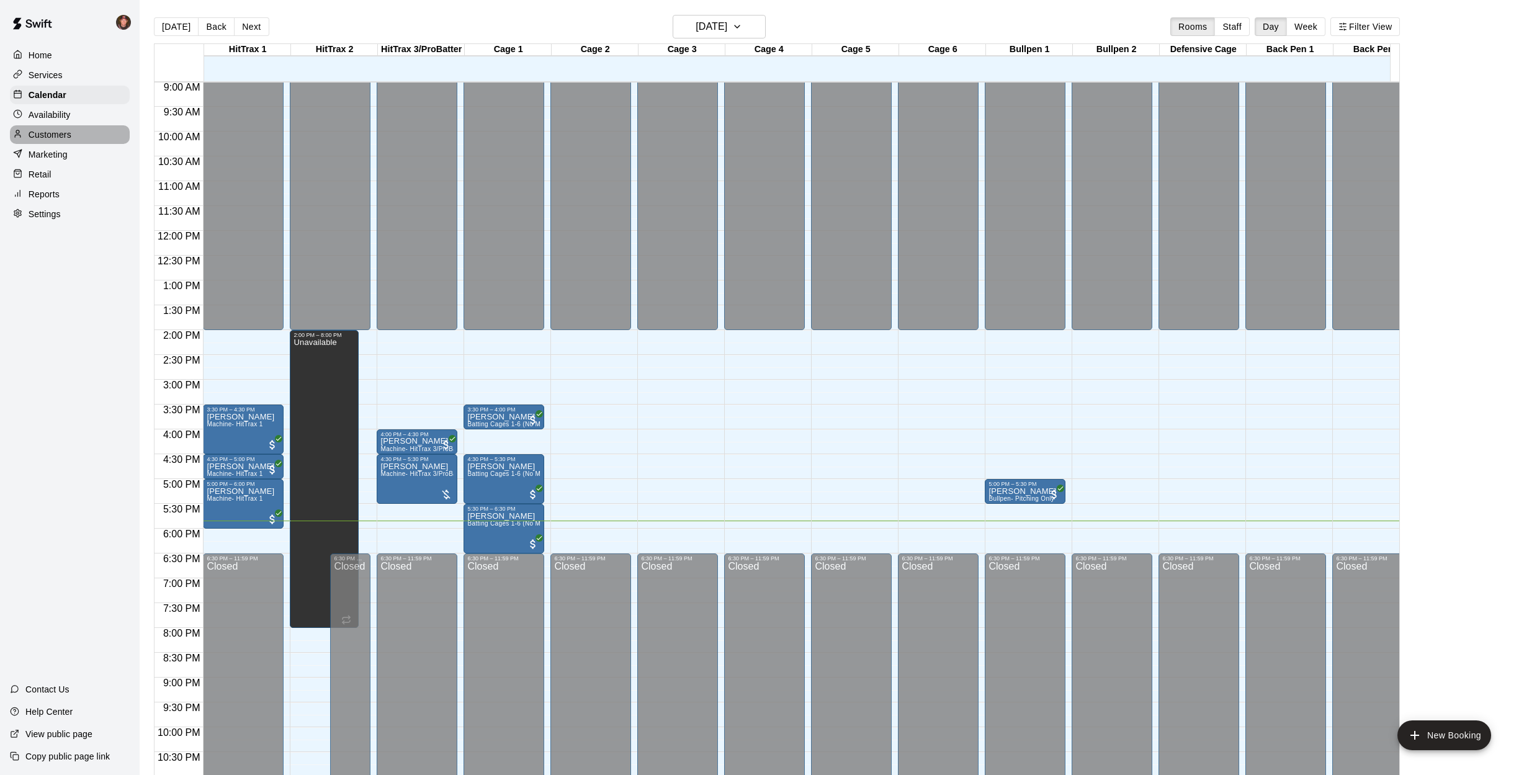
click at [69, 140] on p "Customers" at bounding box center [50, 134] width 43 height 12
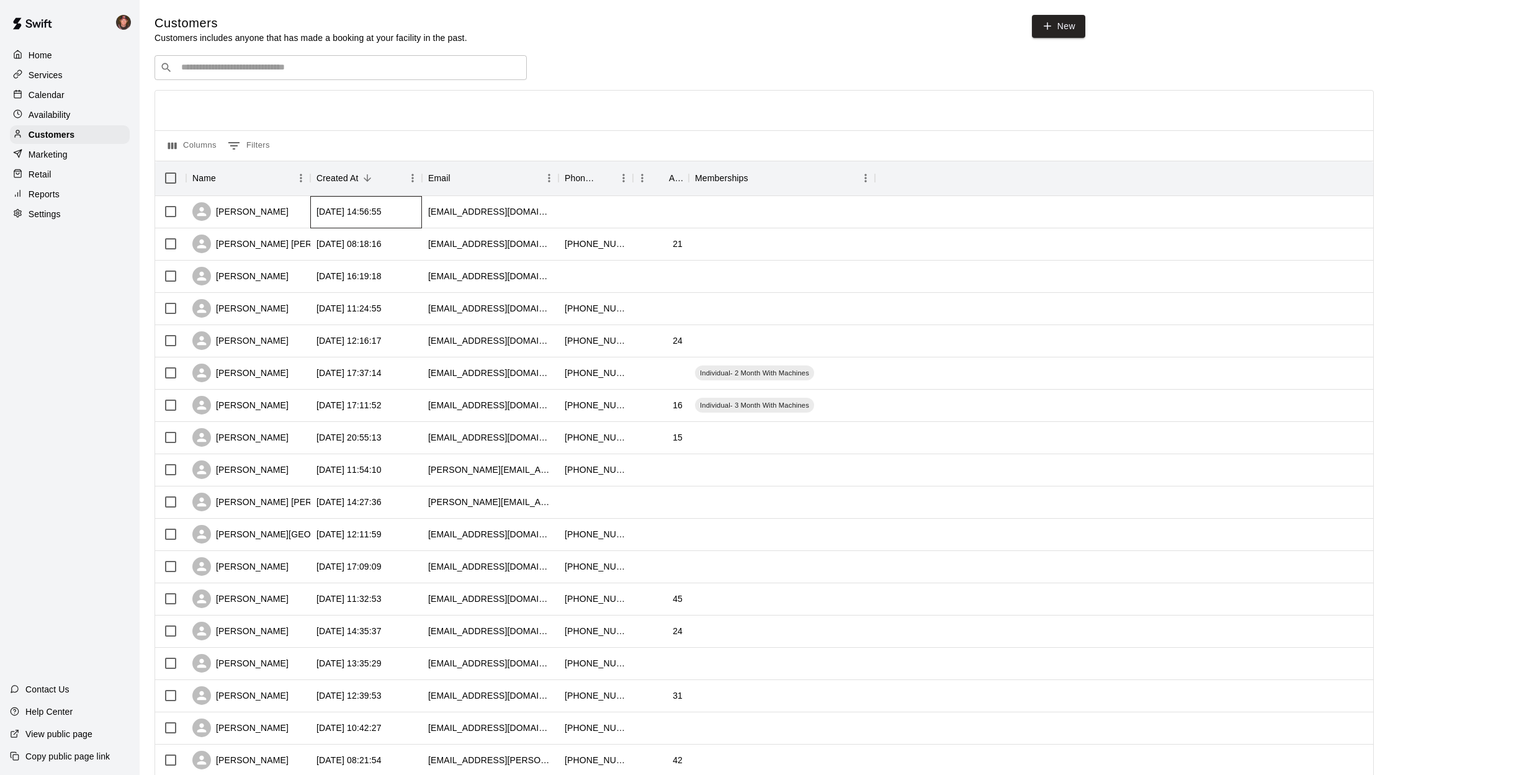
click at [336, 213] on div "[DATE] 14:56:55" at bounding box center [349, 211] width 65 height 12
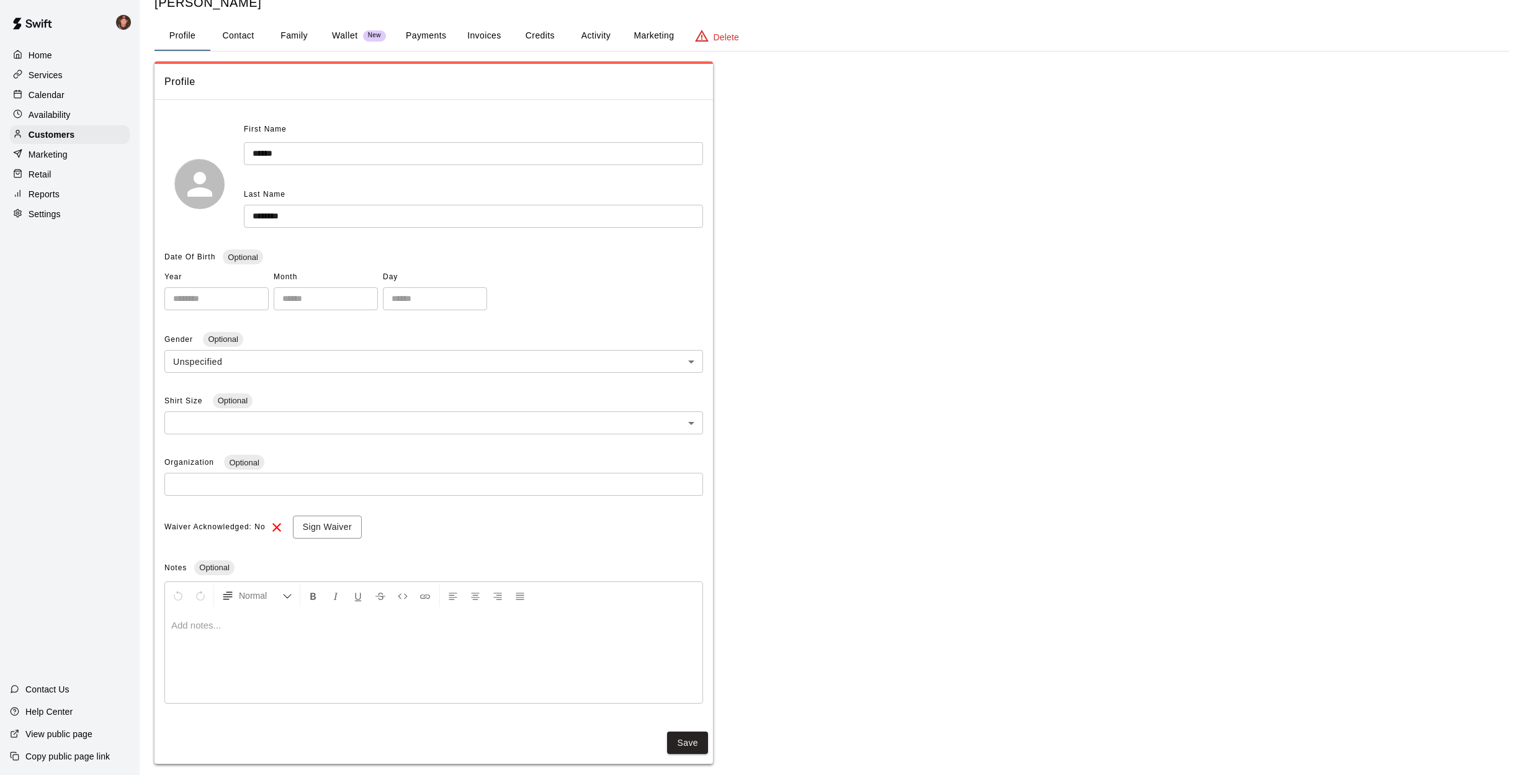
scroll to position [20, 0]
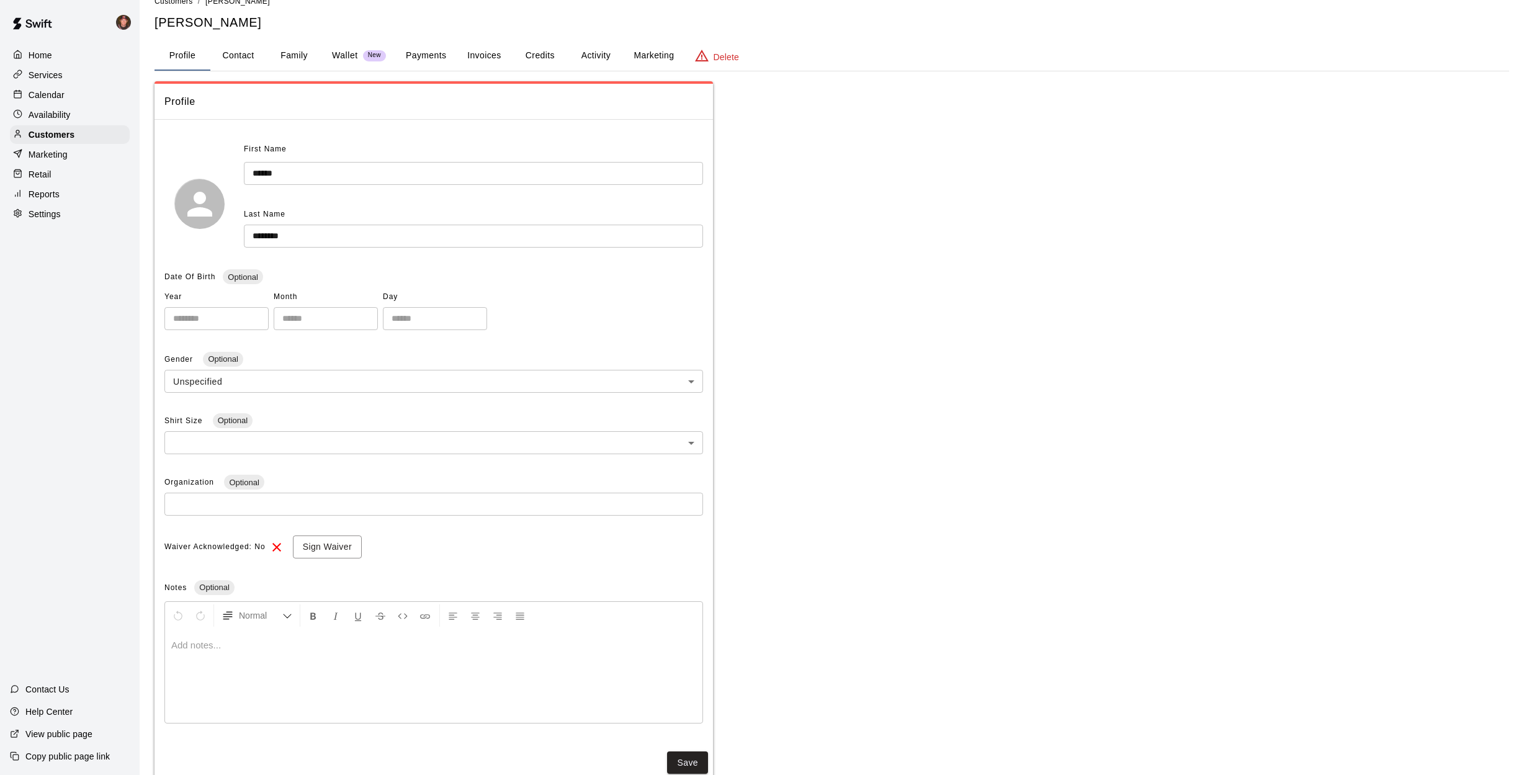
click at [415, 56] on button "Payments" at bounding box center [426, 56] width 60 height 30
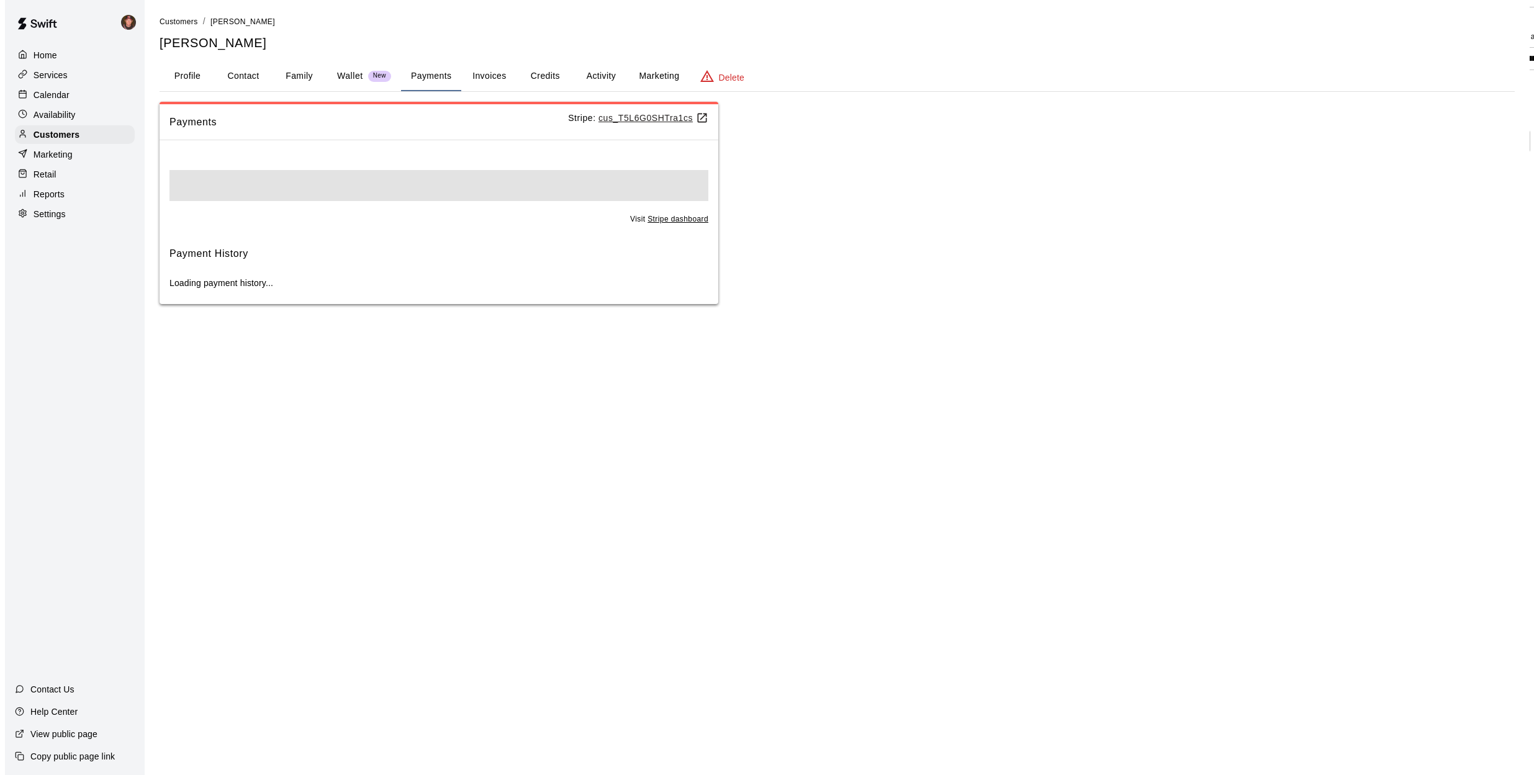
scroll to position [0, 0]
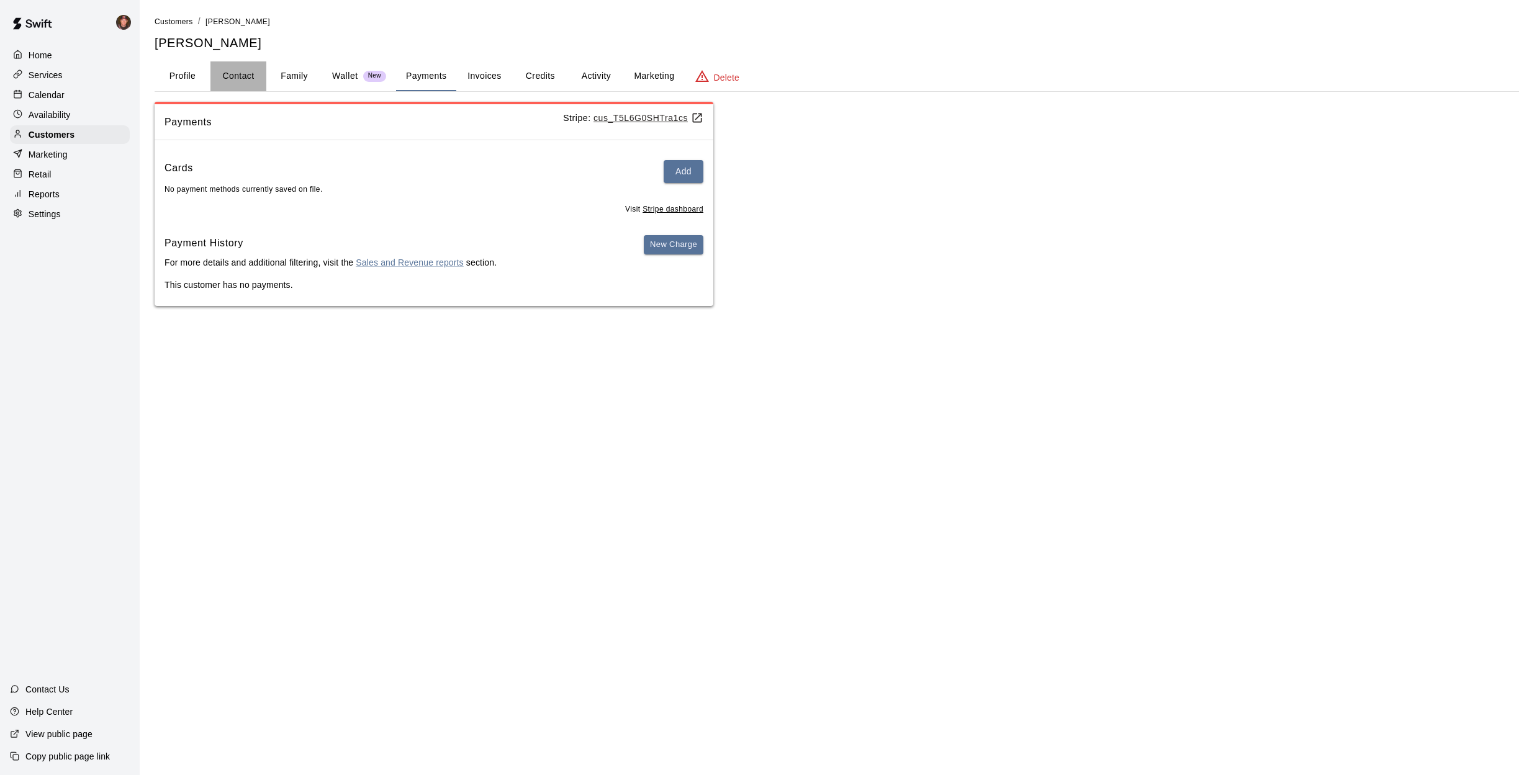
click at [248, 75] on button "Contact" at bounding box center [238, 76] width 56 height 30
select select "**"
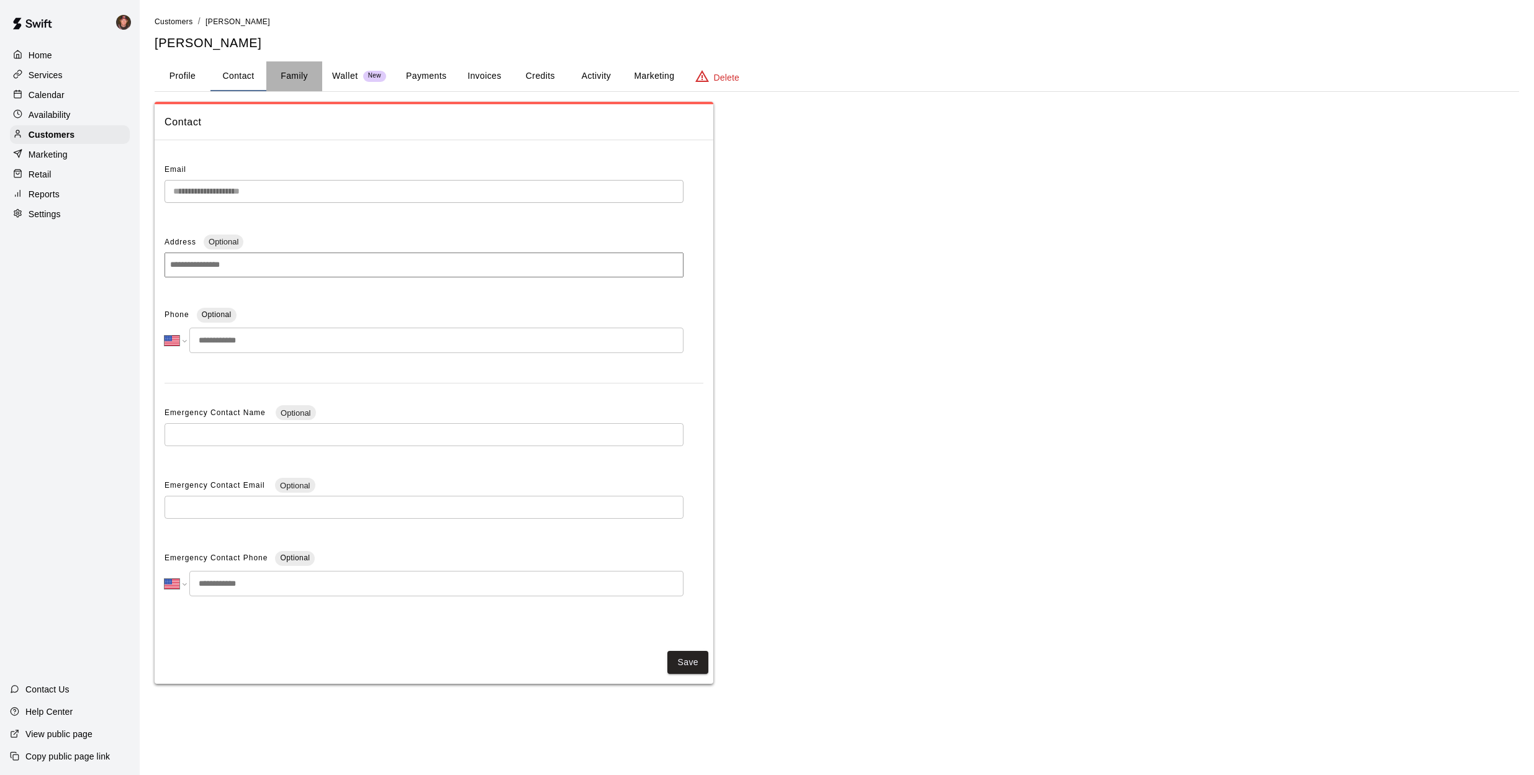
click at [299, 77] on button "Family" at bounding box center [294, 76] width 56 height 30
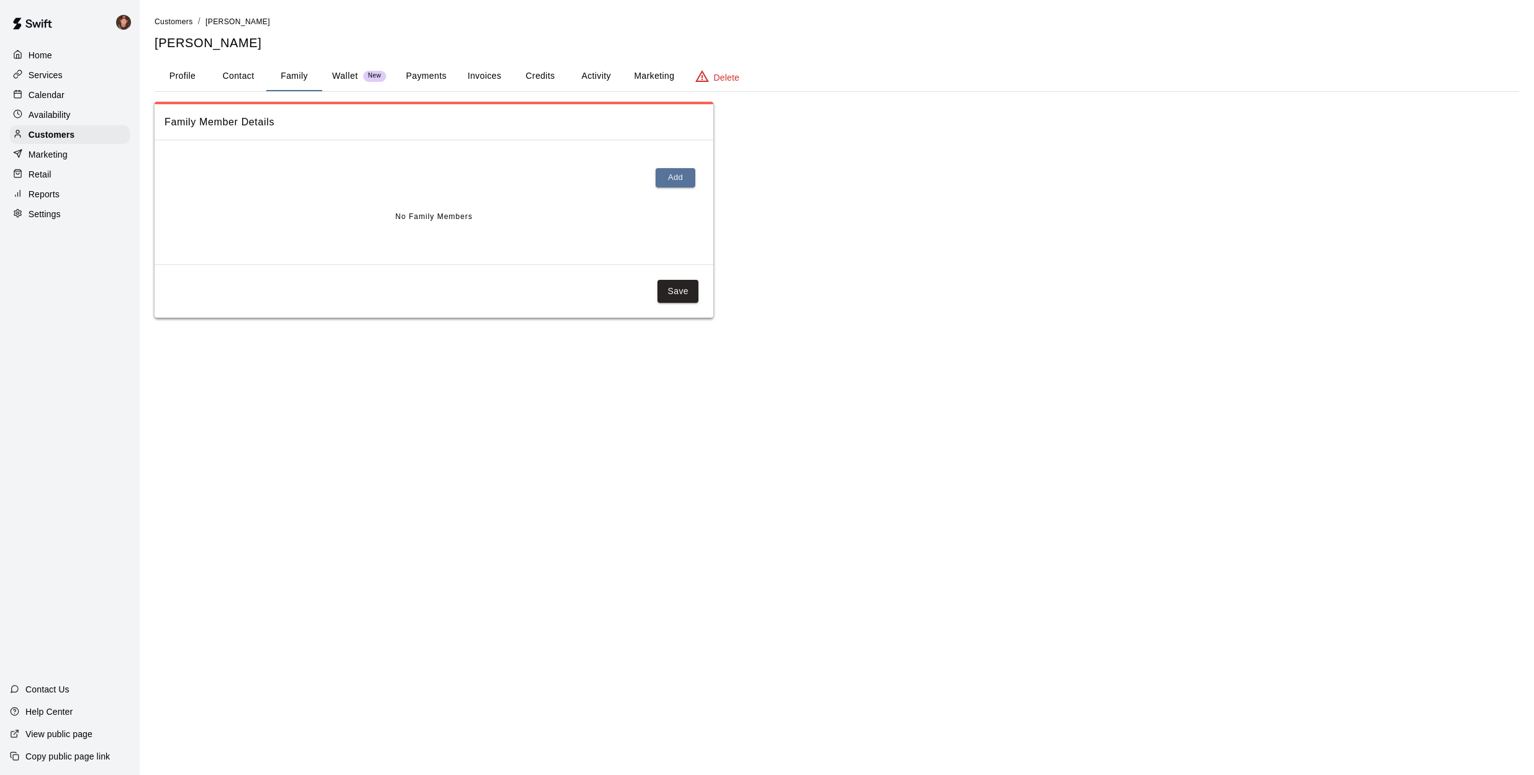
click at [335, 74] on p "Wallet" at bounding box center [345, 76] width 26 height 13
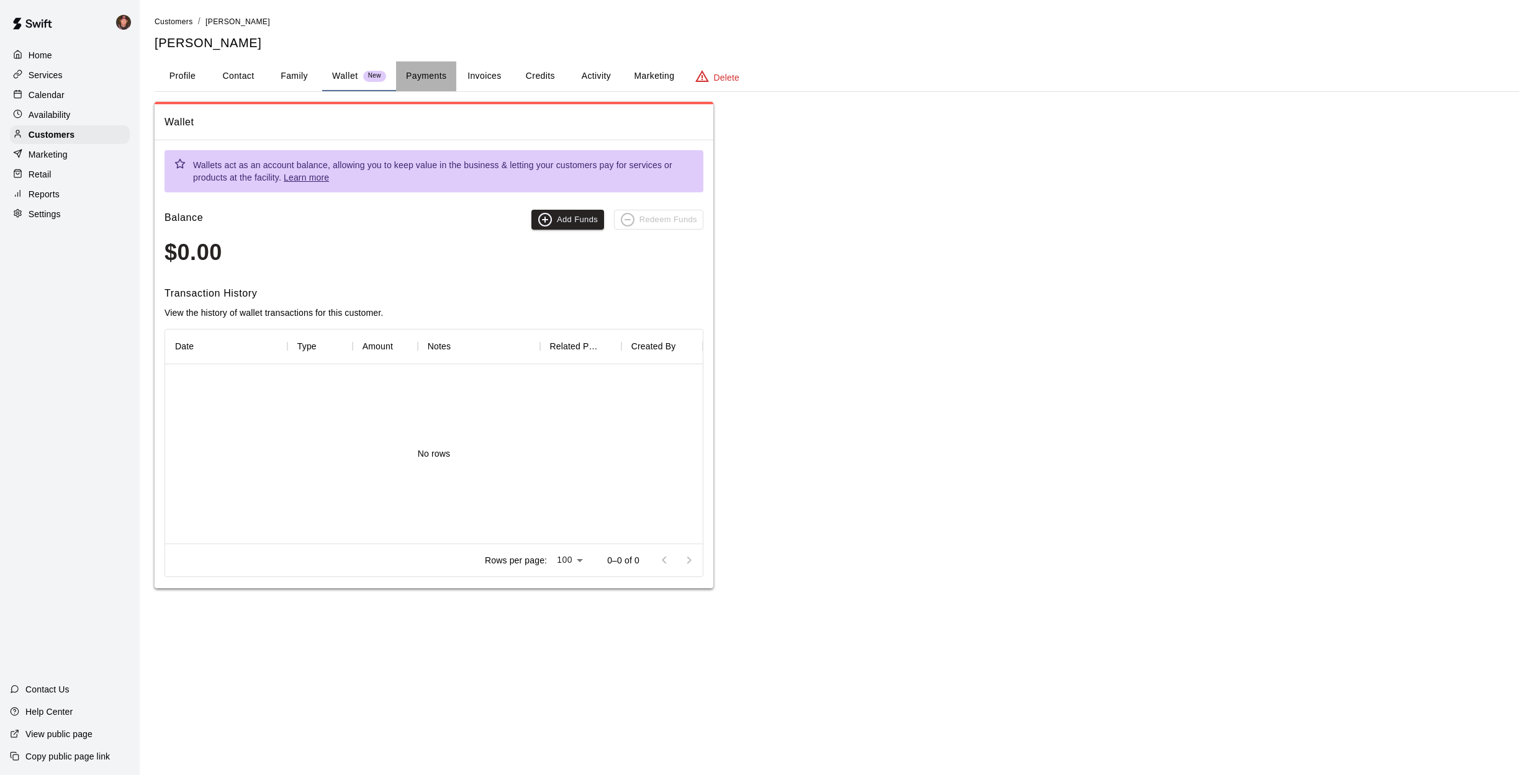
click at [402, 74] on button "Payments" at bounding box center [426, 76] width 60 height 30
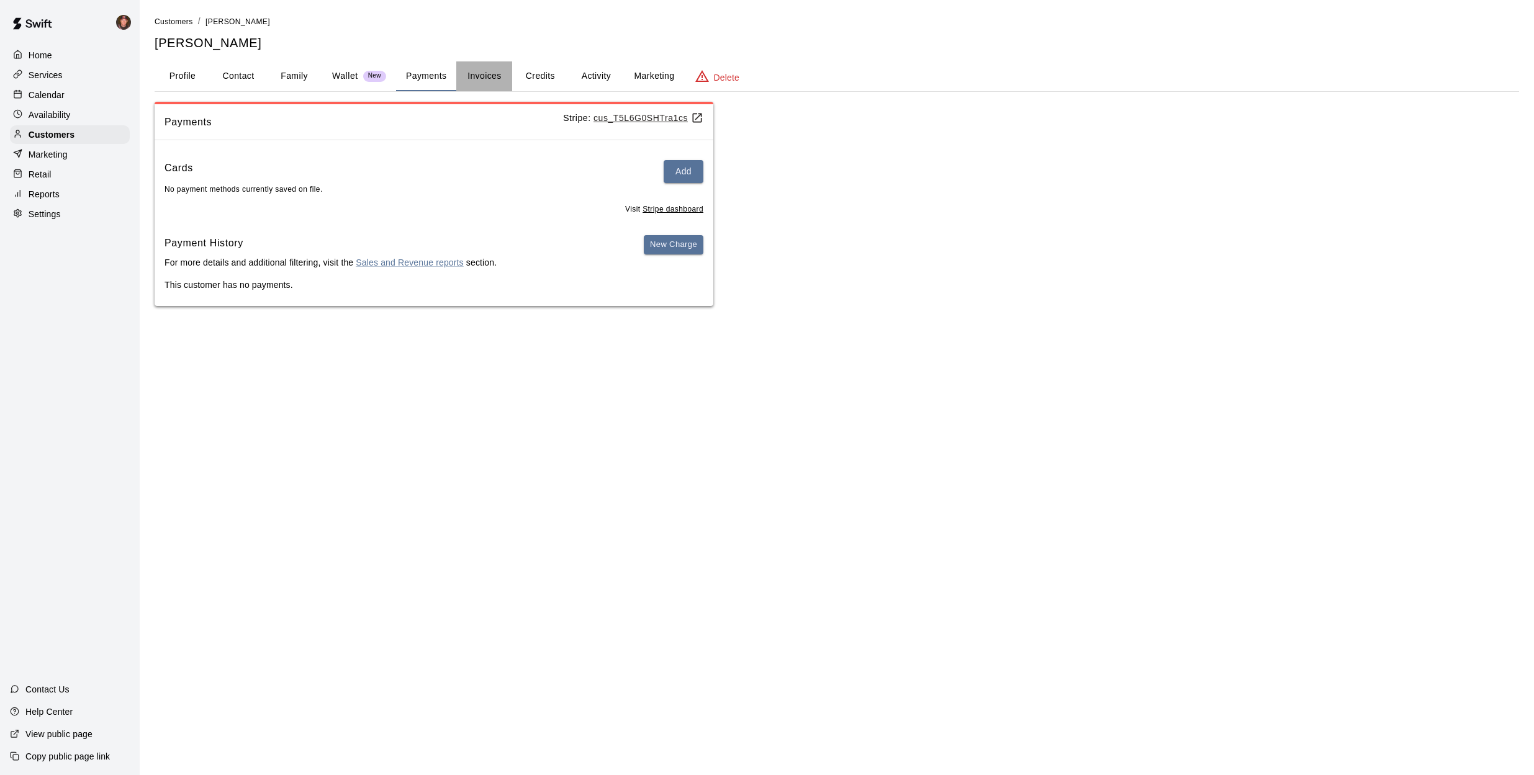
click at [483, 68] on button "Invoices" at bounding box center [484, 76] width 56 height 30
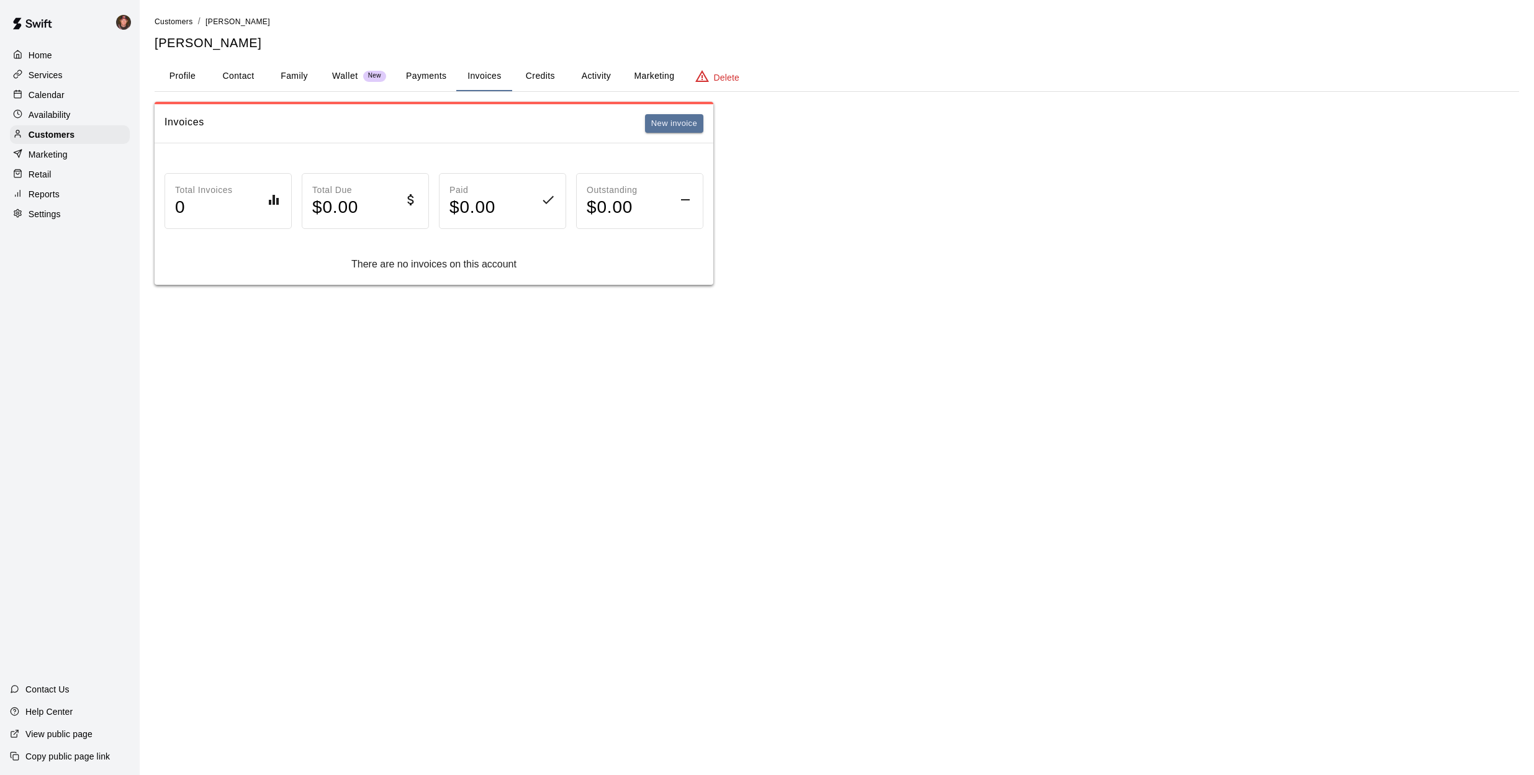
click at [527, 73] on button "Credits" at bounding box center [540, 76] width 56 height 30
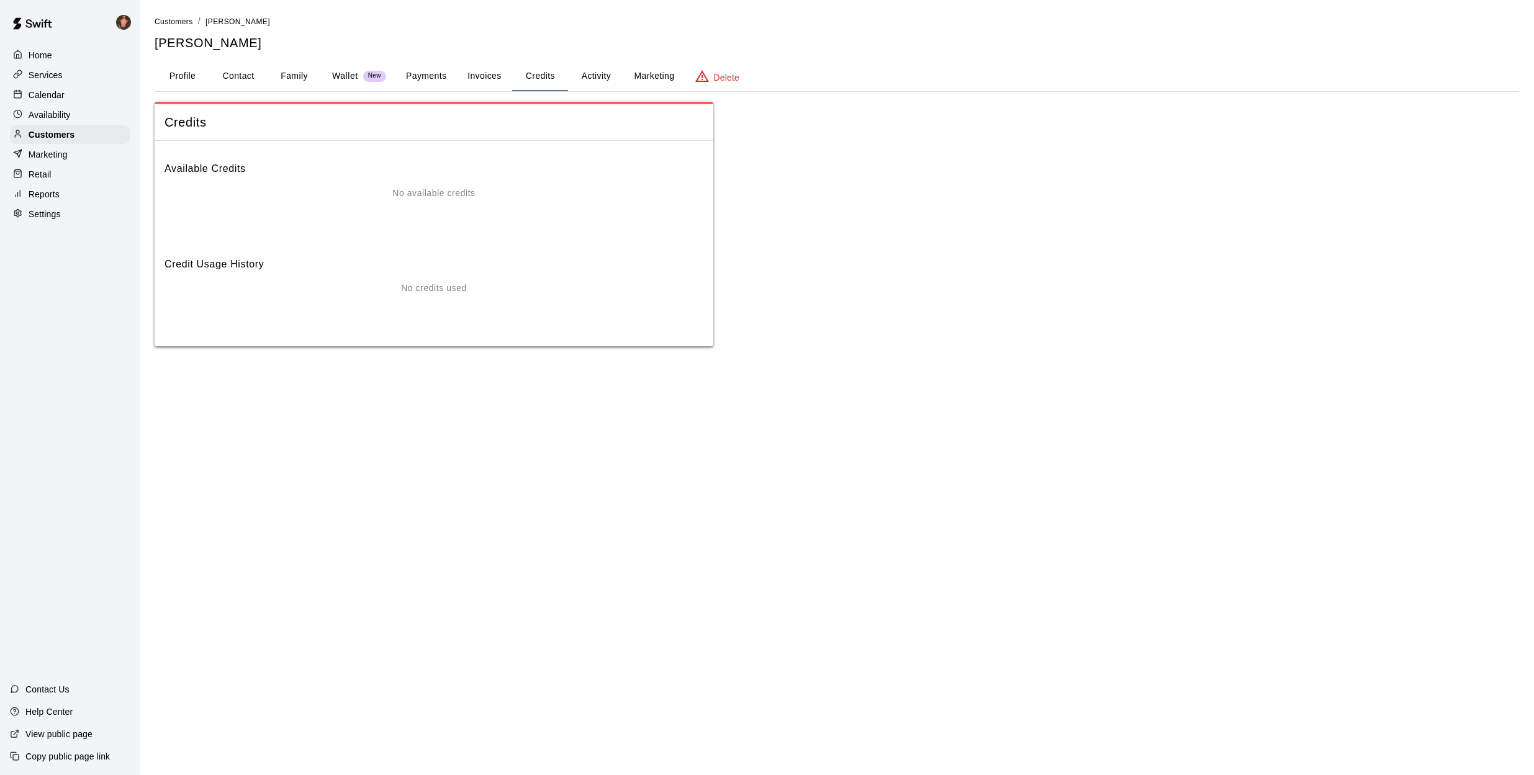
click at [596, 73] on button "Activity" at bounding box center [596, 76] width 56 height 30
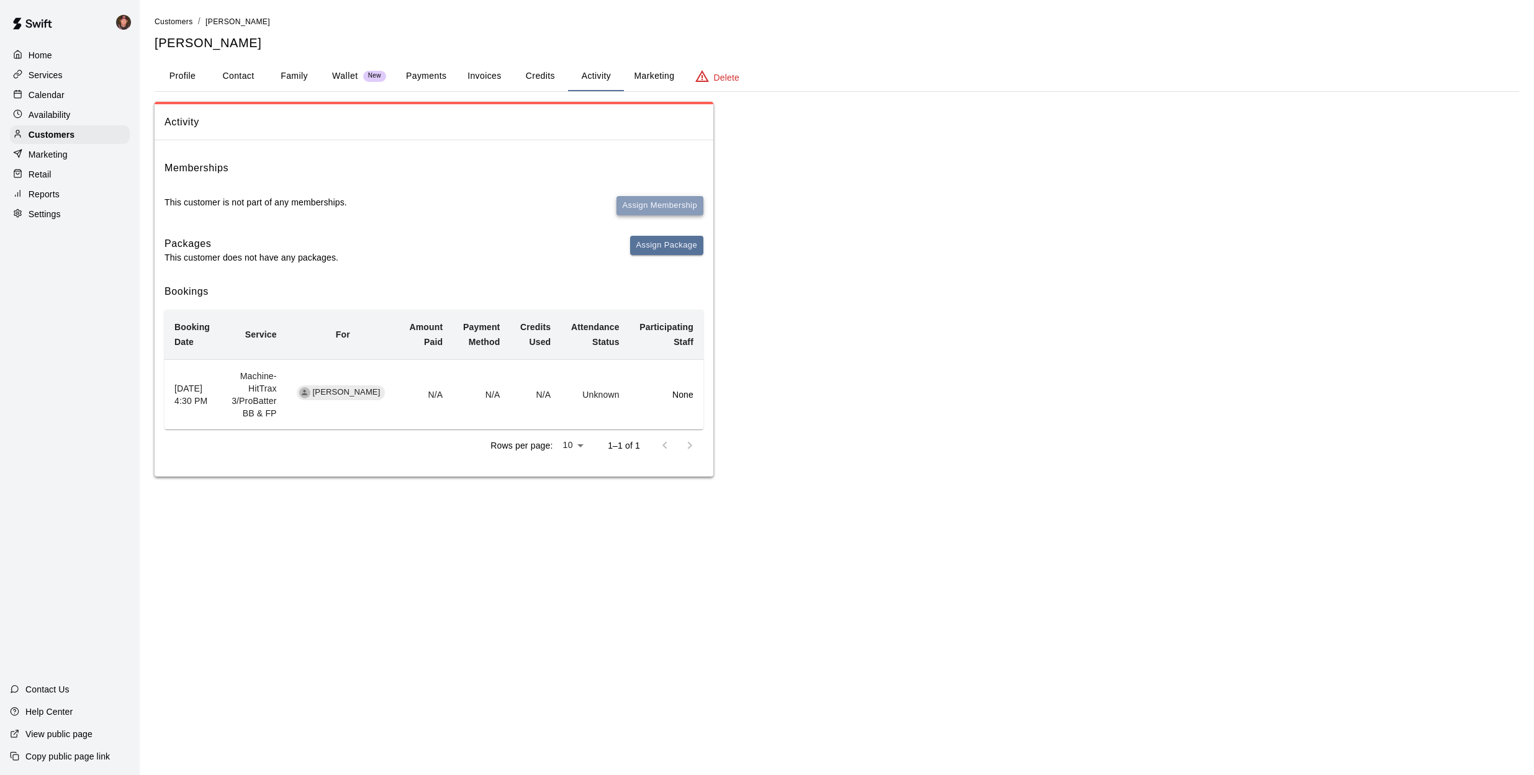
click at [675, 196] on button "Assign Membership" at bounding box center [659, 205] width 87 height 19
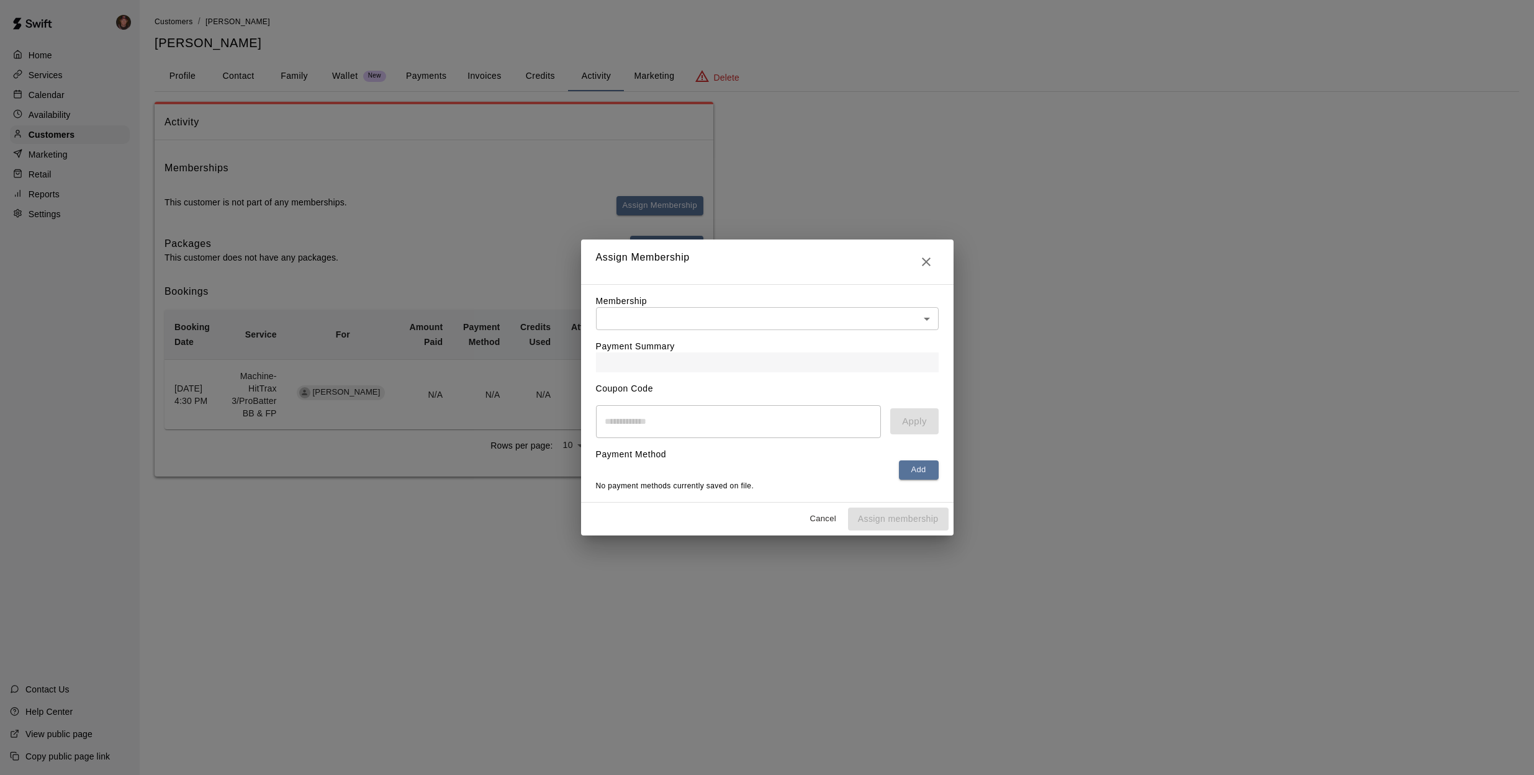
click at [671, 327] on body "Home Services Calendar Availability Customers Marketing Retail Reports Settings…" at bounding box center [767, 250] width 1534 height 501
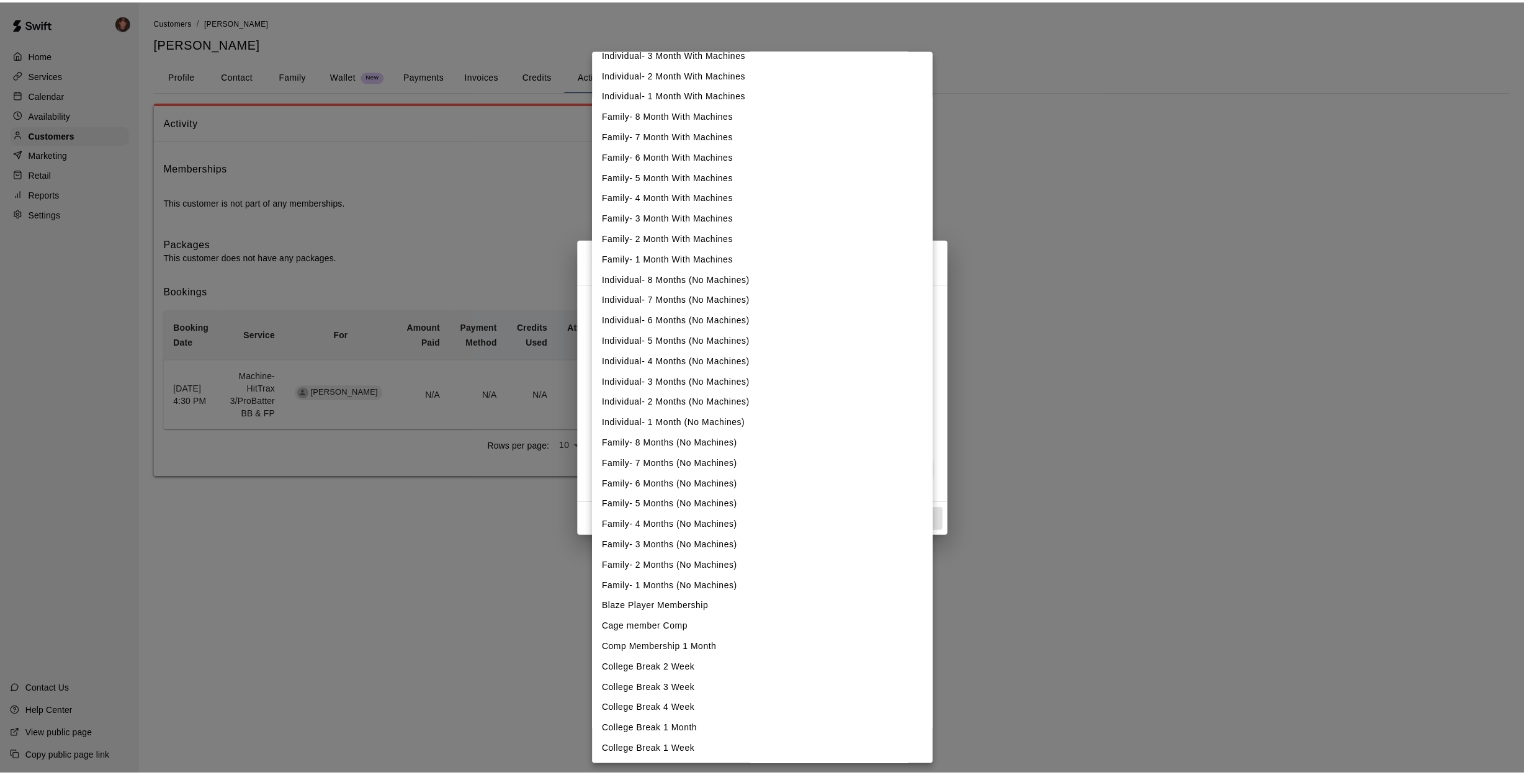
scroll to position [134, 0]
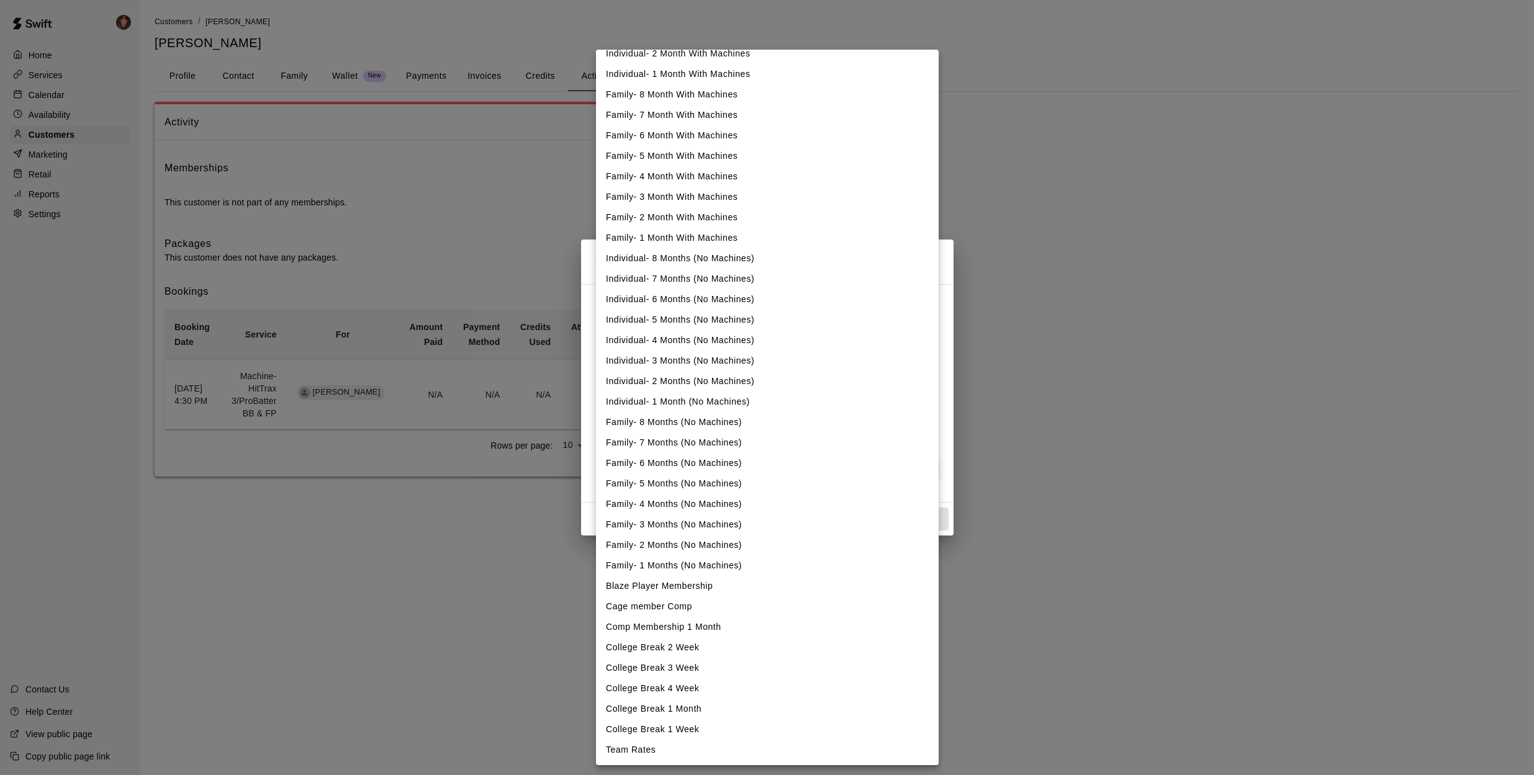
click at [497, 584] on div at bounding box center [767, 387] width 1534 height 775
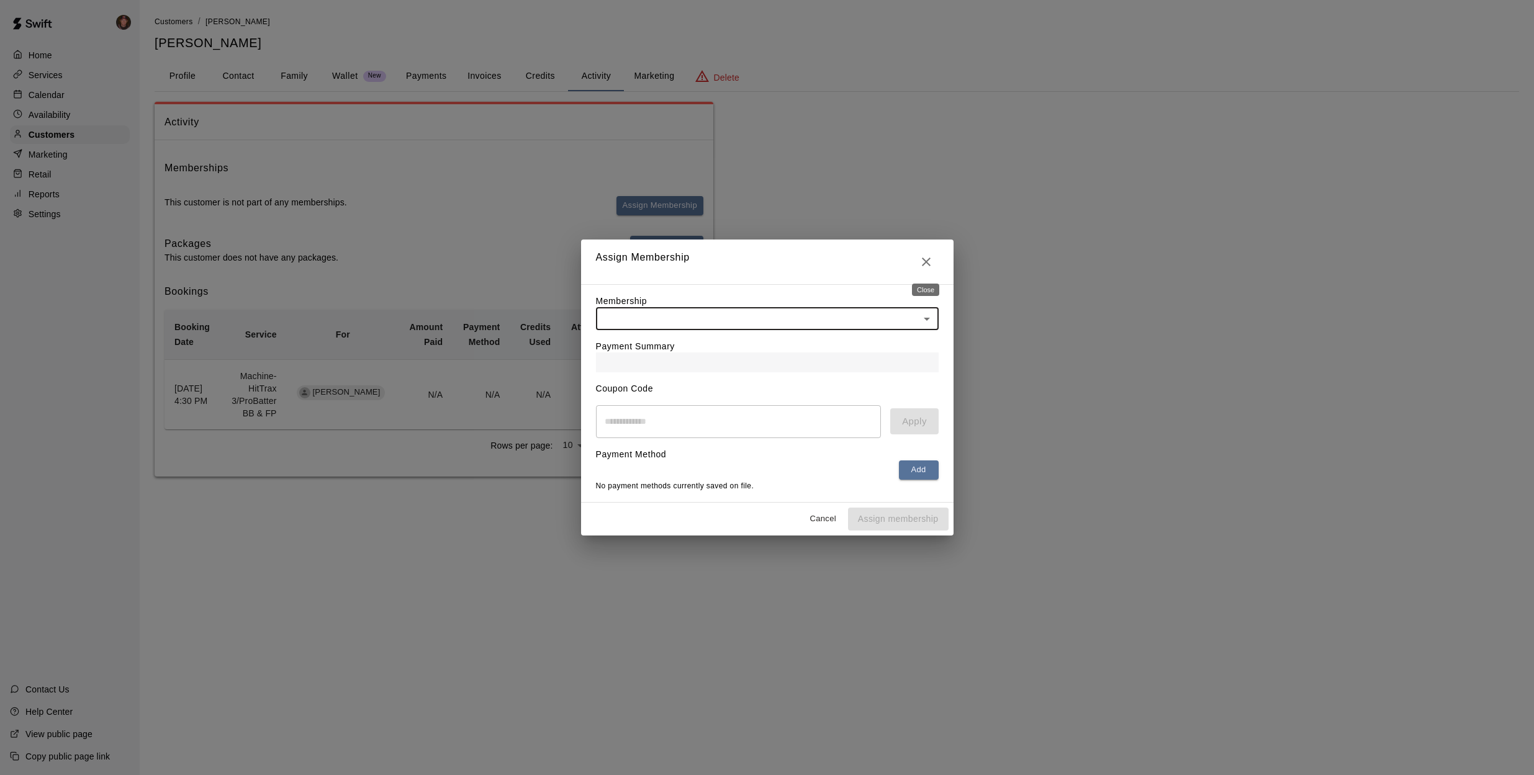
click at [930, 261] on icon "Close" at bounding box center [925, 261] width 15 height 15
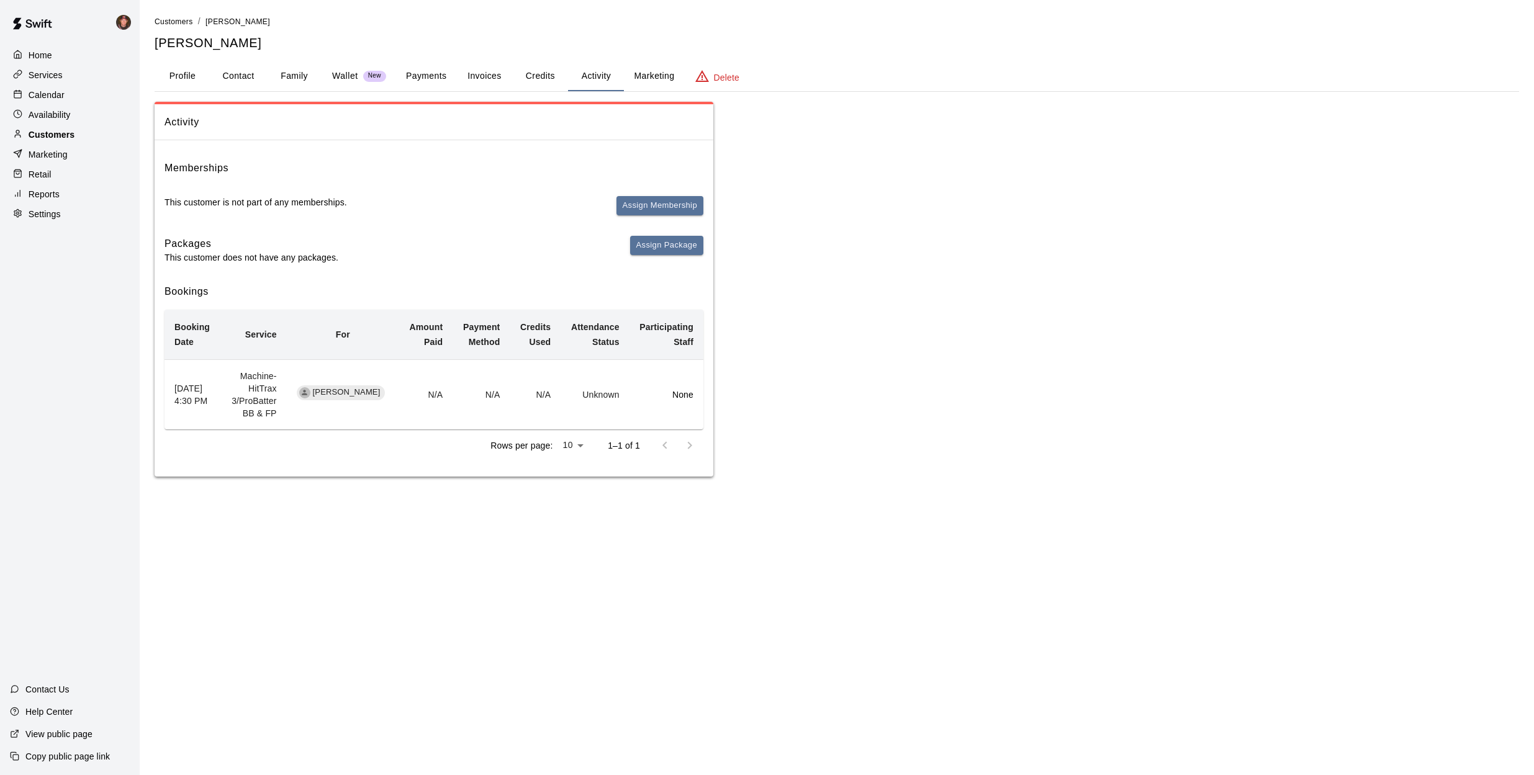
click at [76, 134] on div "Customers" at bounding box center [70, 134] width 120 height 19
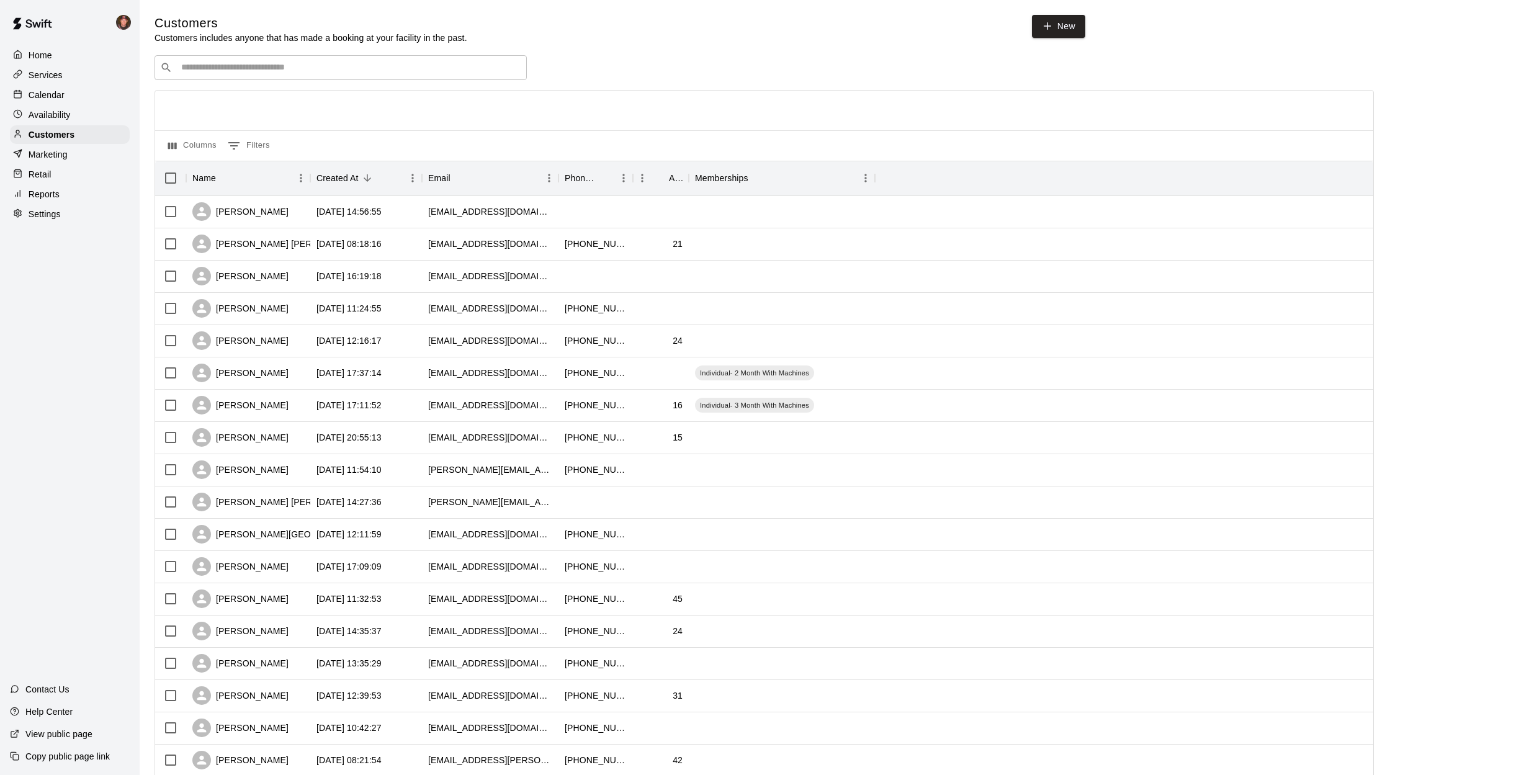
drag, startPoint x: 221, startPoint y: 58, endPoint x: 209, endPoint y: 89, distance: 34.0
click at [221, 58] on div "​ ​" at bounding box center [341, 67] width 372 height 25
type input "***"
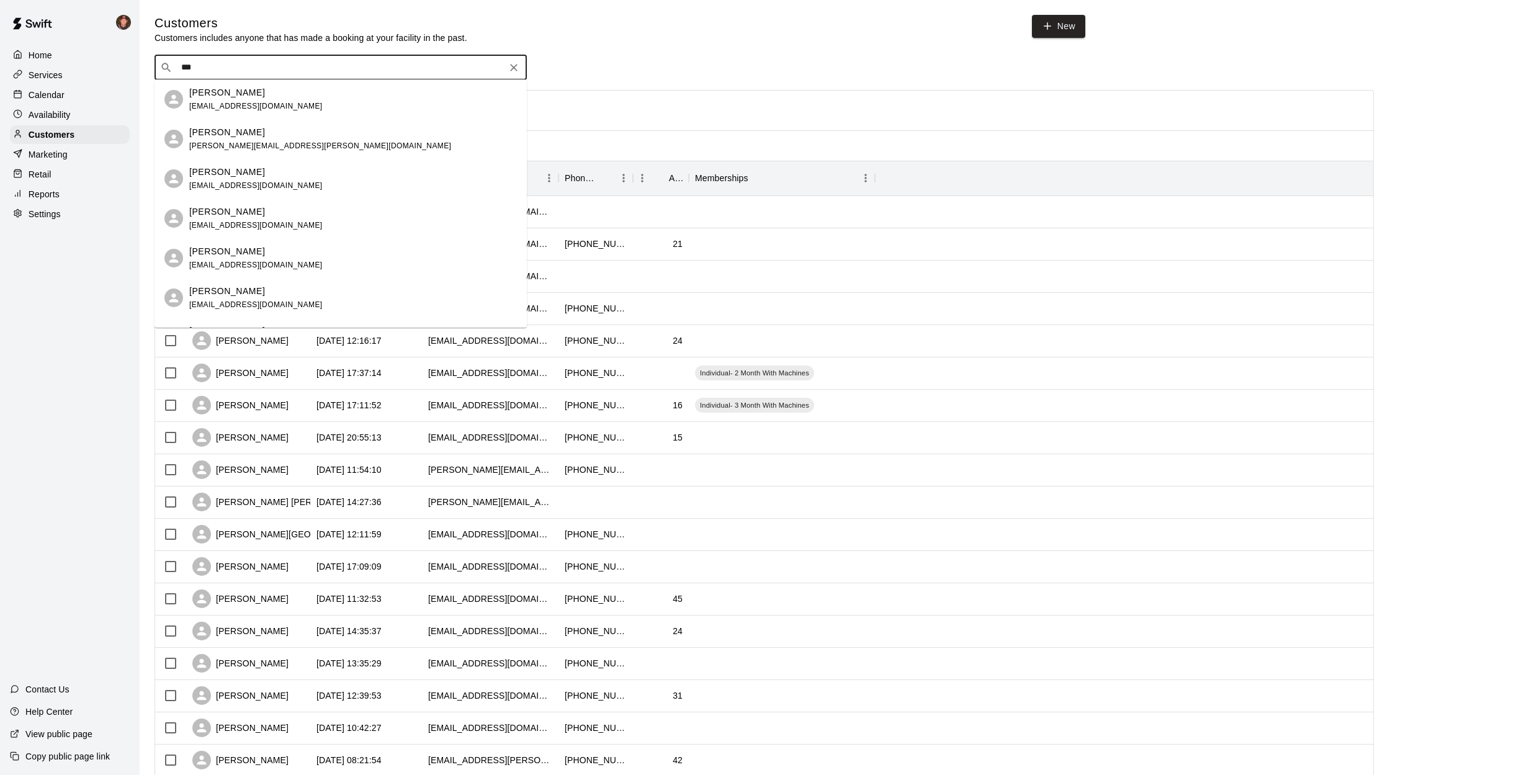
click at [246, 267] on span "[EMAIL_ADDRESS][DOMAIN_NAME]" at bounding box center [255, 265] width 133 height 9
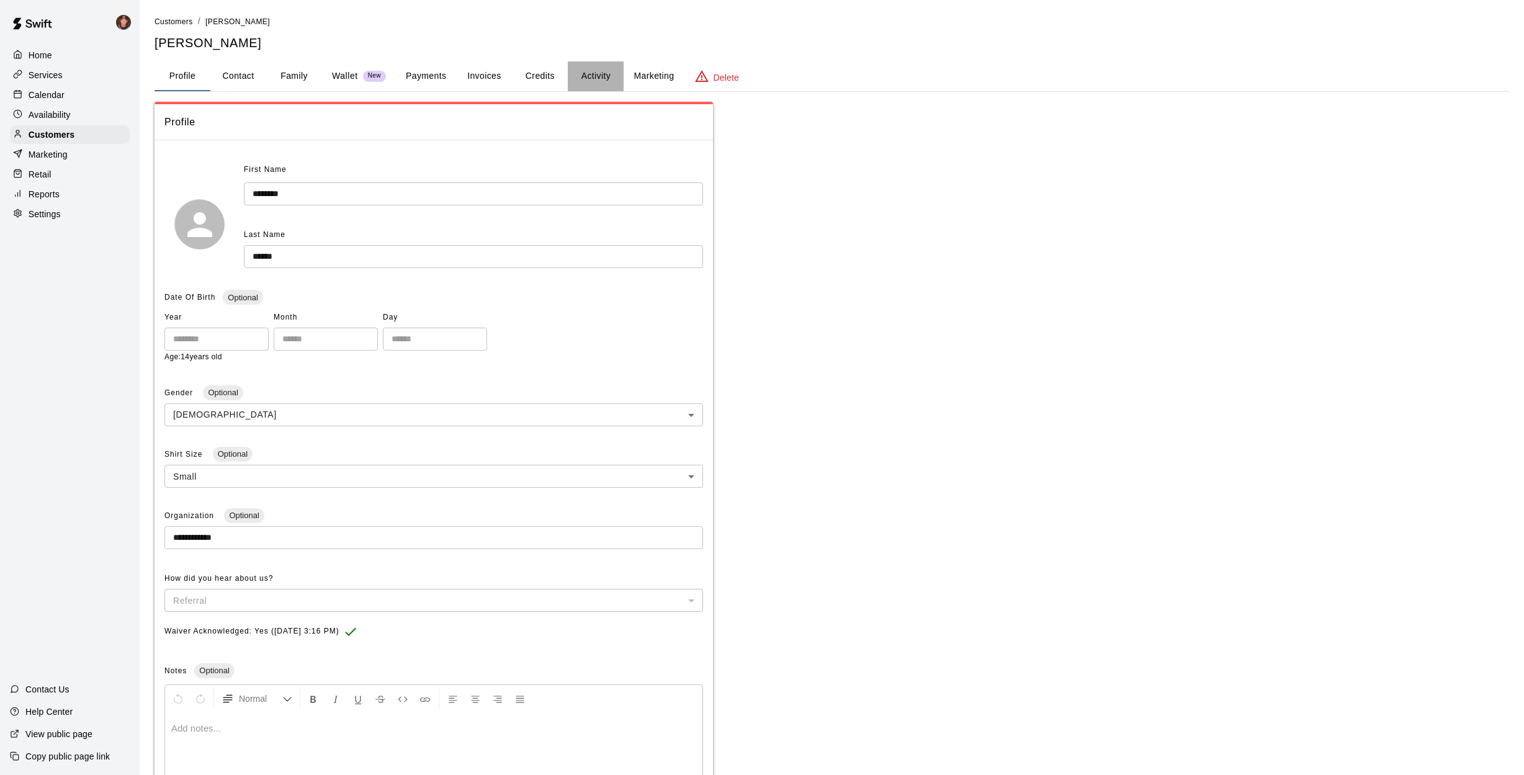
click at [609, 74] on button "Activity" at bounding box center [596, 76] width 56 height 30
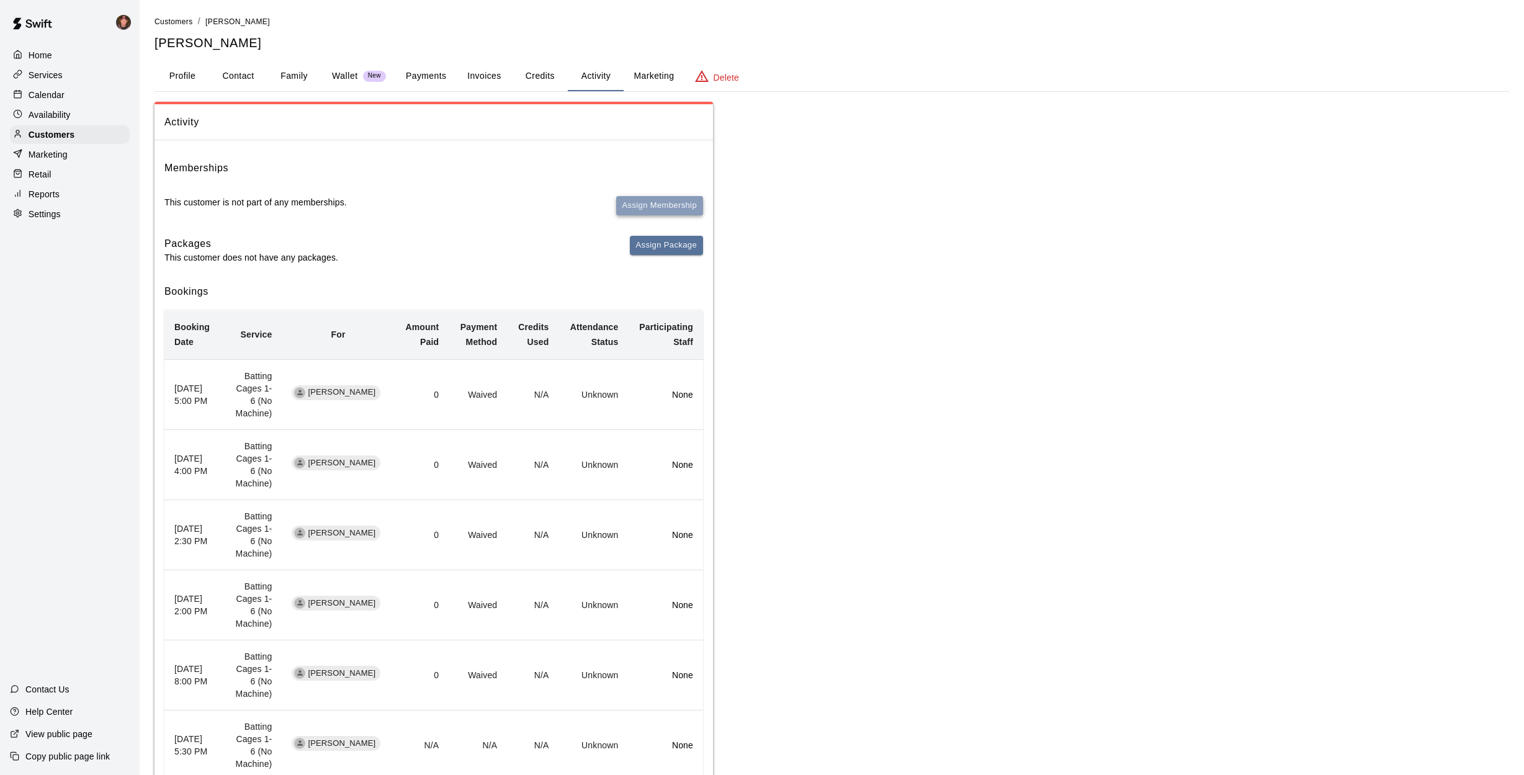
click at [647, 202] on button "Assign Membership" at bounding box center [659, 205] width 87 height 19
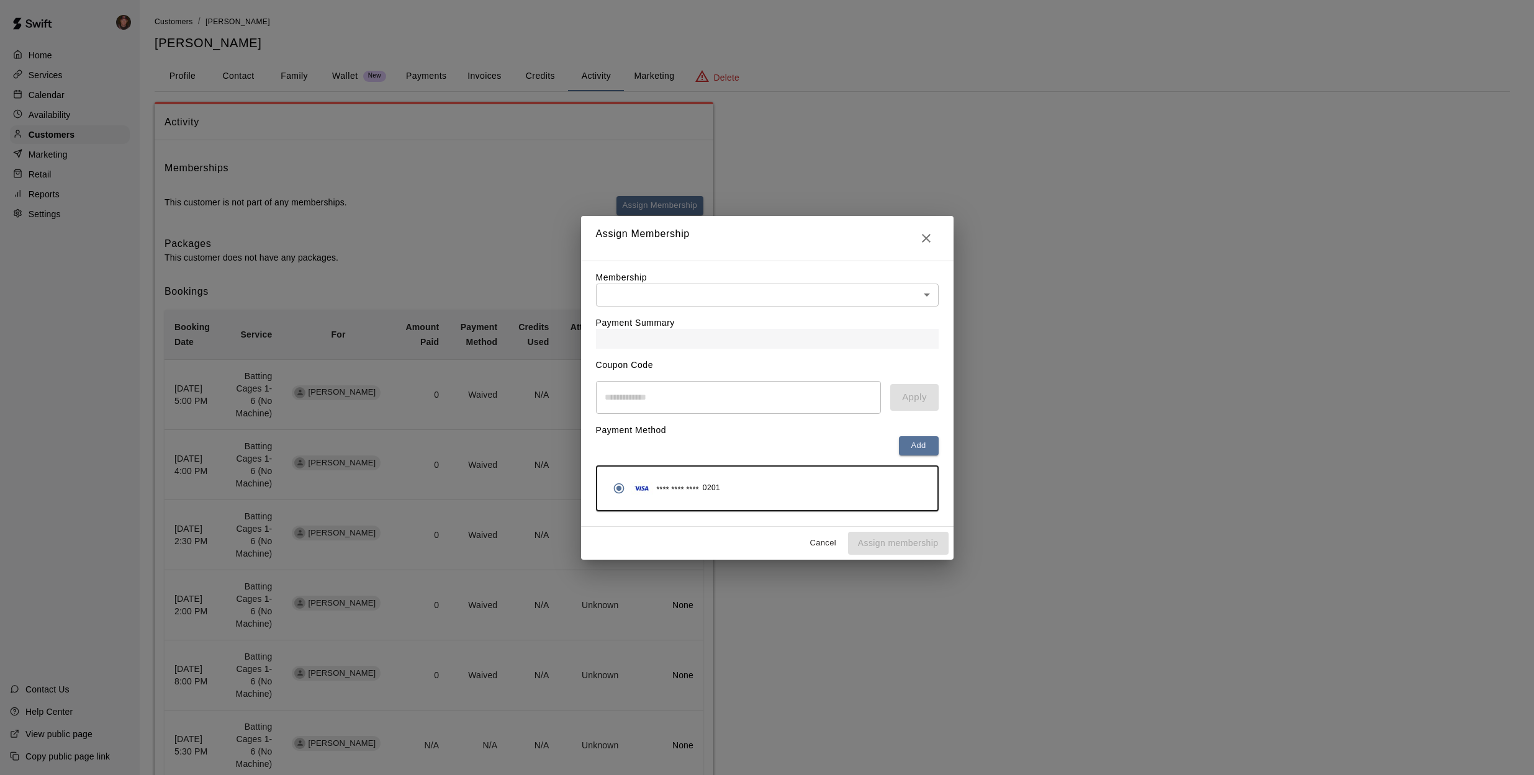
click at [653, 284] on body "Home Services Calendar Availability Customers Marketing Retail Reports Settings…" at bounding box center [767, 566] width 1534 height 1133
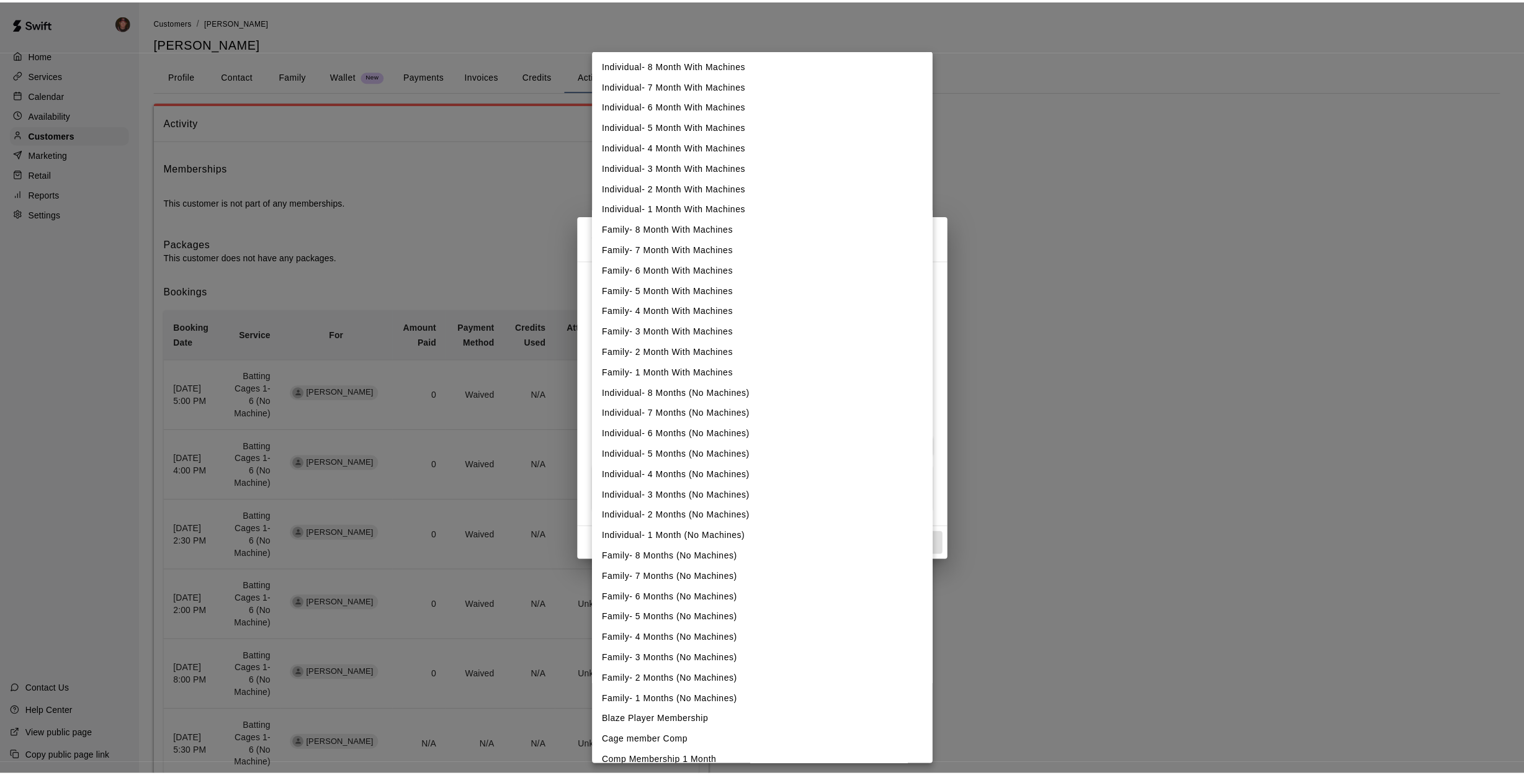
scroll to position [134, 0]
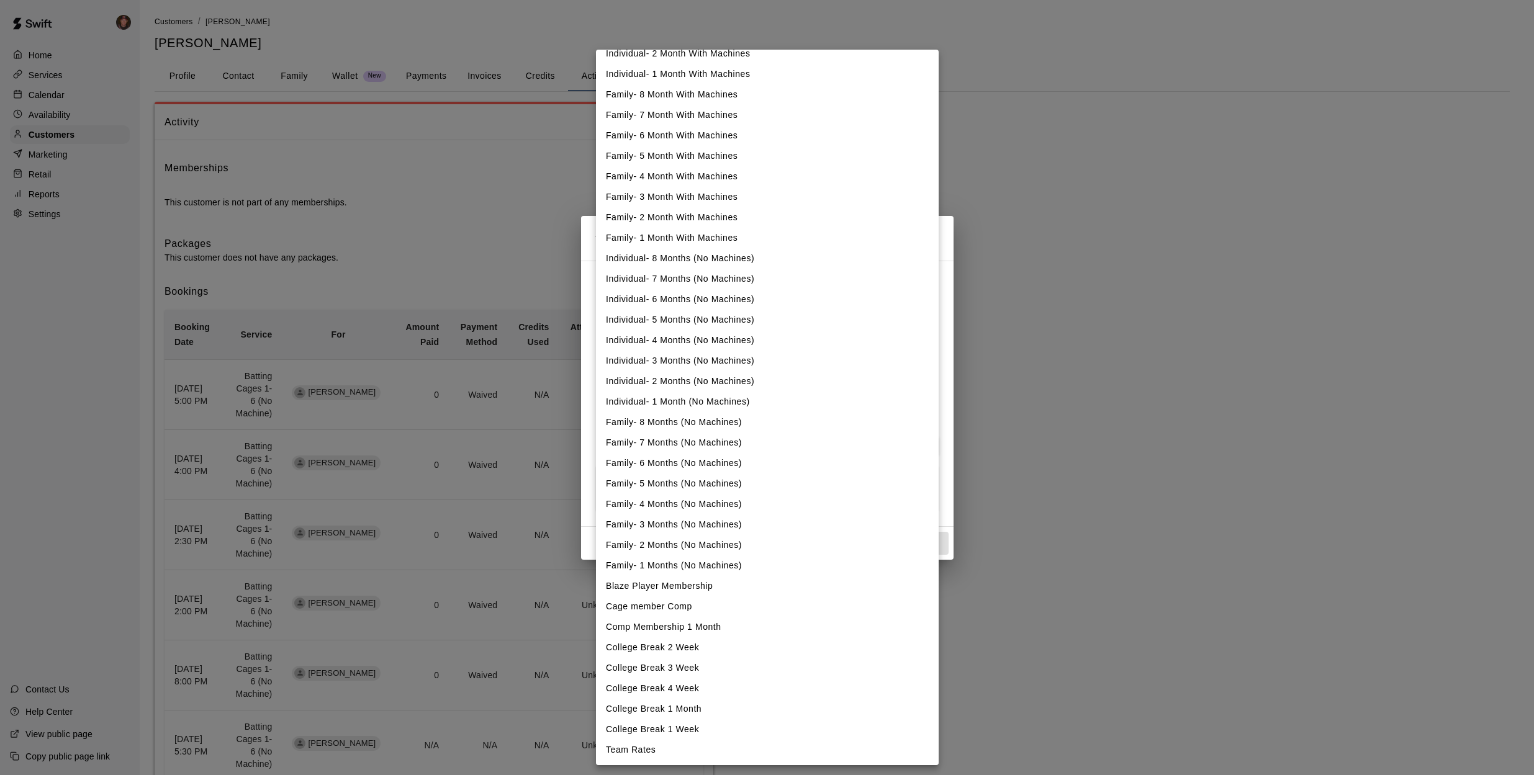
click at [1160, 223] on div at bounding box center [767, 387] width 1534 height 775
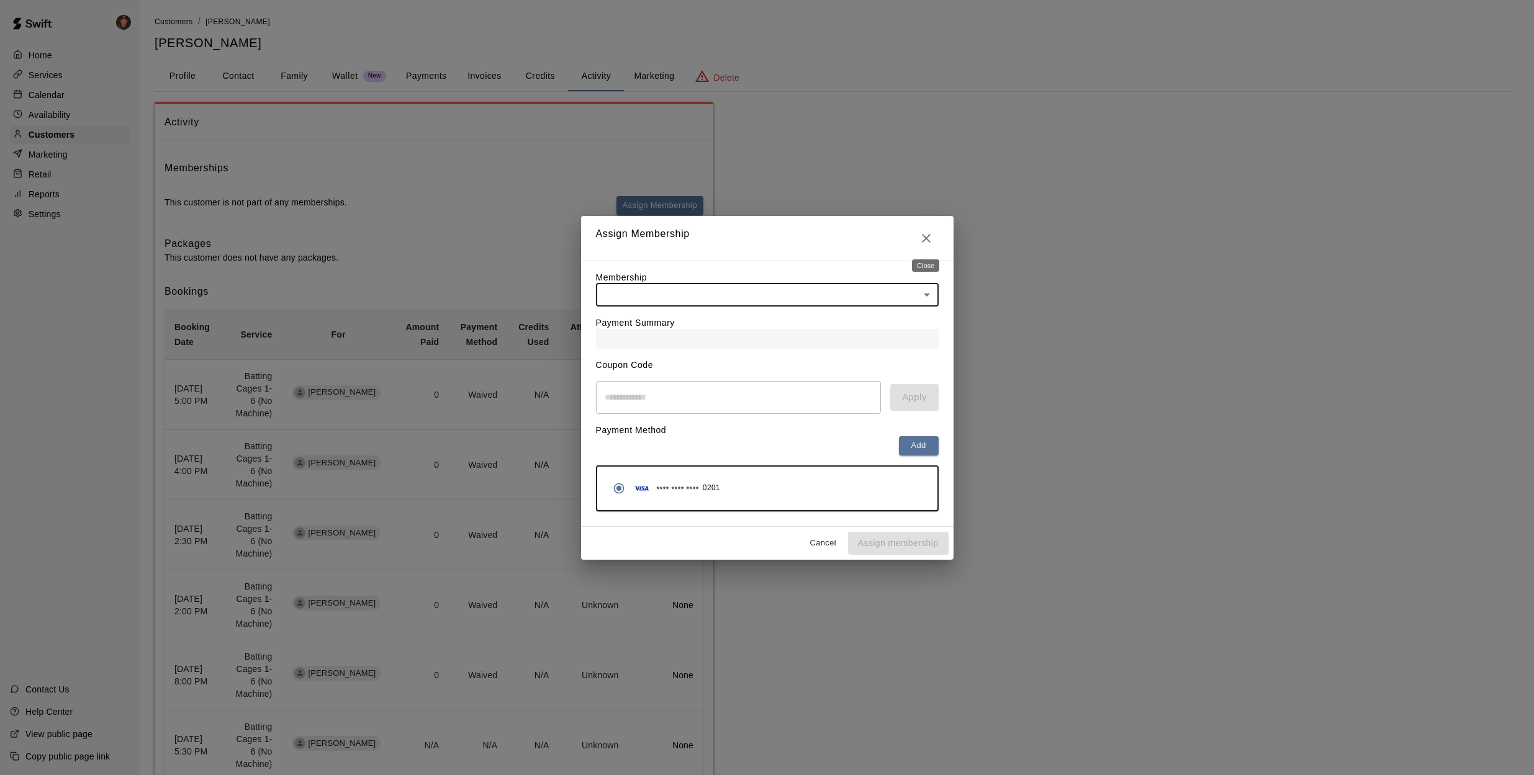
click at [932, 241] on icon "Close" at bounding box center [925, 238] width 15 height 15
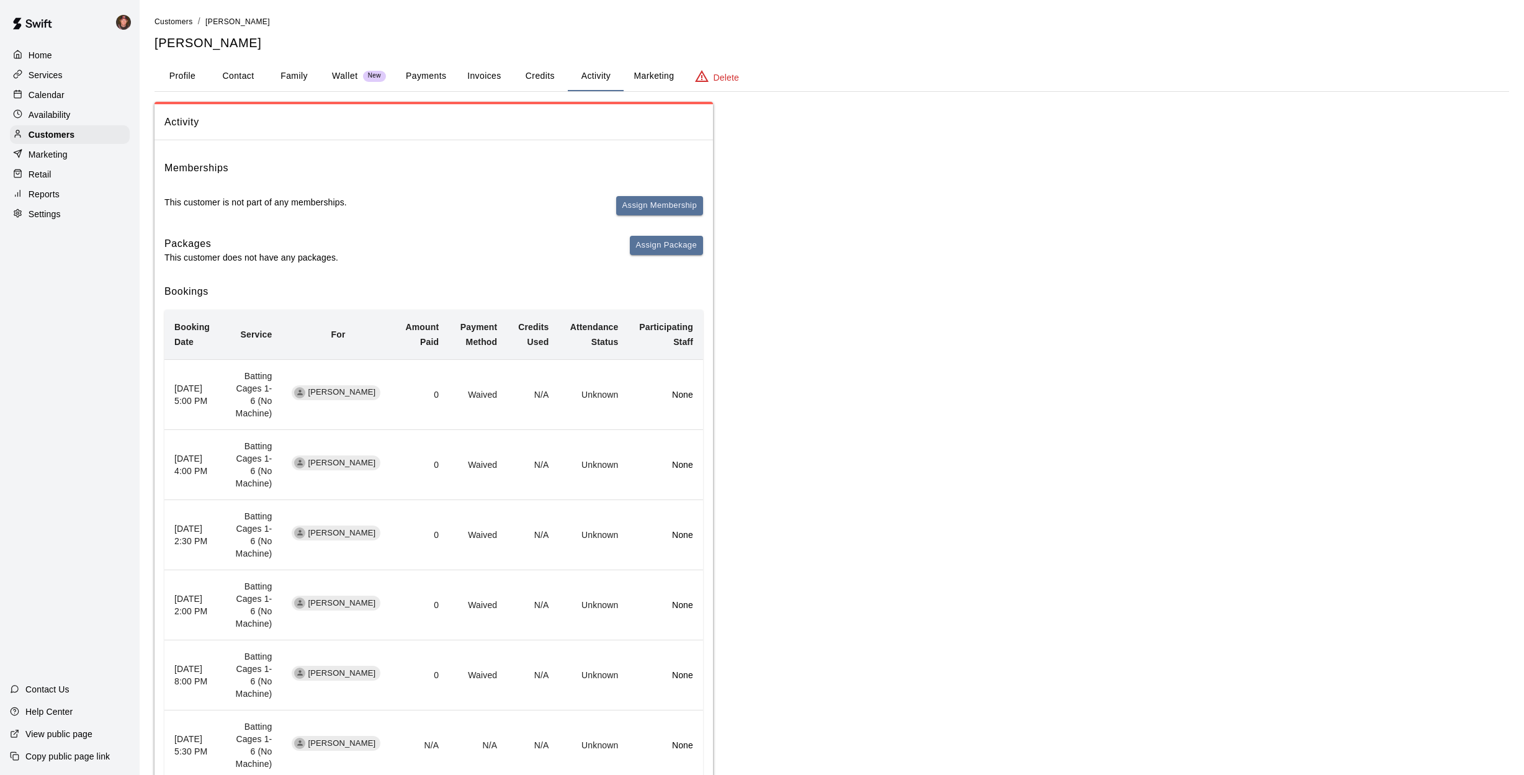
click at [169, 76] on button "Profile" at bounding box center [183, 76] width 56 height 30
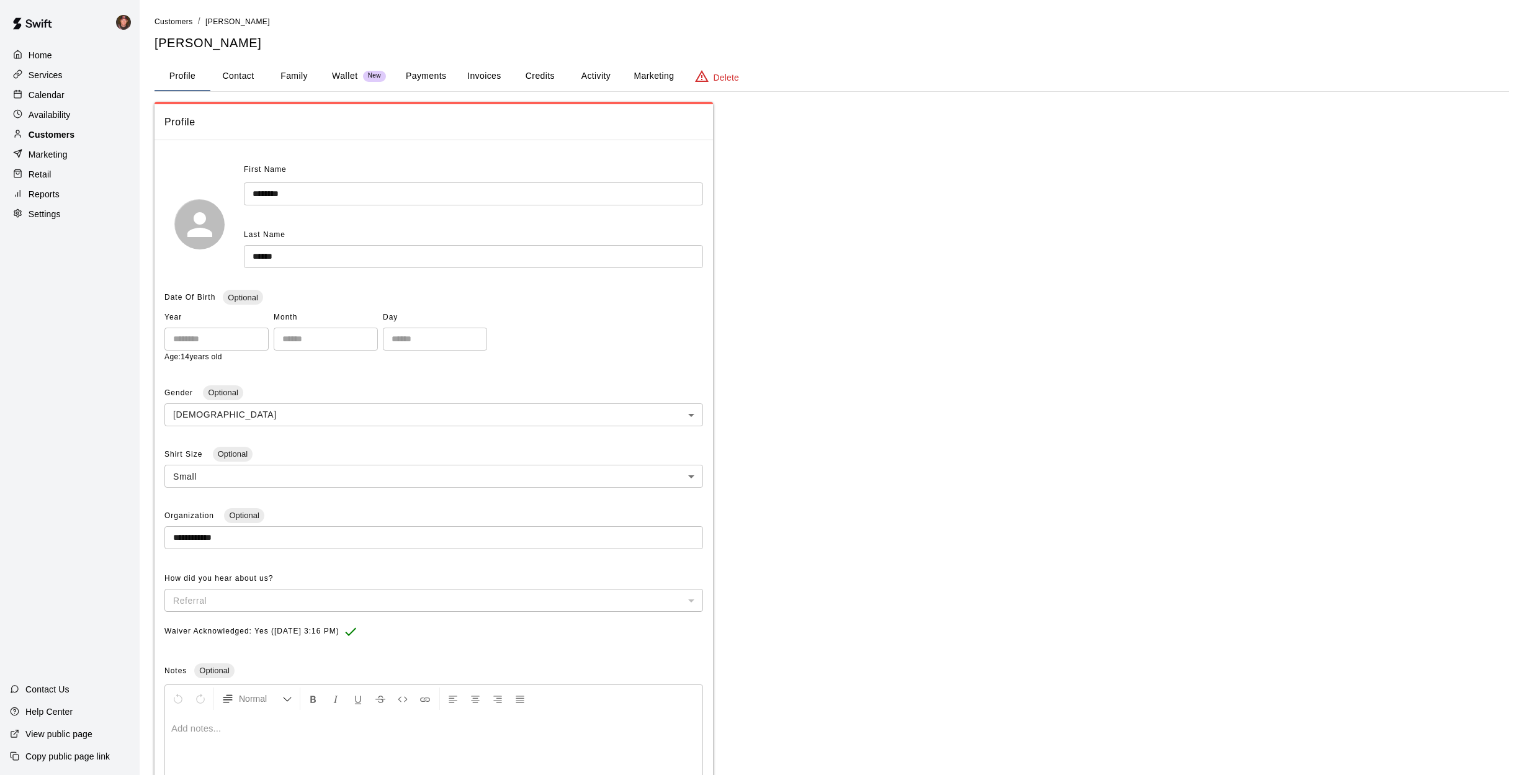
click at [90, 133] on div "Customers" at bounding box center [70, 134] width 120 height 19
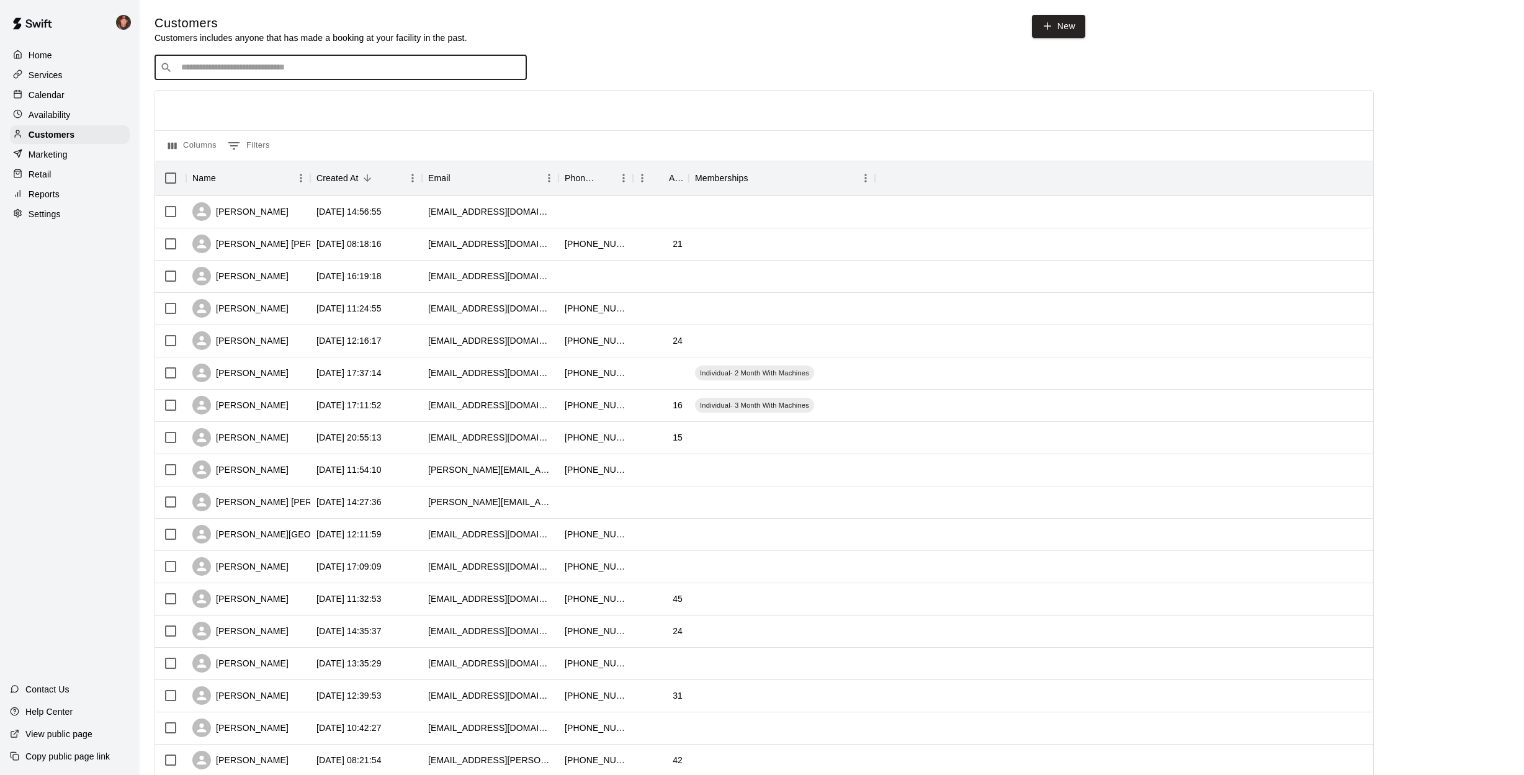
click at [248, 66] on input "Search customers by name or email" at bounding box center [349, 67] width 344 height 12
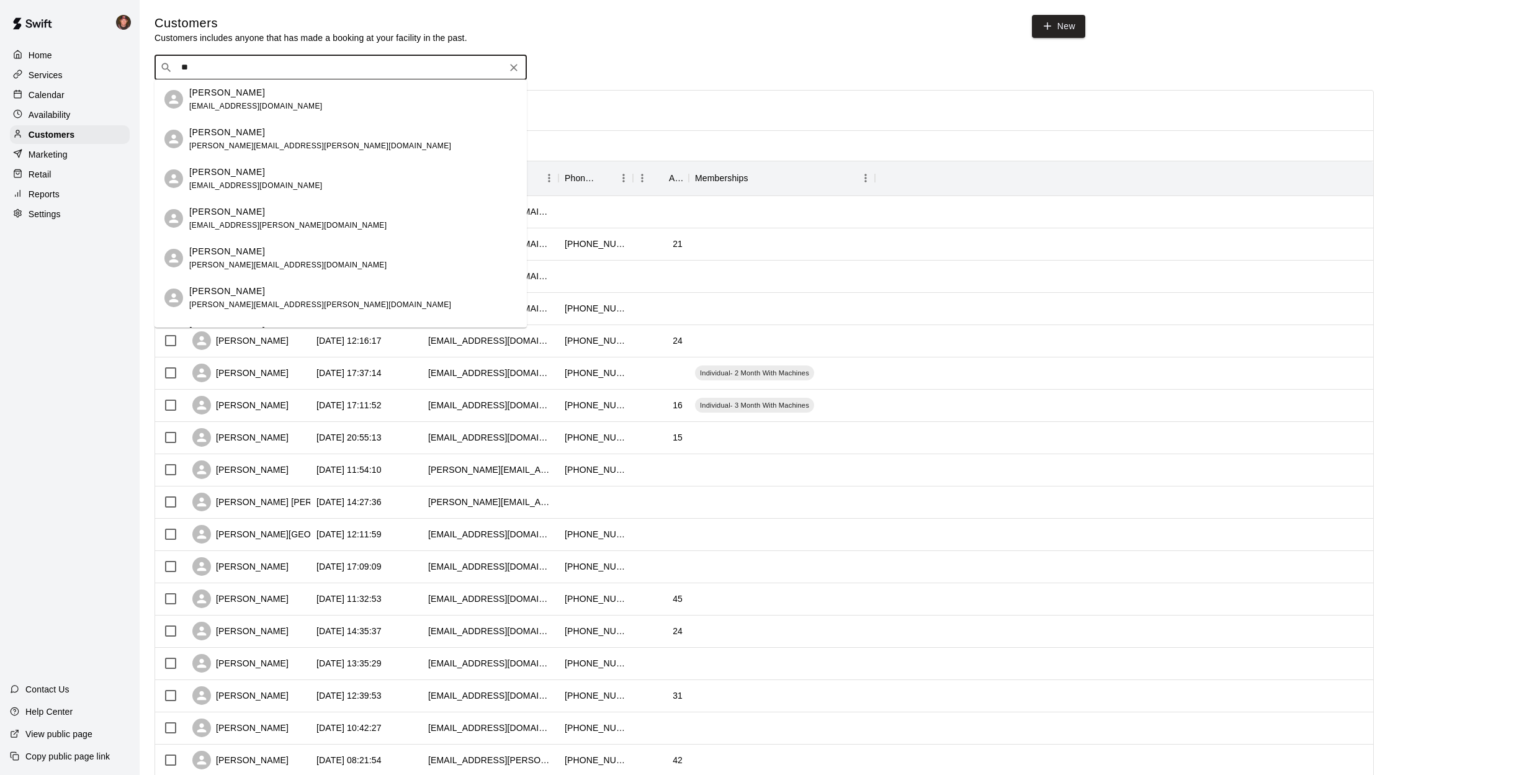
type input "*"
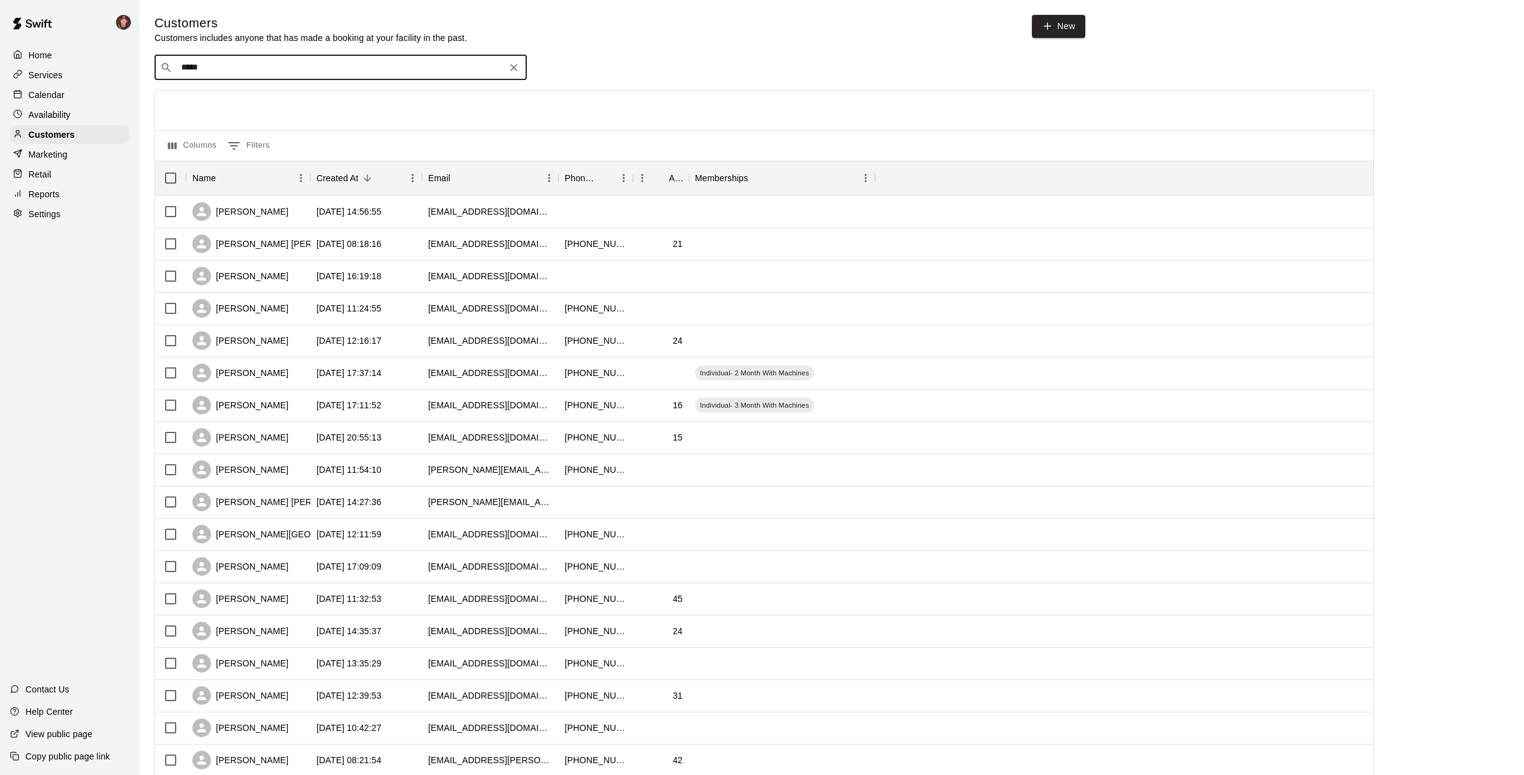
type input "******"
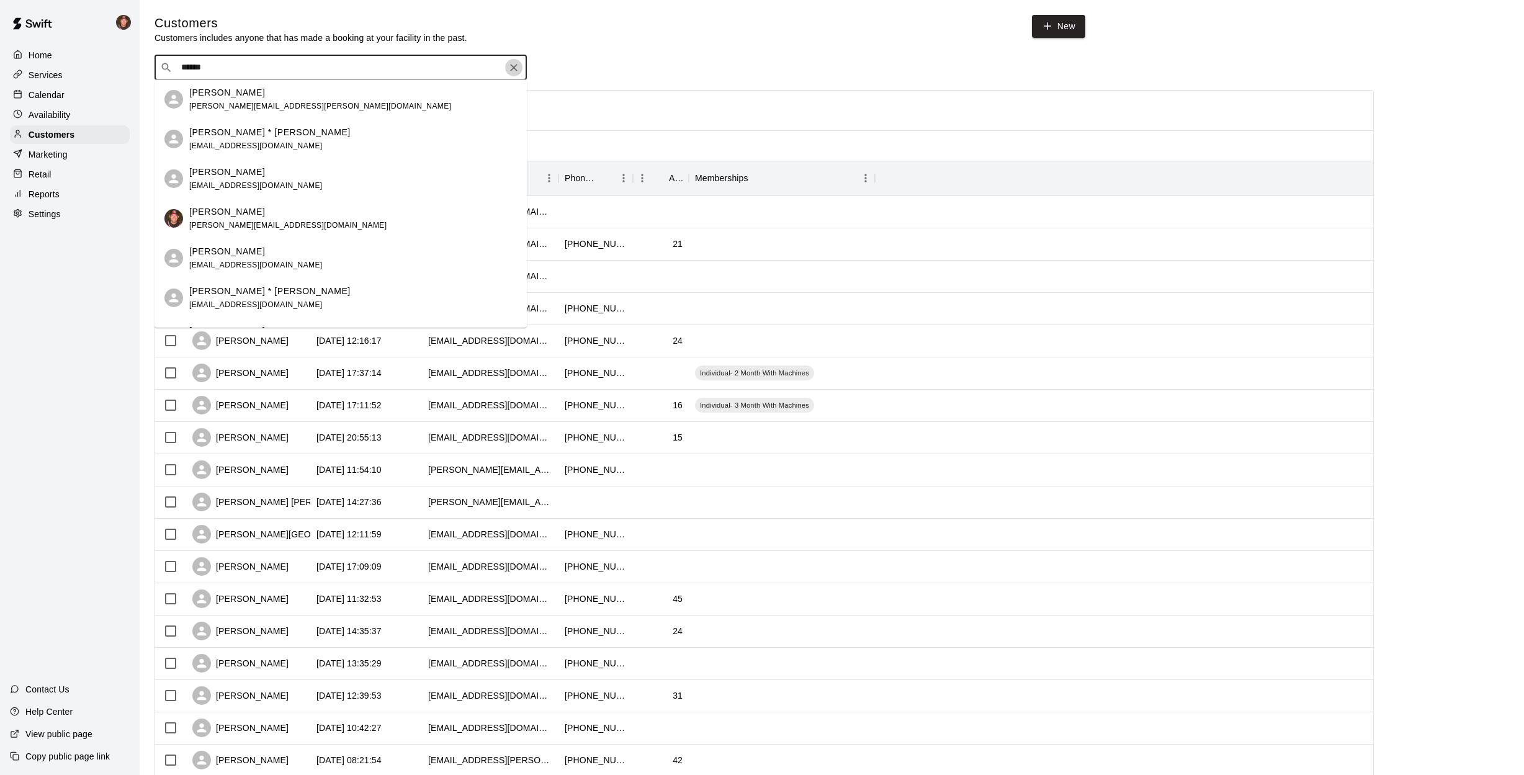
click at [513, 69] on icon "Clear" at bounding box center [514, 67] width 12 height 12
type input "*"
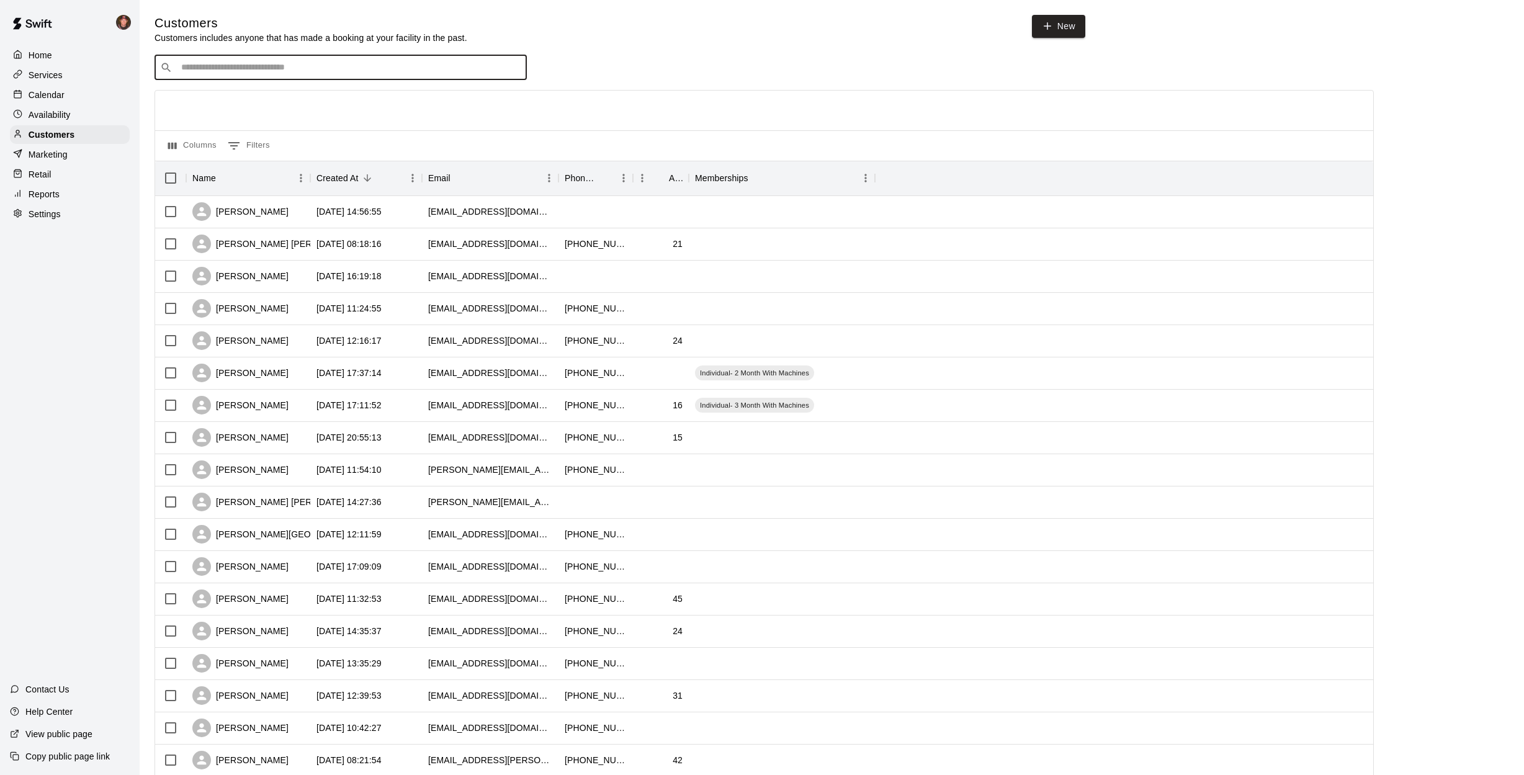
click at [34, 50] on p "Home" at bounding box center [41, 55] width 24 height 12
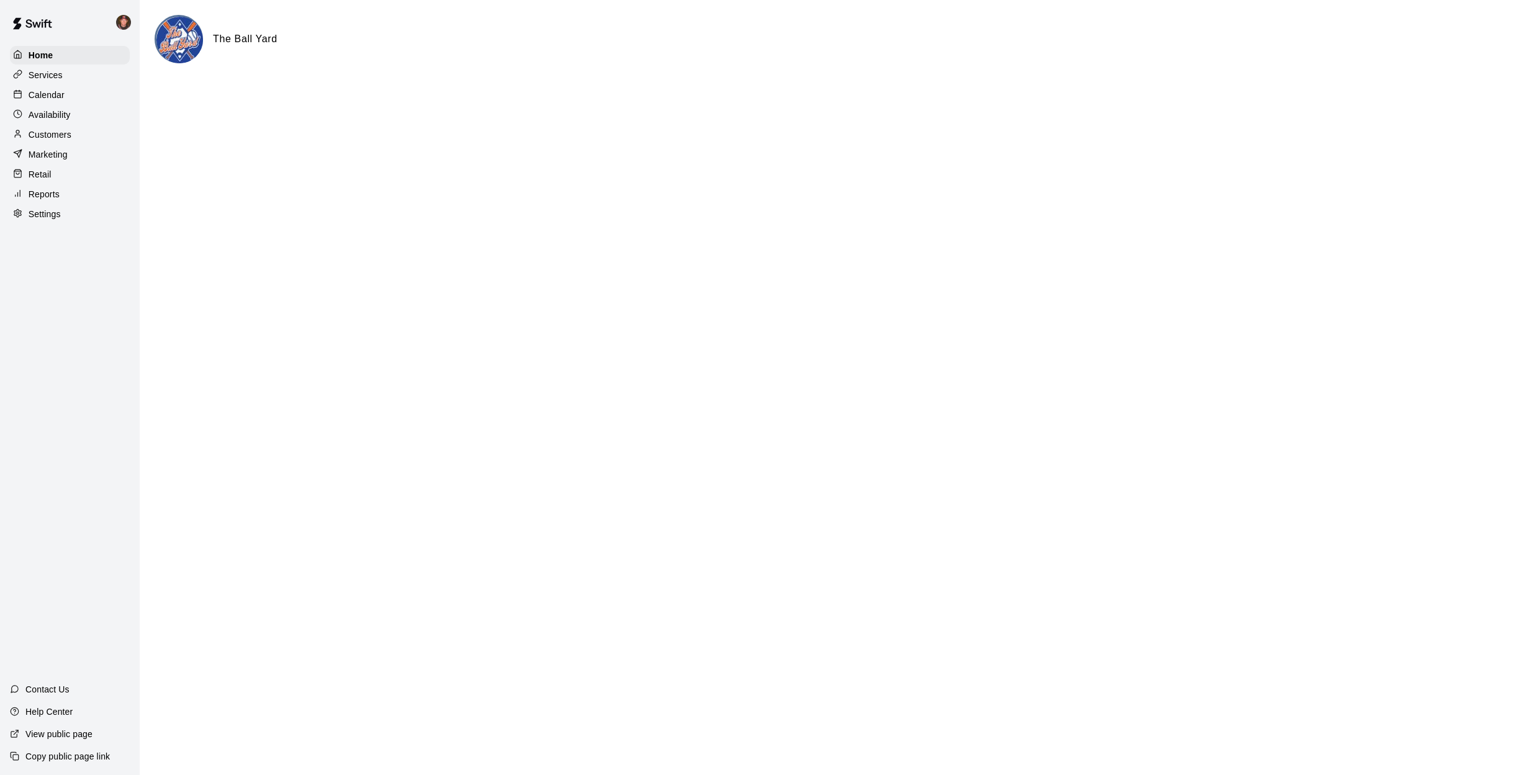
click at [88, 89] on div "Calendar" at bounding box center [70, 95] width 120 height 19
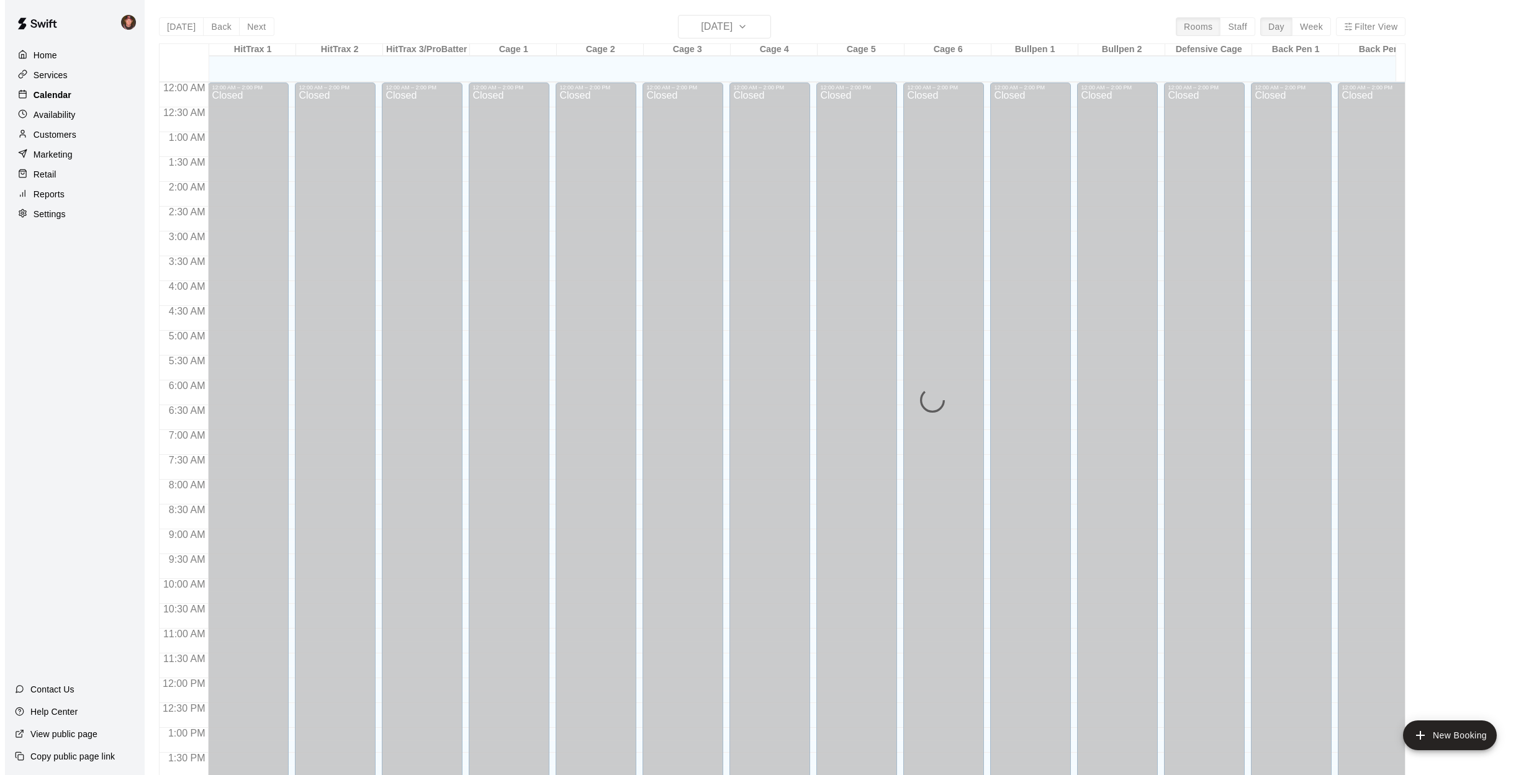
scroll to position [447, 0]
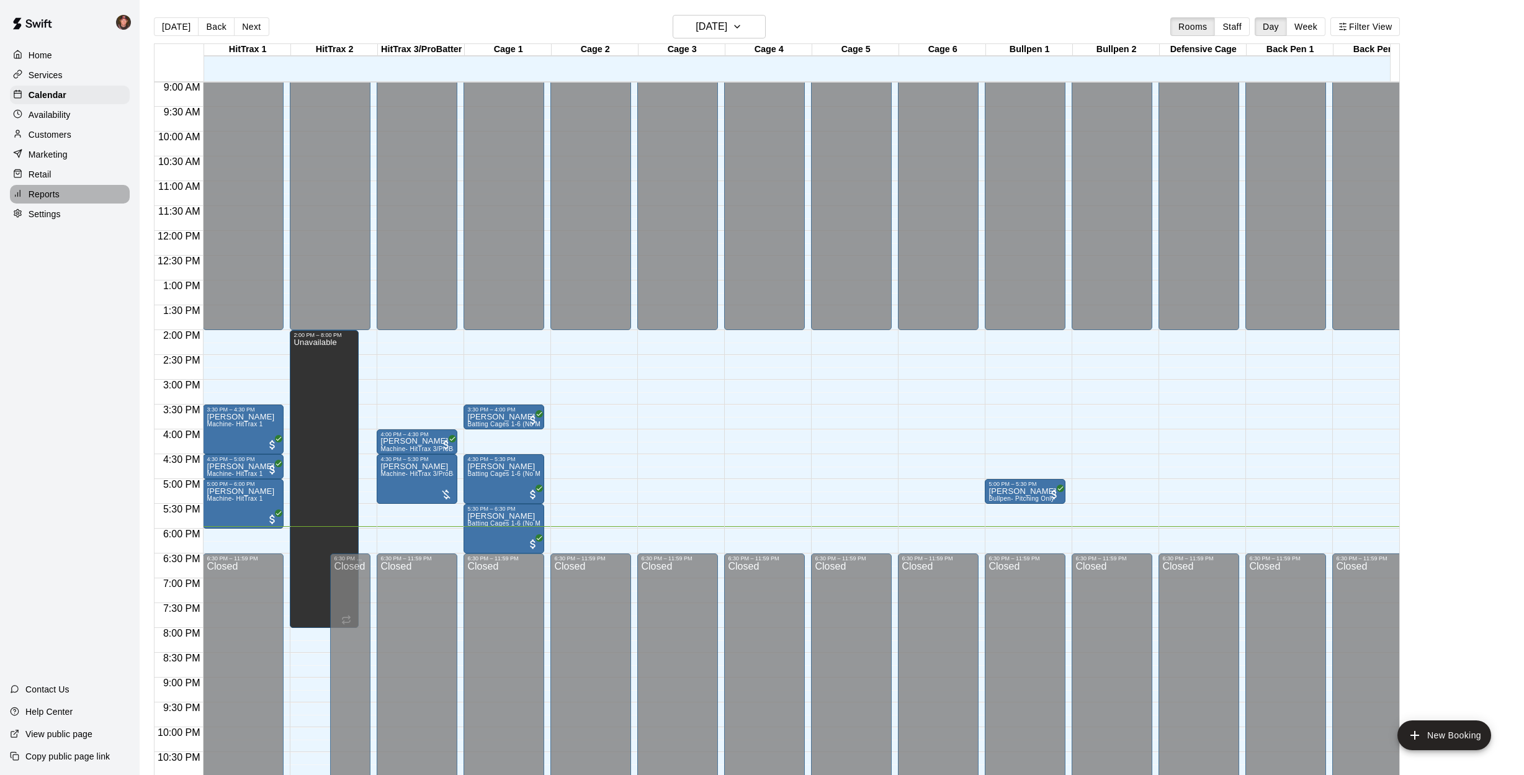
click at [67, 192] on div "Reports" at bounding box center [70, 194] width 120 height 19
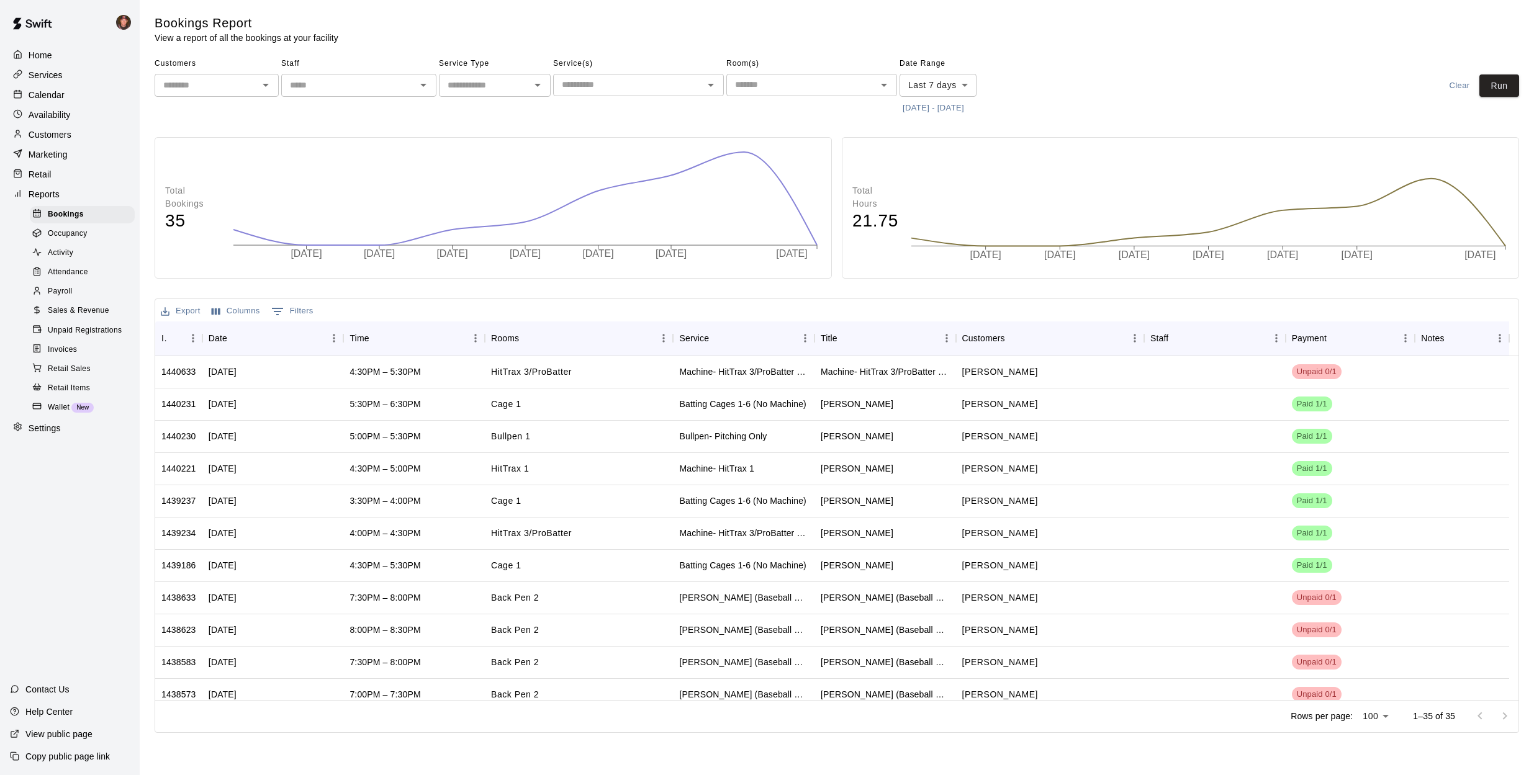
click at [50, 89] on p "Calendar" at bounding box center [47, 95] width 36 height 12
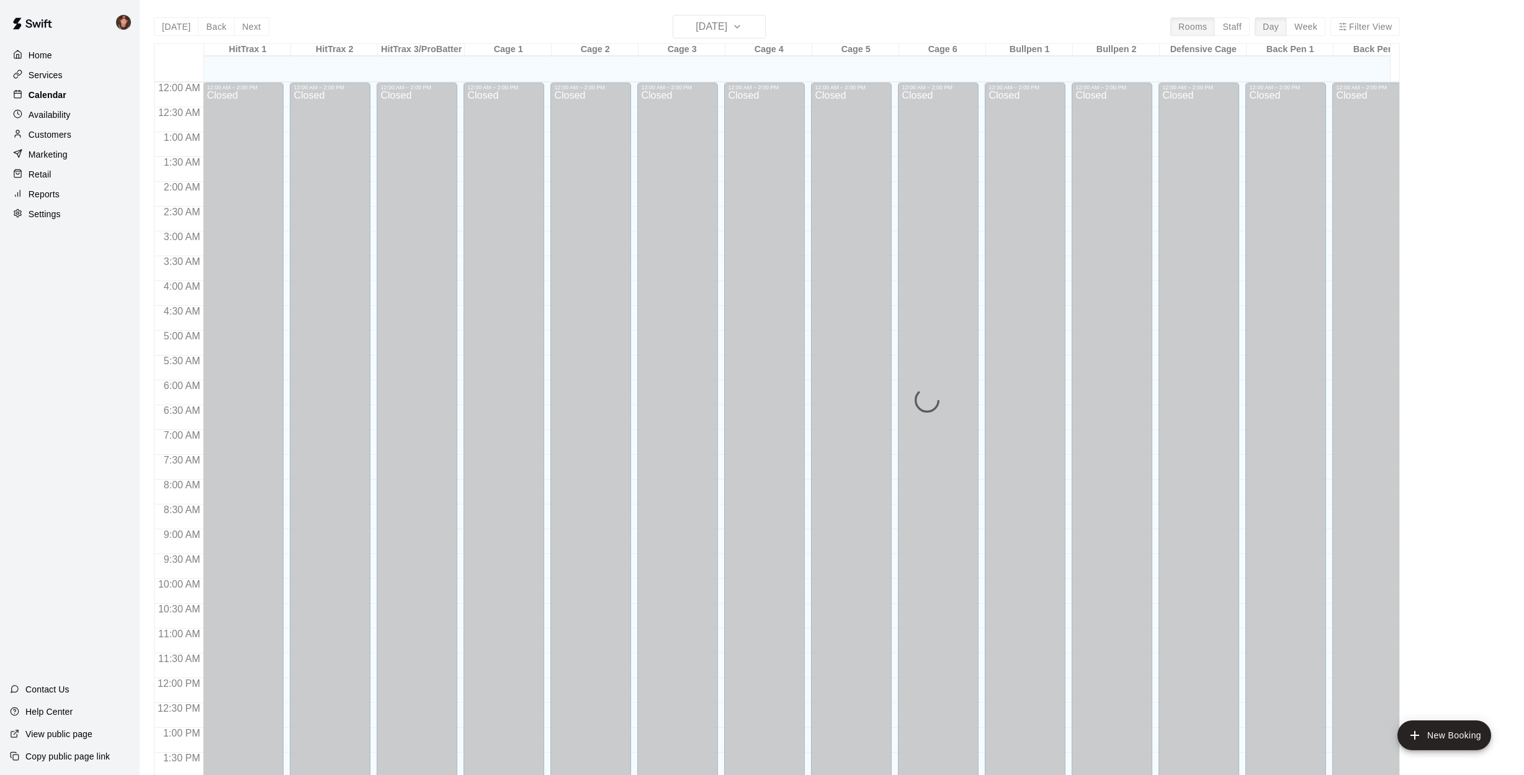
scroll to position [447, 0]
